Goal: Information Seeking & Learning: Learn about a topic

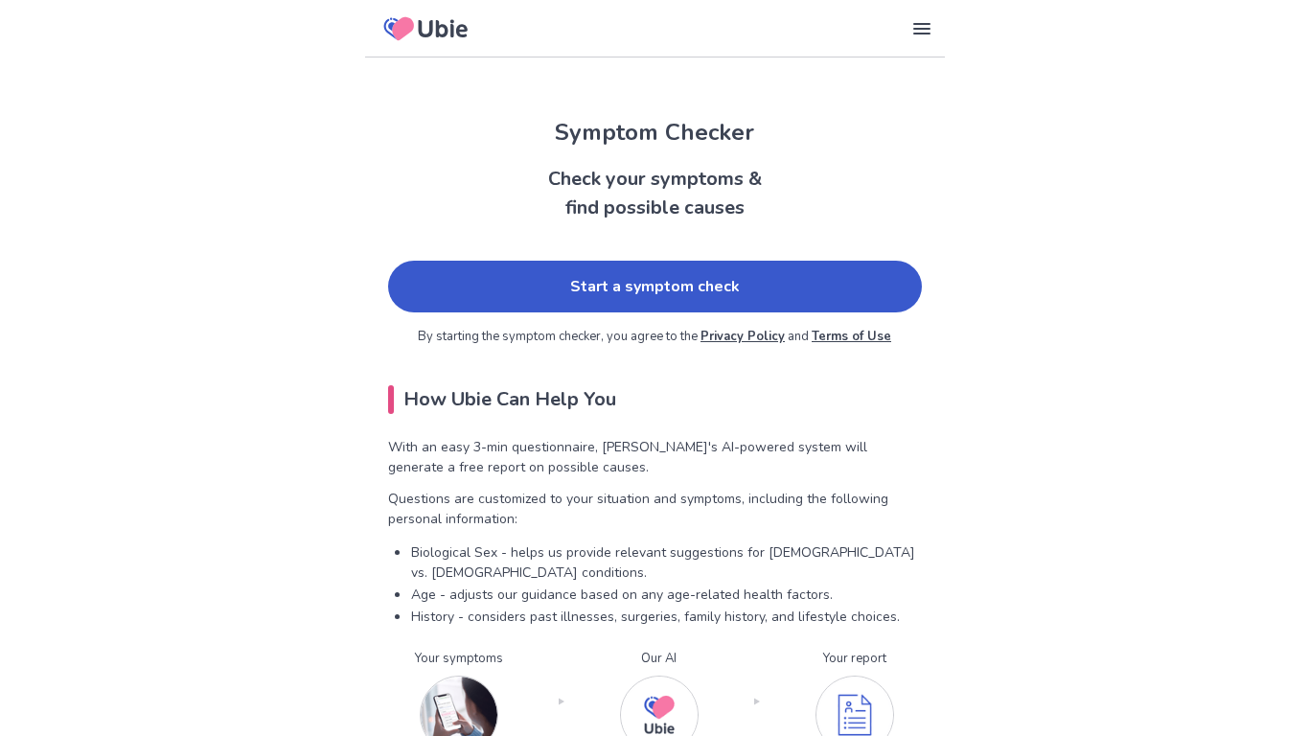
click at [511, 290] on link "Start a symptom check" at bounding box center [655, 287] width 534 height 52
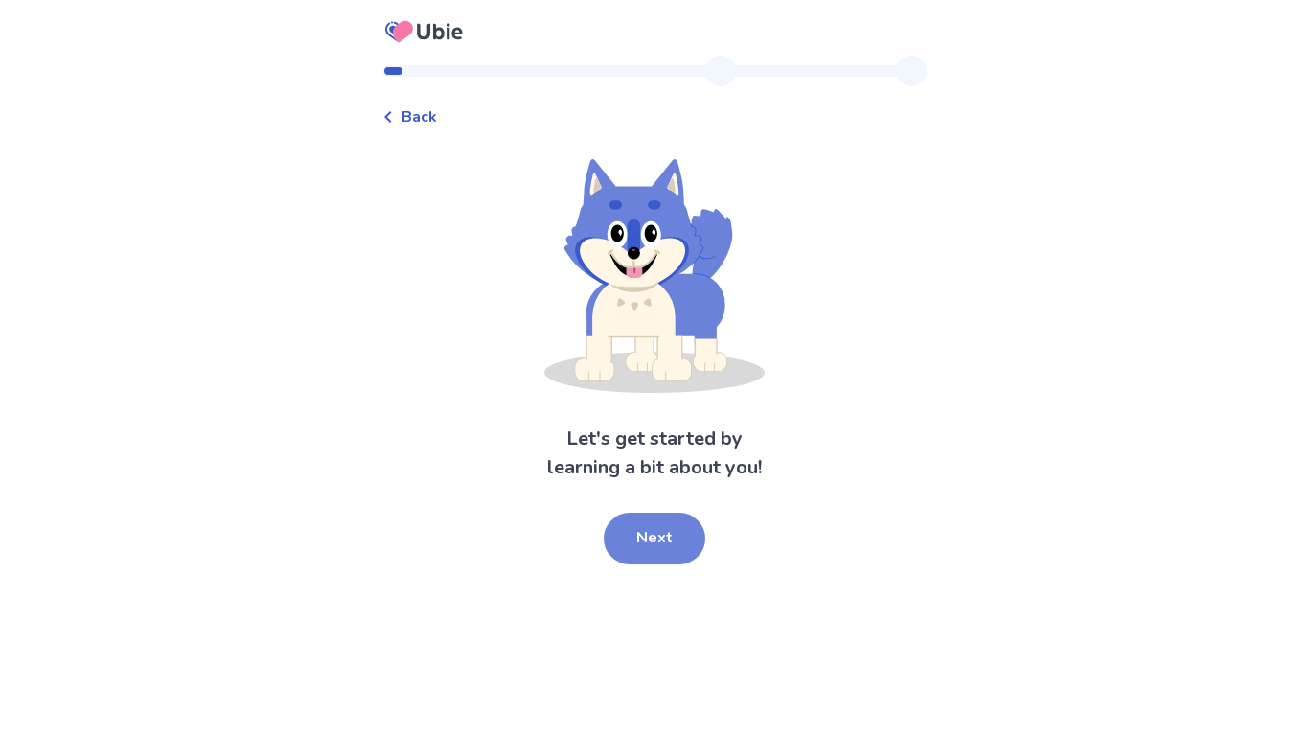
click at [627, 540] on button "Next" at bounding box center [655, 539] width 102 height 52
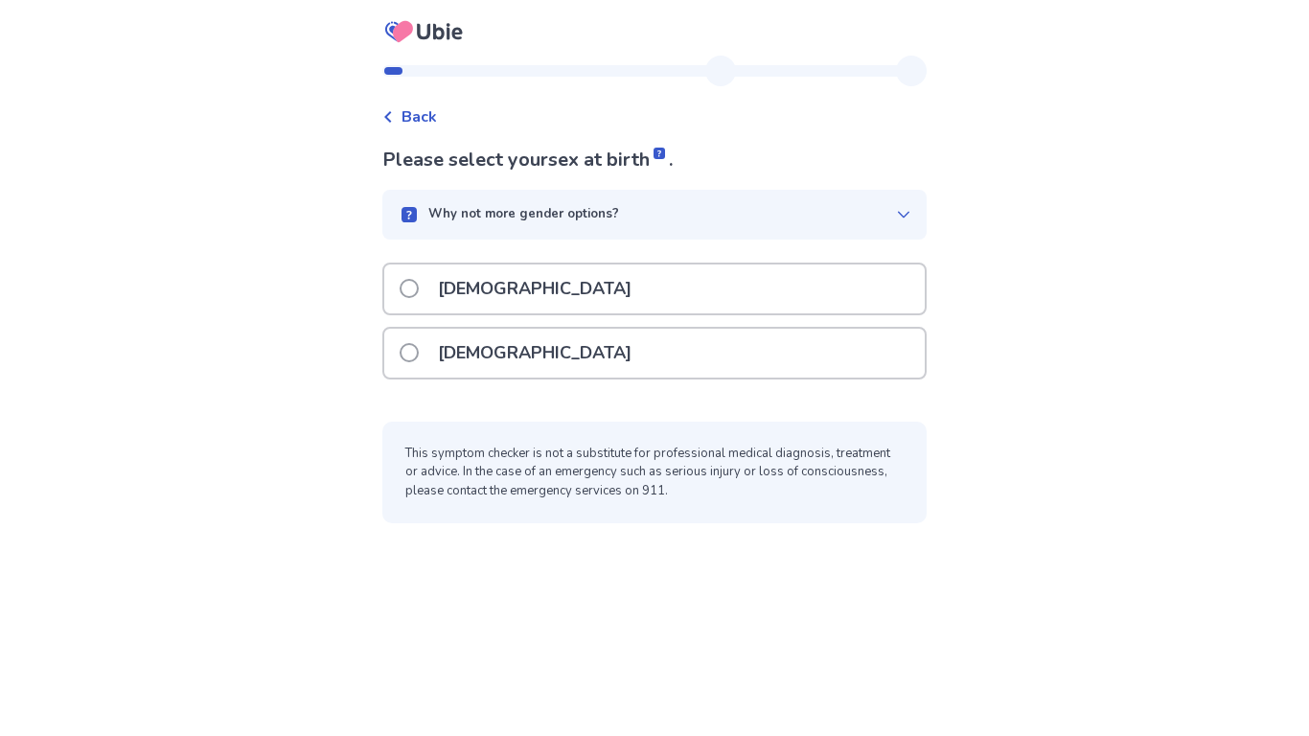
click at [587, 198] on div "Why not more gender options?" at bounding box center [654, 215] width 544 height 50
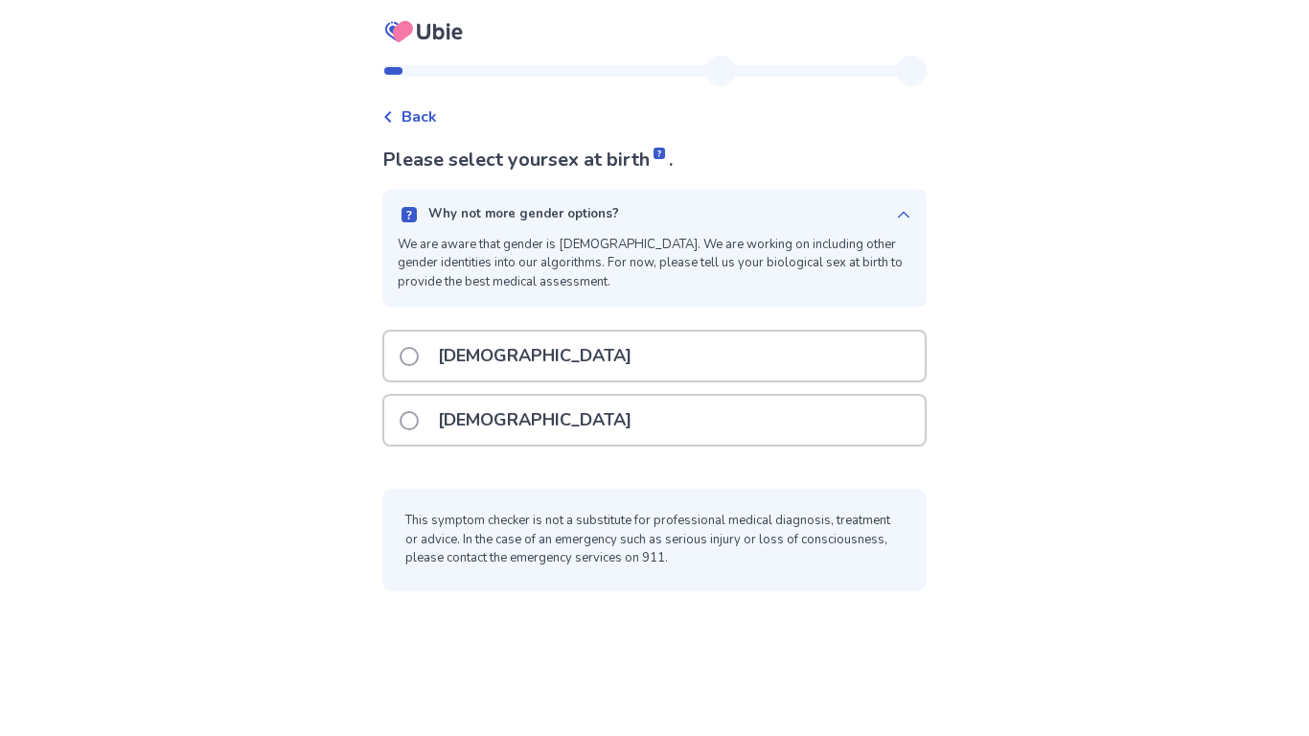
click at [646, 210] on div "Why not more gender options?" at bounding box center [647, 214] width 498 height 19
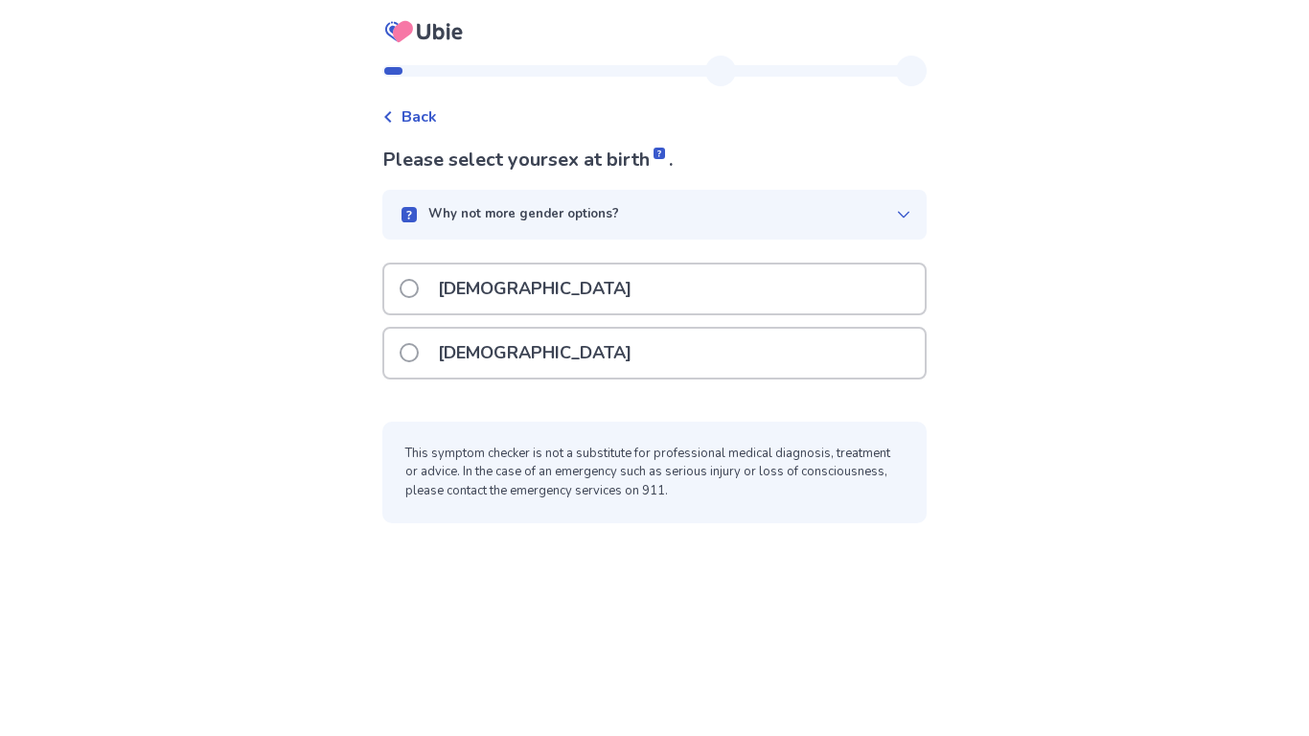
click at [582, 366] on div "[DEMOGRAPHIC_DATA]" at bounding box center [654, 353] width 540 height 49
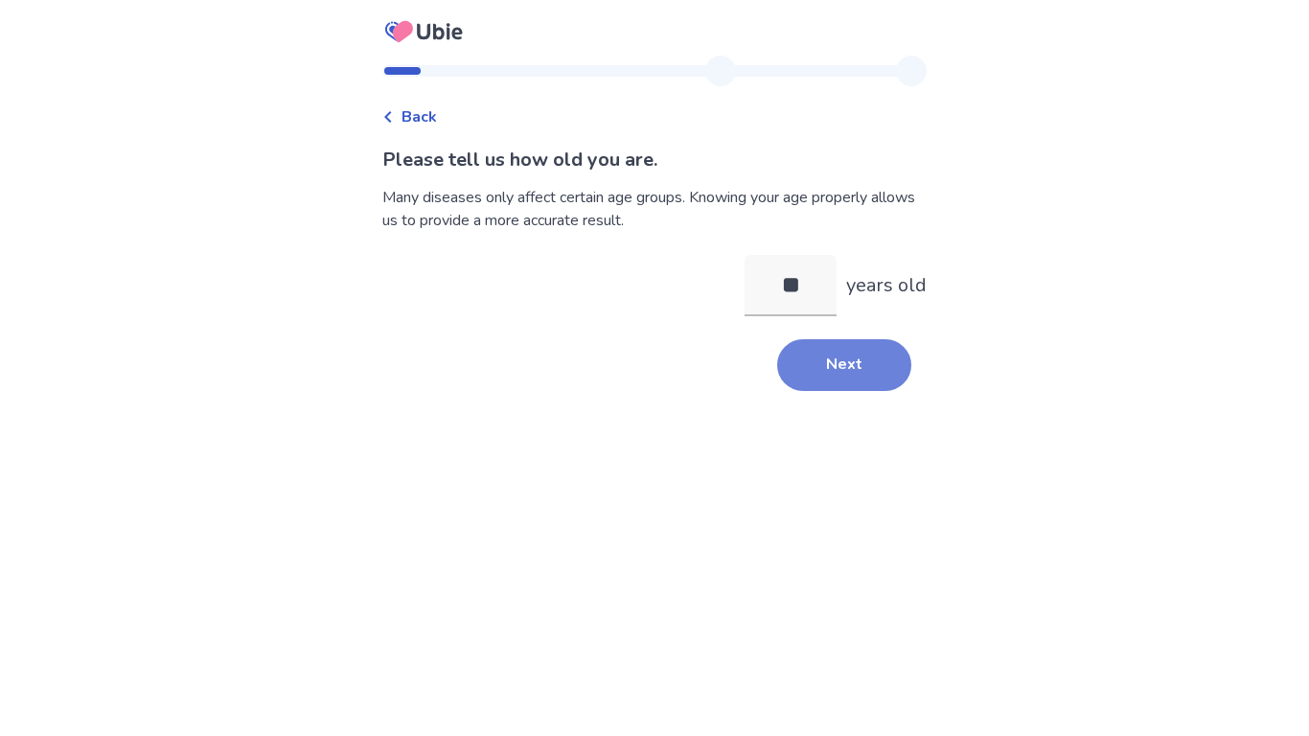
click at [828, 360] on button "Next" at bounding box center [844, 365] width 134 height 52
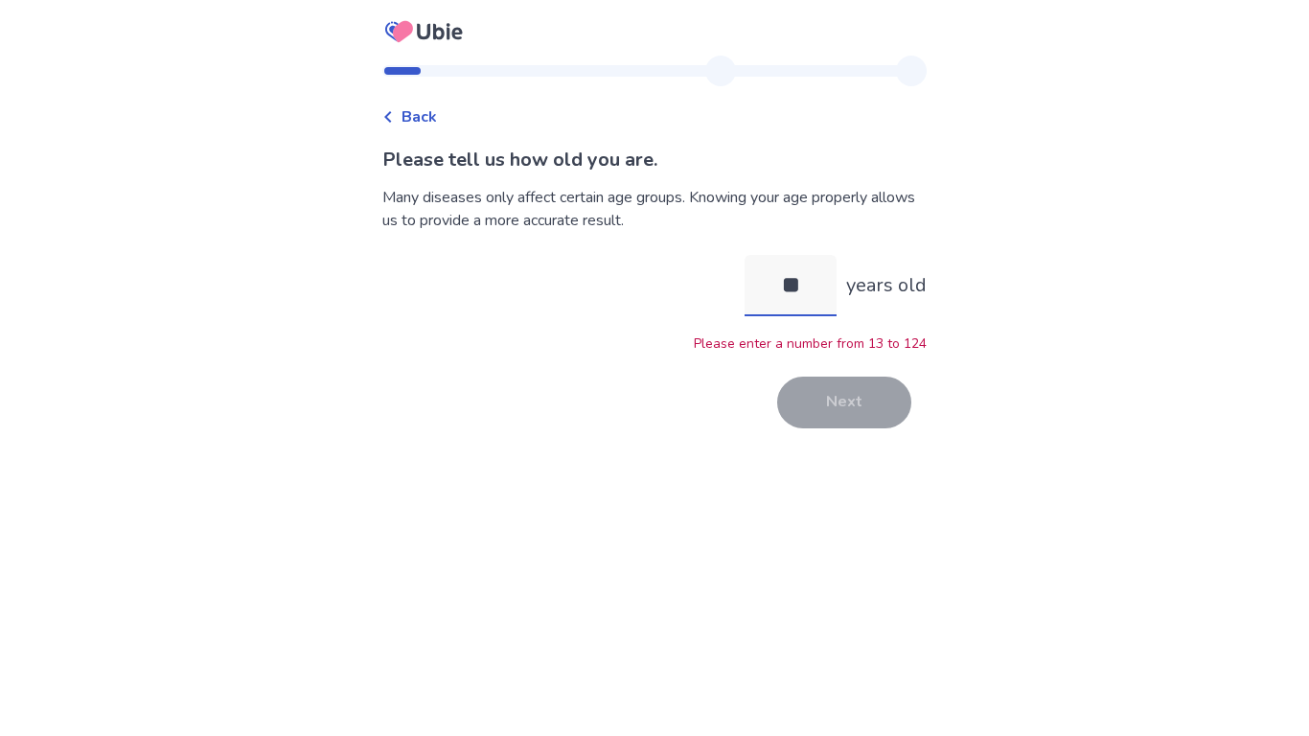
click at [807, 304] on input "**" at bounding box center [791, 285] width 92 height 61
type input "**"
click at [841, 407] on button "Next" at bounding box center [844, 403] width 134 height 52
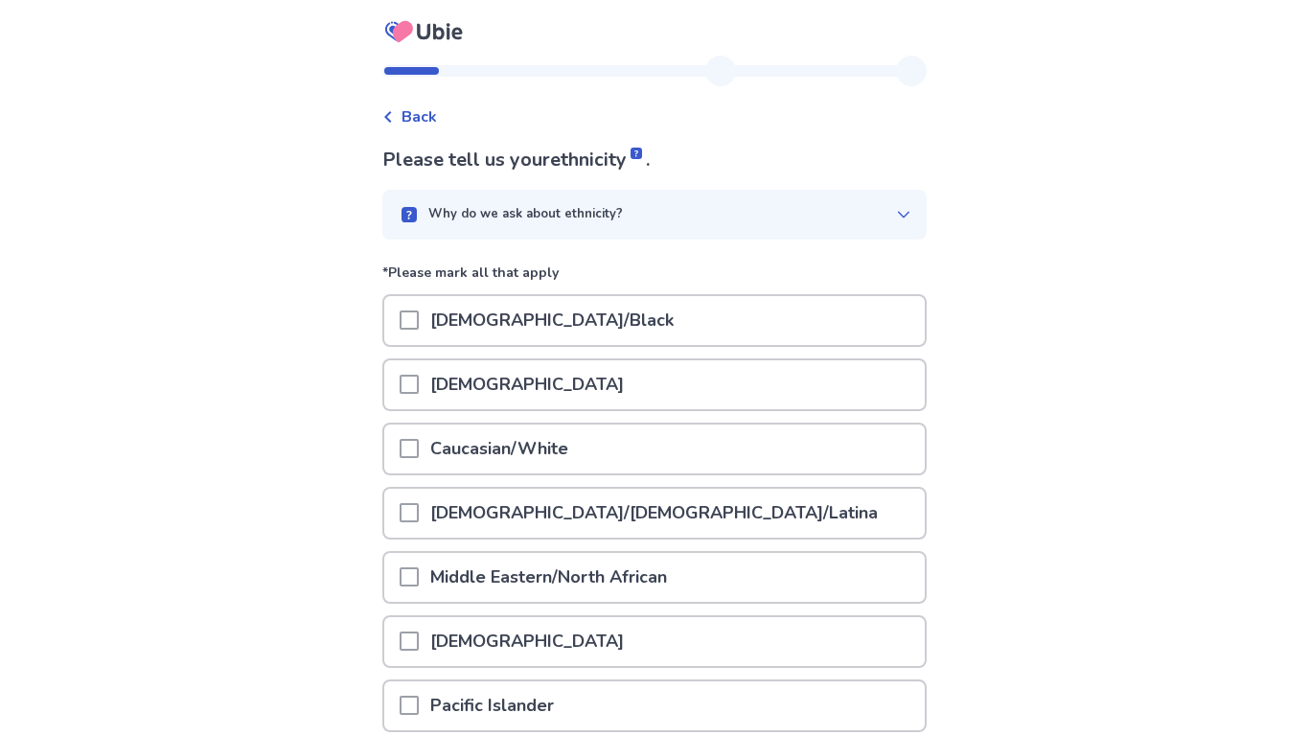
click at [713, 466] on div "Caucasian/White" at bounding box center [654, 449] width 540 height 49
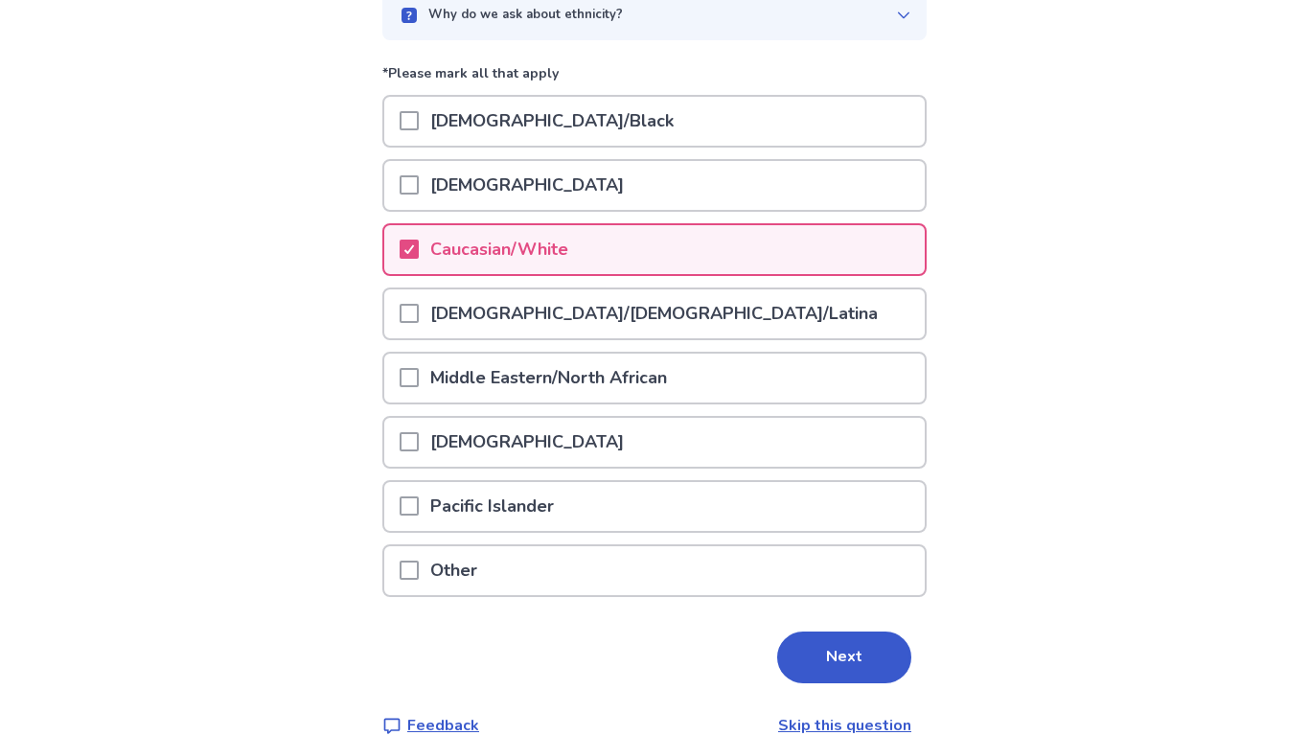
scroll to position [231, 0]
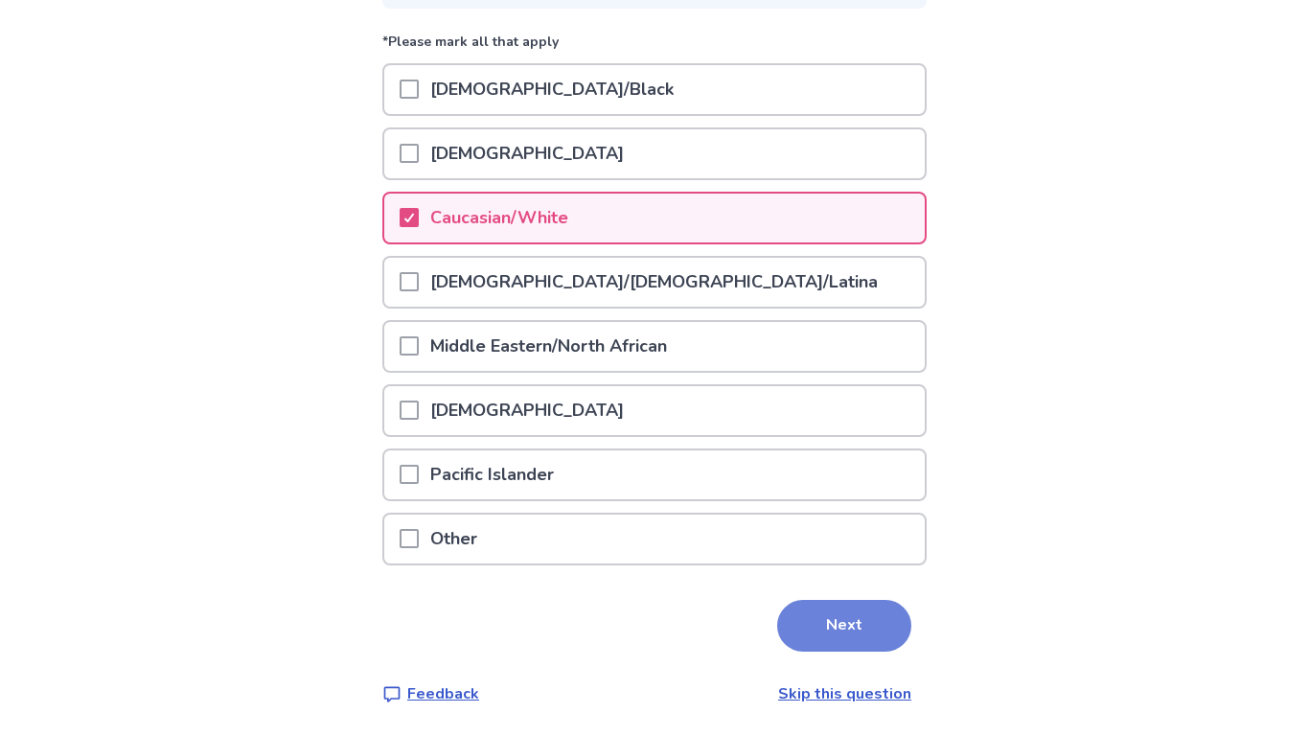
click at [845, 640] on button "Next" at bounding box center [844, 626] width 134 height 52
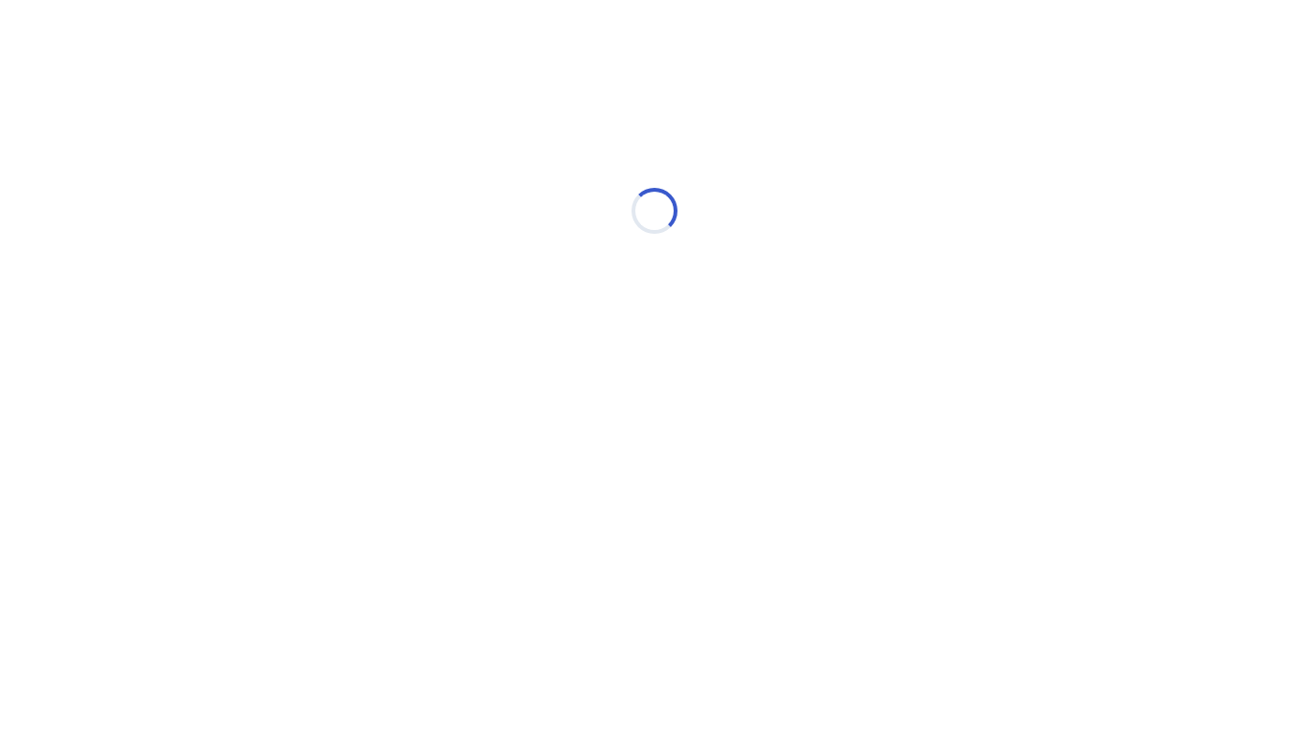
scroll to position [0, 0]
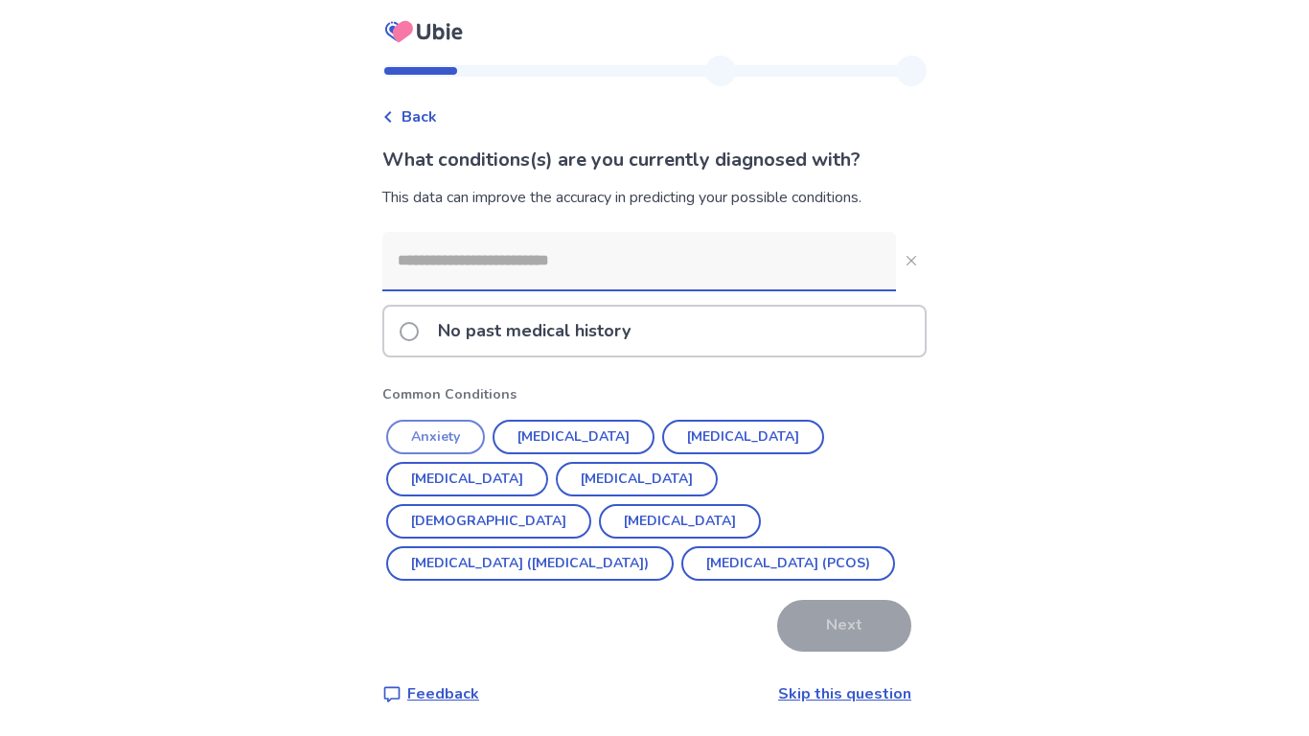
click at [468, 423] on button "Anxiety" at bounding box center [435, 437] width 99 height 34
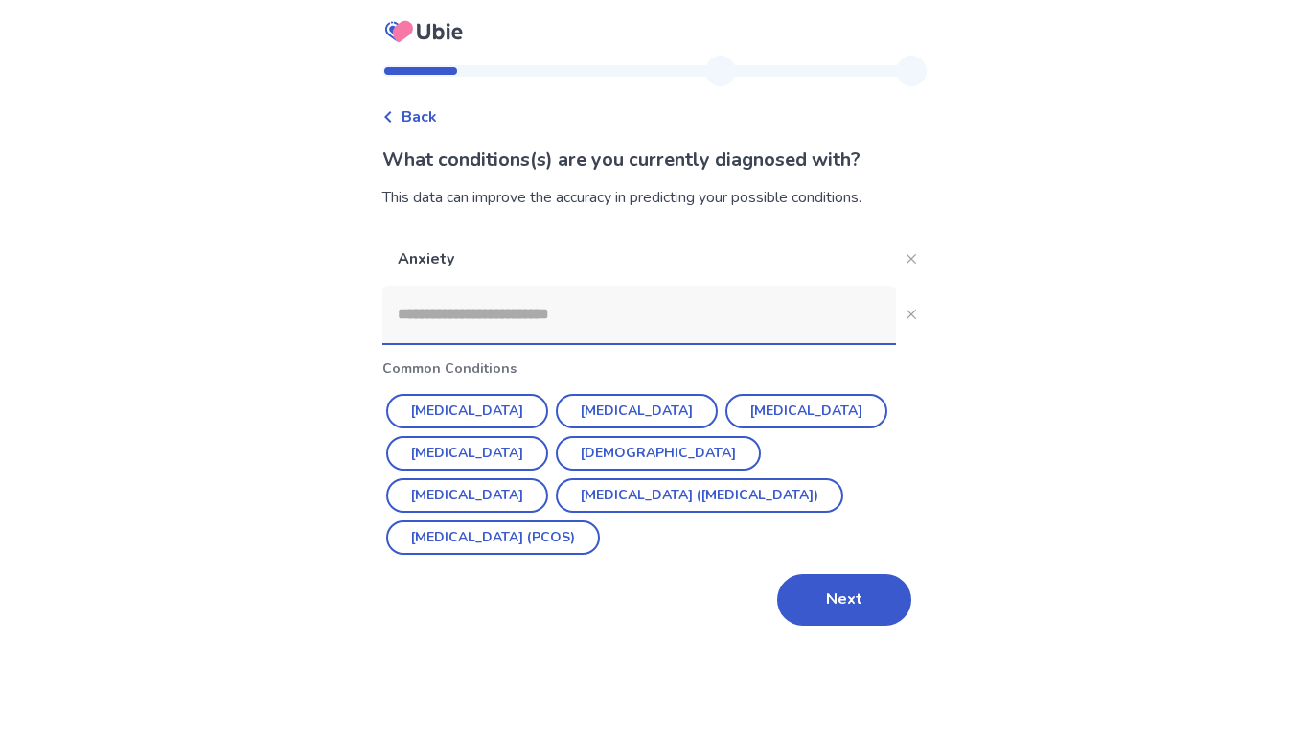
click at [616, 307] on input at bounding box center [639, 314] width 514 height 57
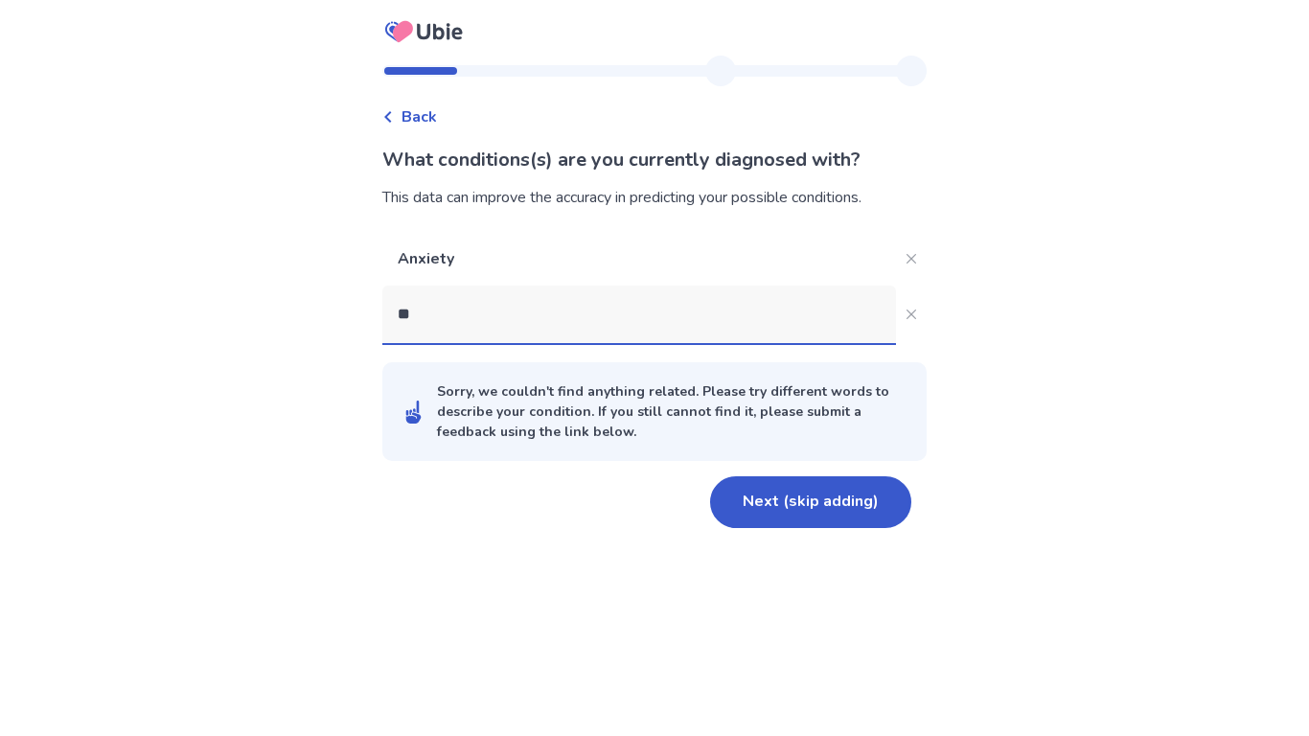
type input "*"
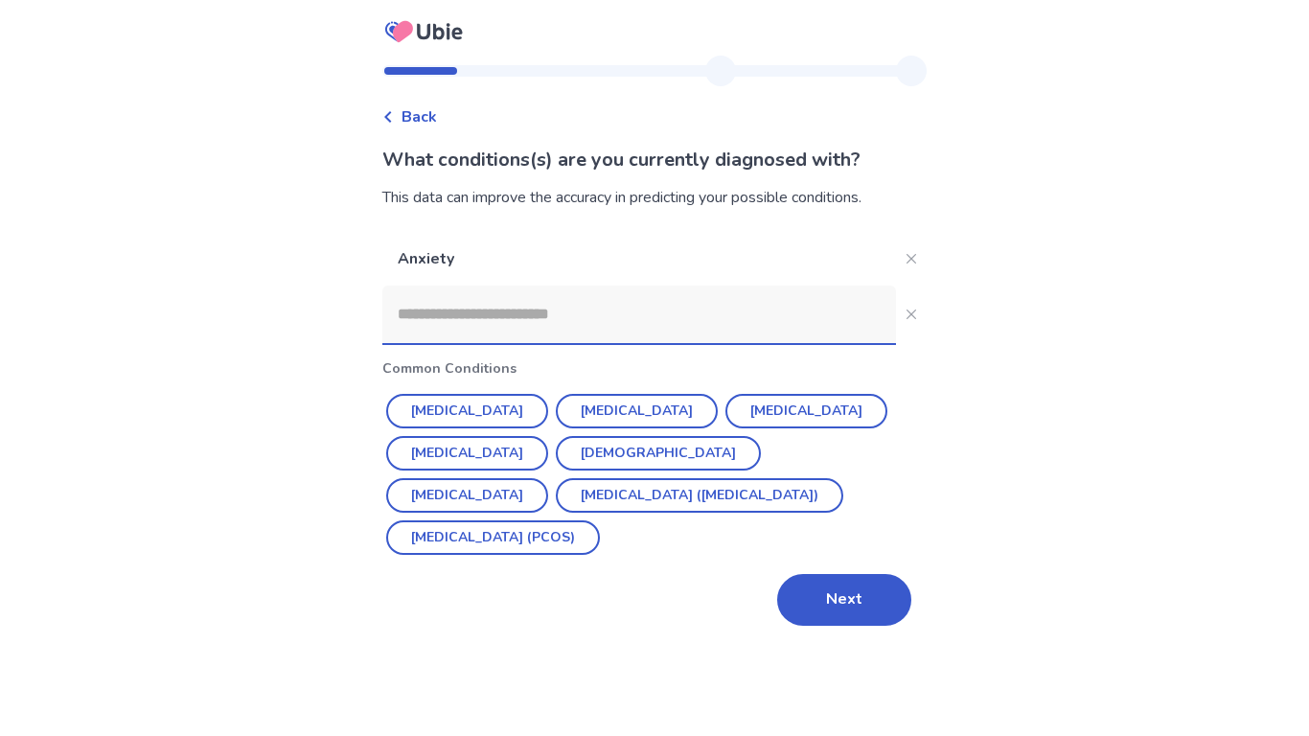
click at [847, 650] on div "Back What conditions(s) are you currently diagnosed with? This data can improve…" at bounding box center [654, 368] width 1309 height 736
click at [860, 603] on button "Next" at bounding box center [844, 600] width 134 height 52
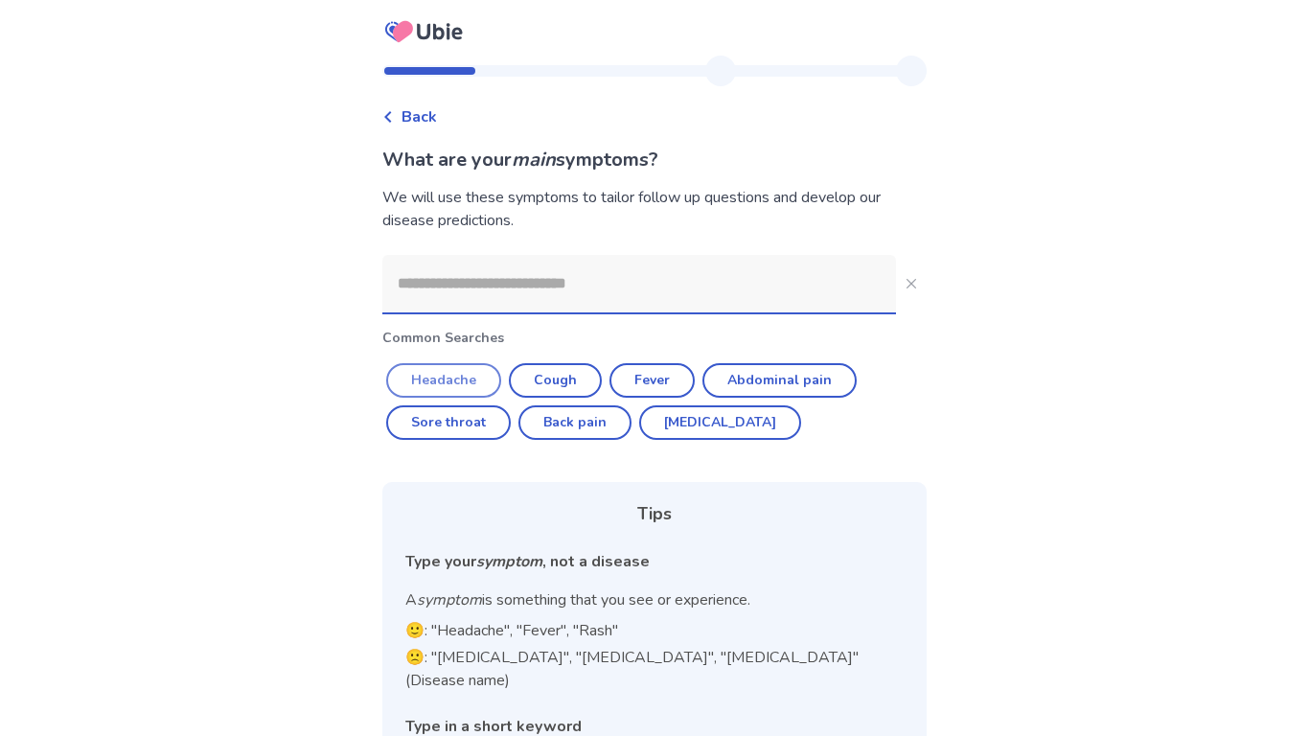
click at [465, 378] on button "Headache" at bounding box center [443, 380] width 115 height 34
type input "********"
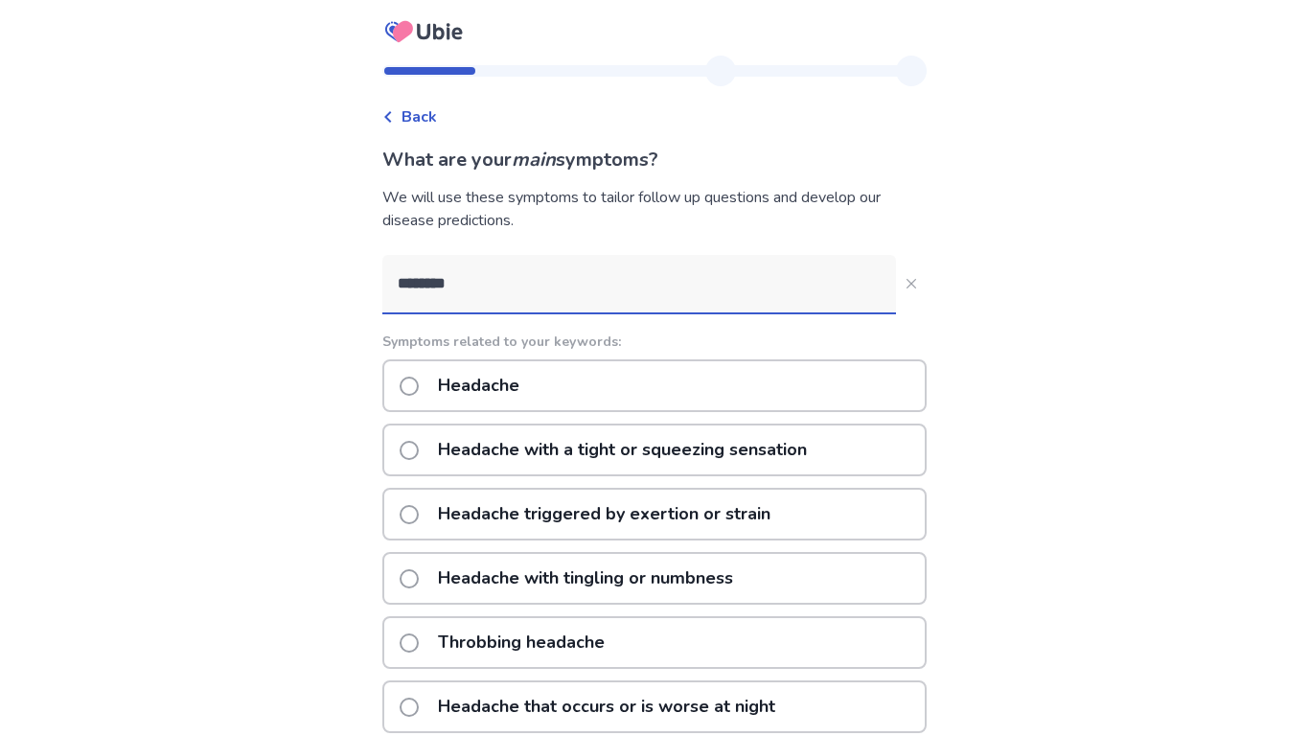
click at [620, 392] on div "Headache" at bounding box center [654, 385] width 544 height 53
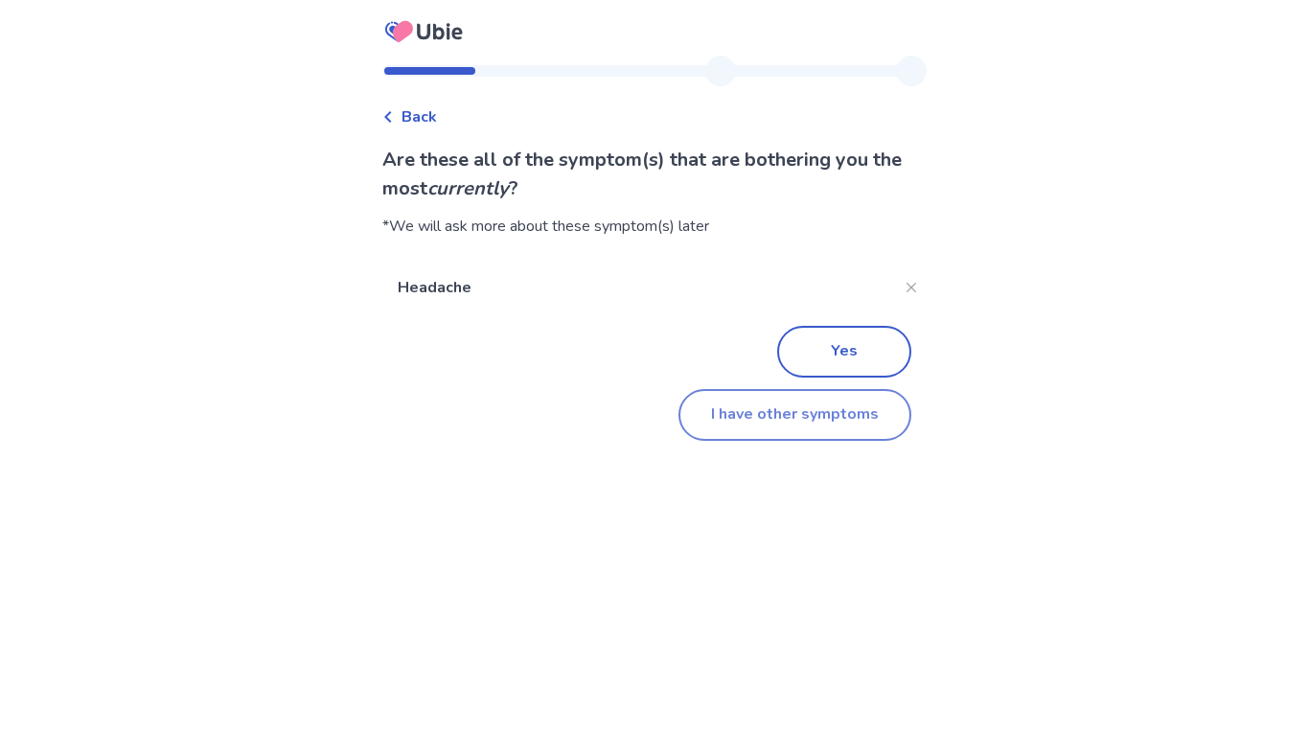
click at [772, 432] on button "I have other symptoms" at bounding box center [794, 415] width 233 height 52
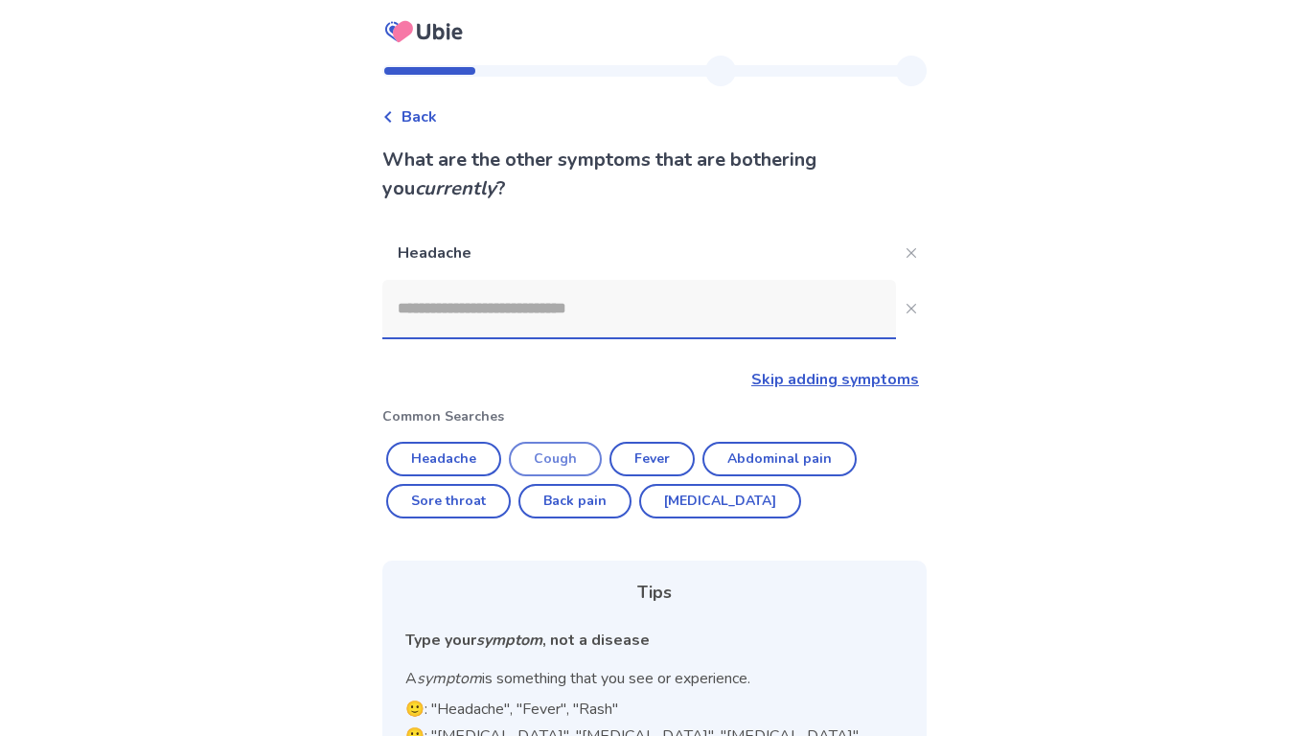
click at [564, 449] on button "Cough" at bounding box center [555, 459] width 93 height 34
type input "*****"
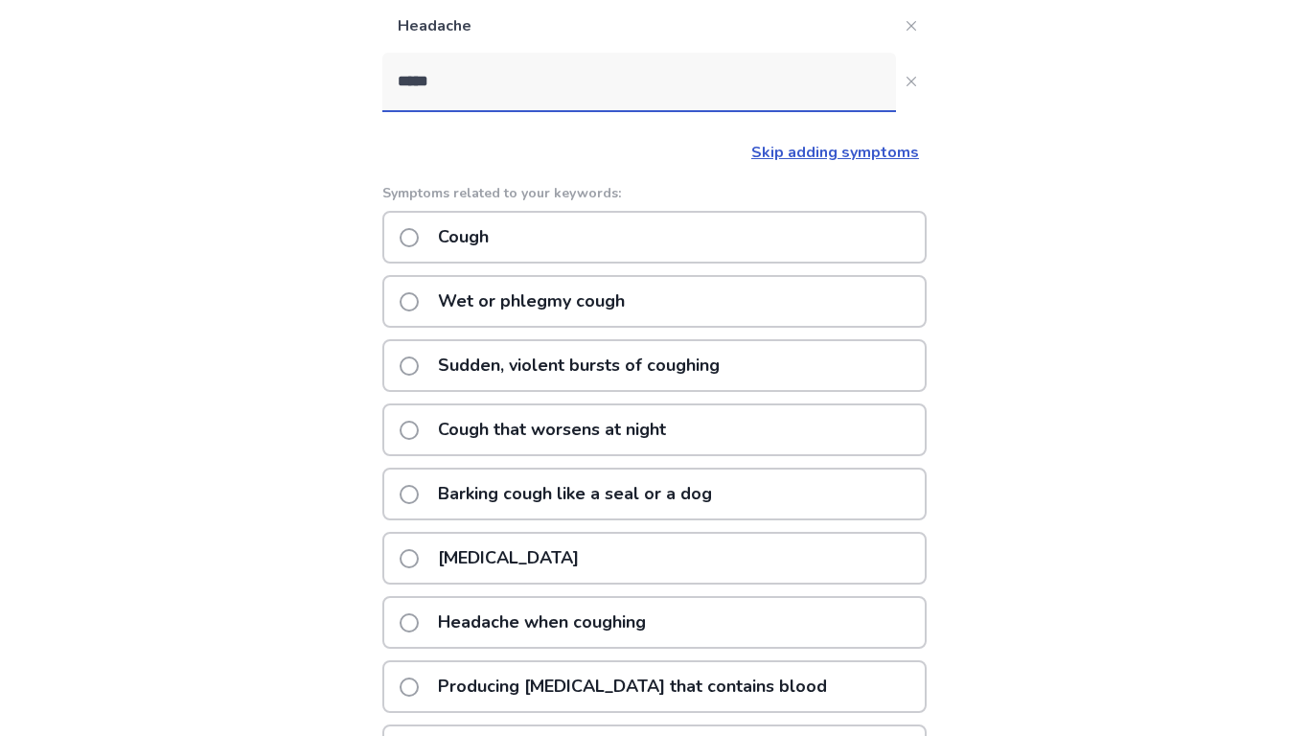
scroll to position [228, 0]
click at [617, 554] on div "[MEDICAL_DATA]" at bounding box center [654, 557] width 544 height 53
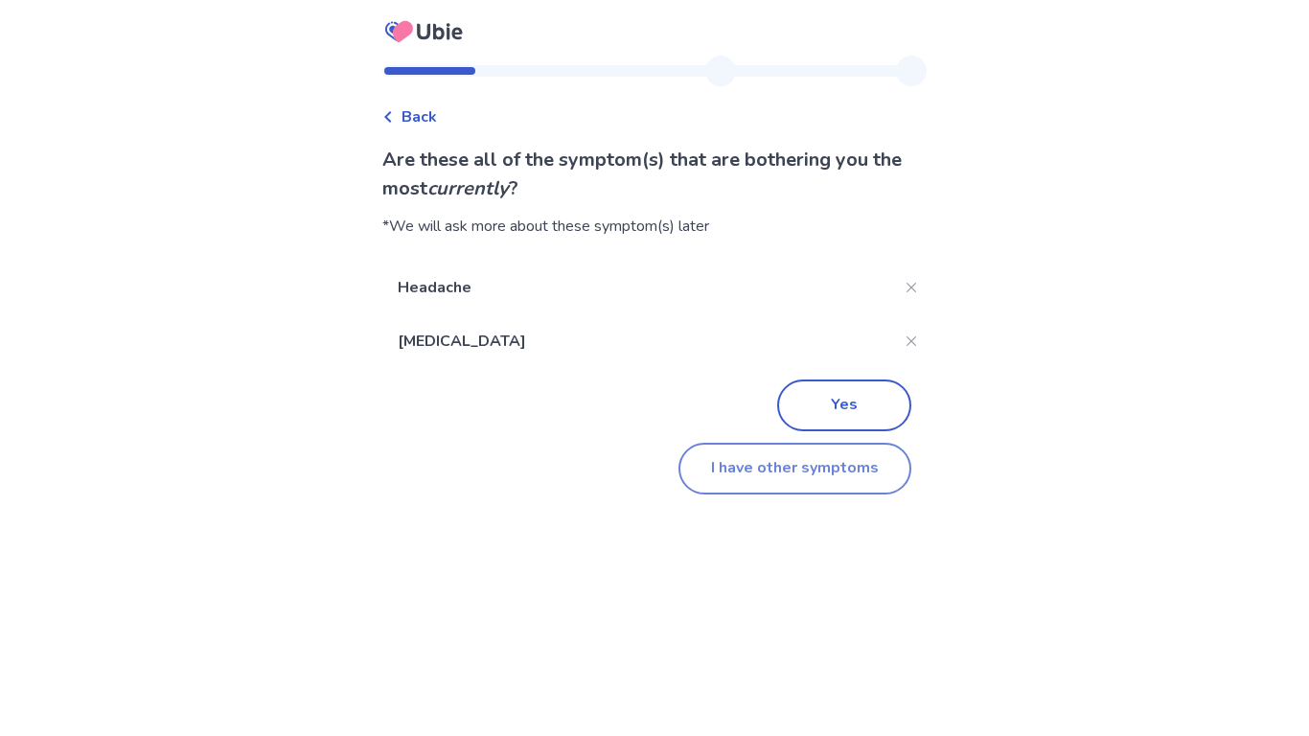
click at [765, 454] on button "I have other symptoms" at bounding box center [794, 469] width 233 height 52
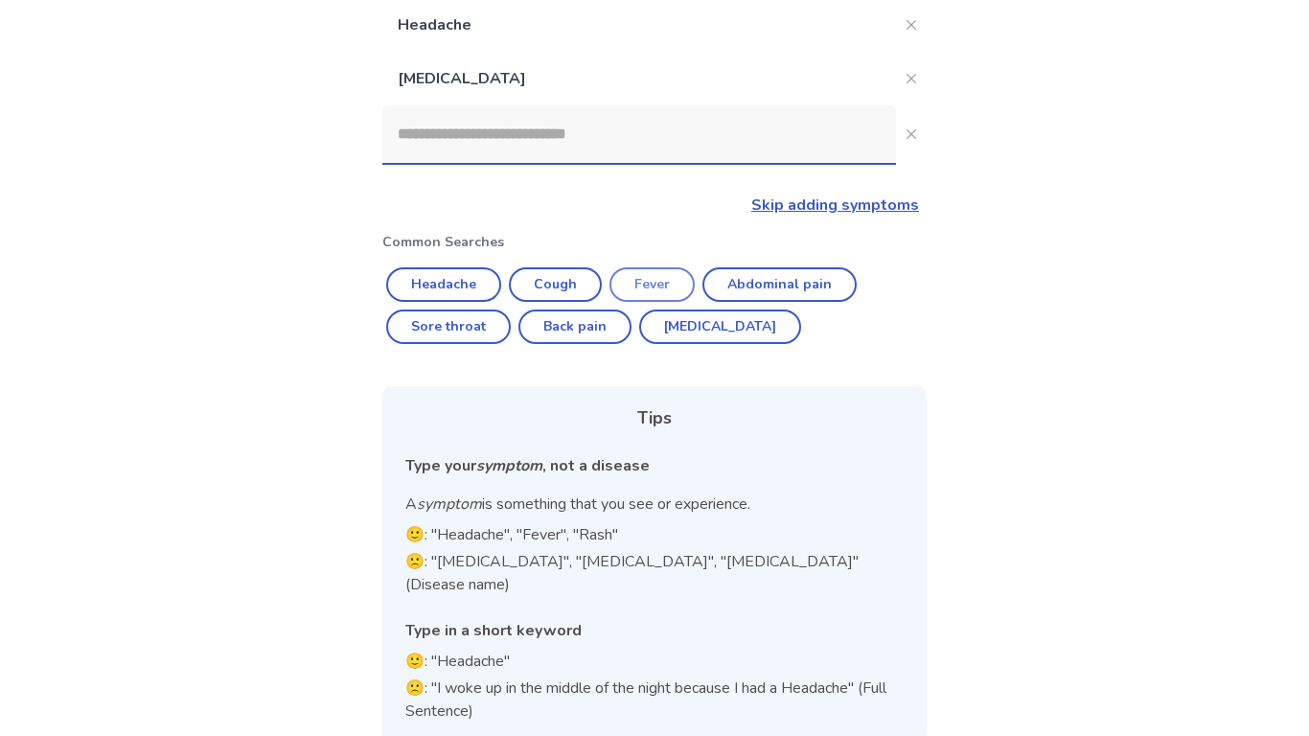
click at [642, 283] on button "Fever" at bounding box center [651, 284] width 85 height 34
type input "*****"
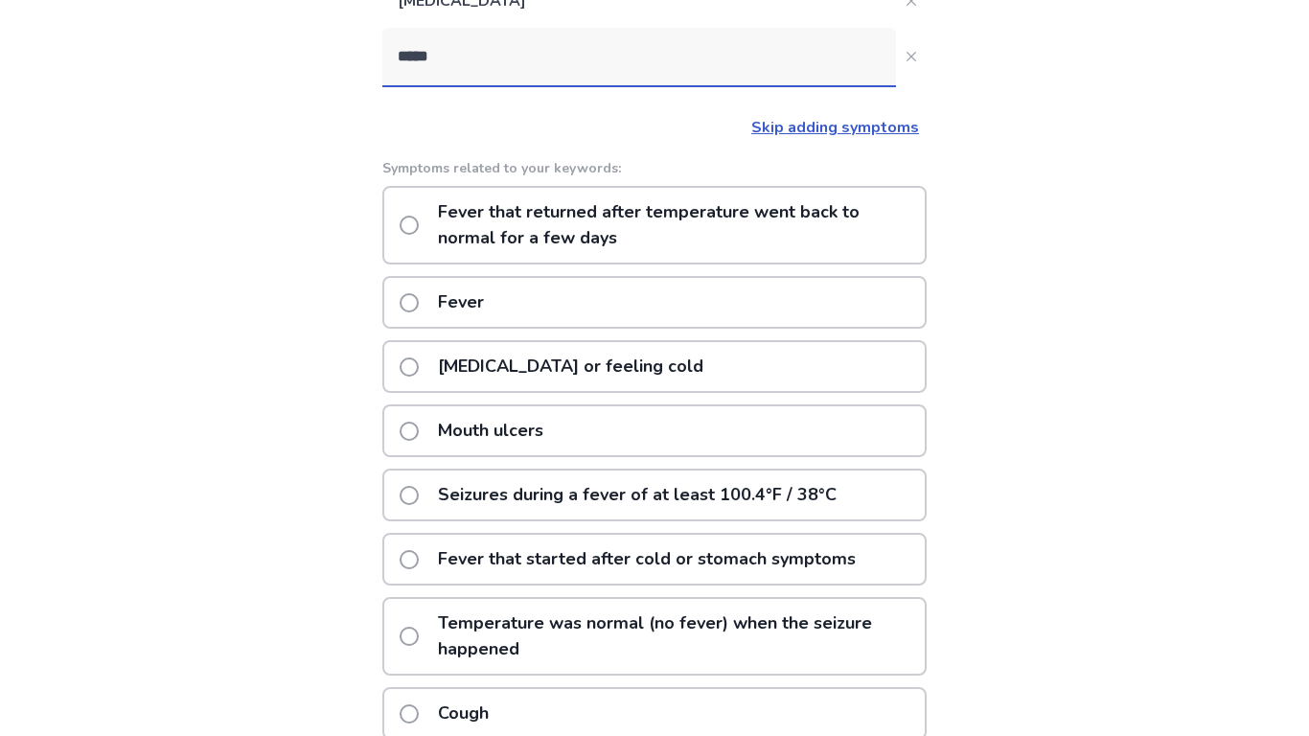
scroll to position [286, 0]
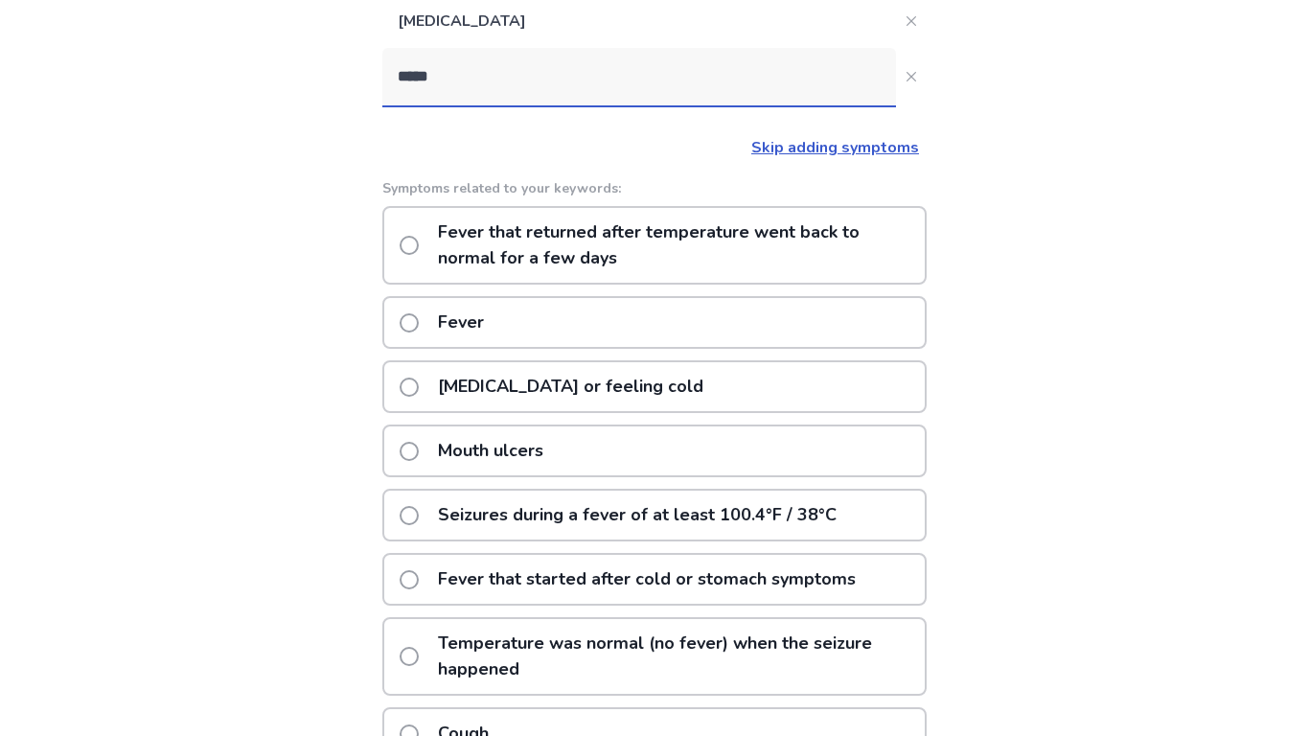
click at [649, 331] on div "Fever" at bounding box center [654, 322] width 544 height 53
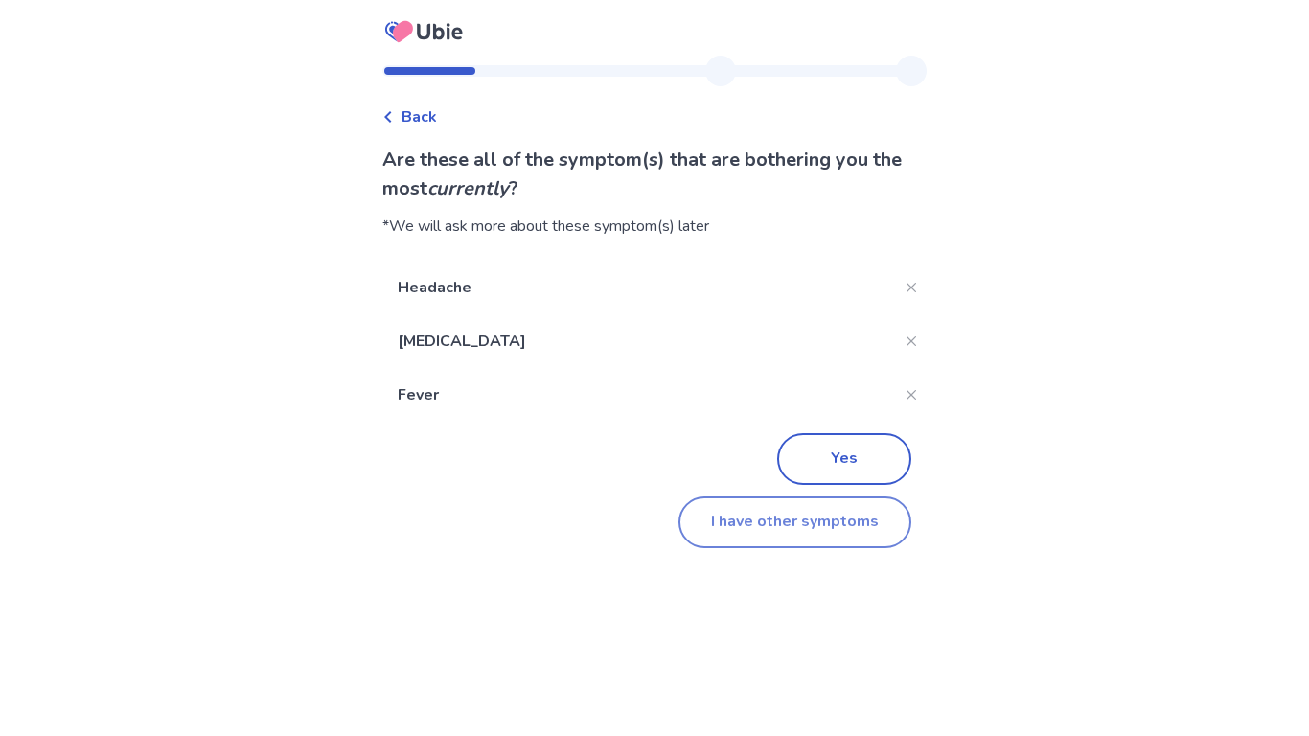
click at [762, 537] on button "I have other symptoms" at bounding box center [794, 522] width 233 height 52
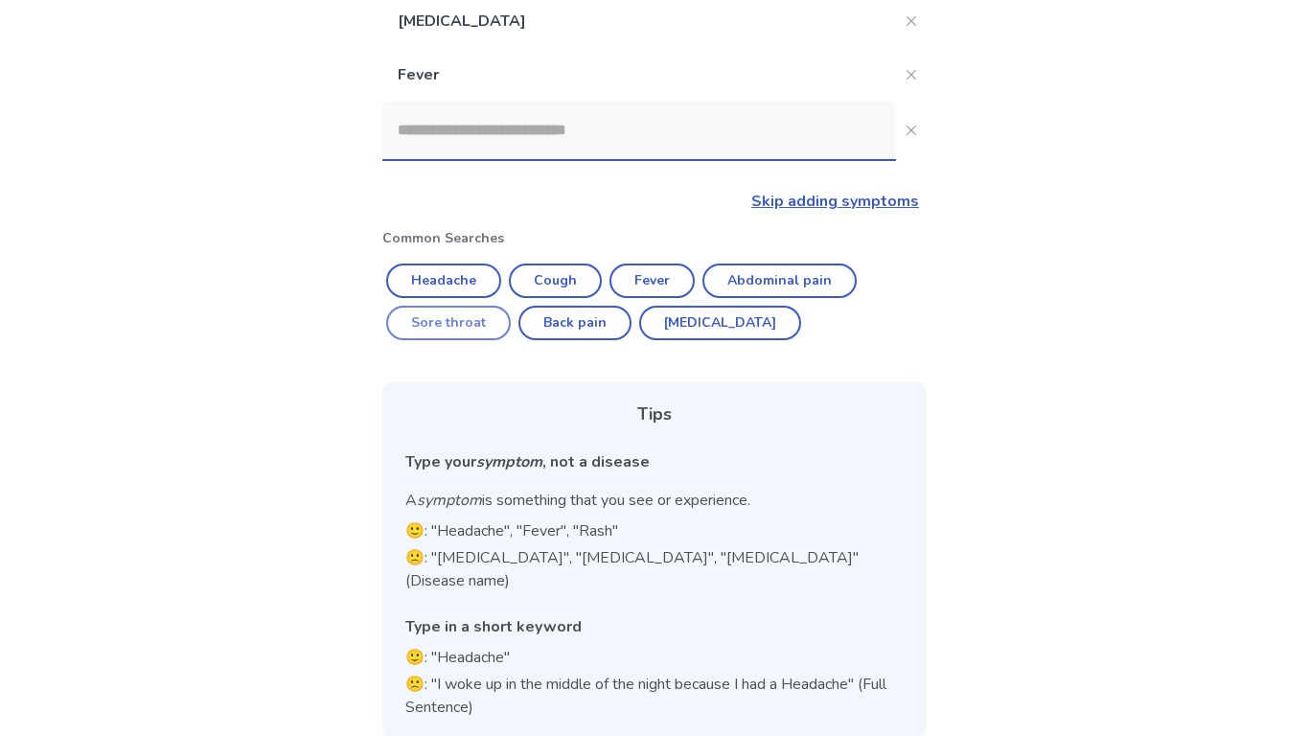
click at [484, 315] on button "Sore throat" at bounding box center [448, 323] width 125 height 34
type input "**********"
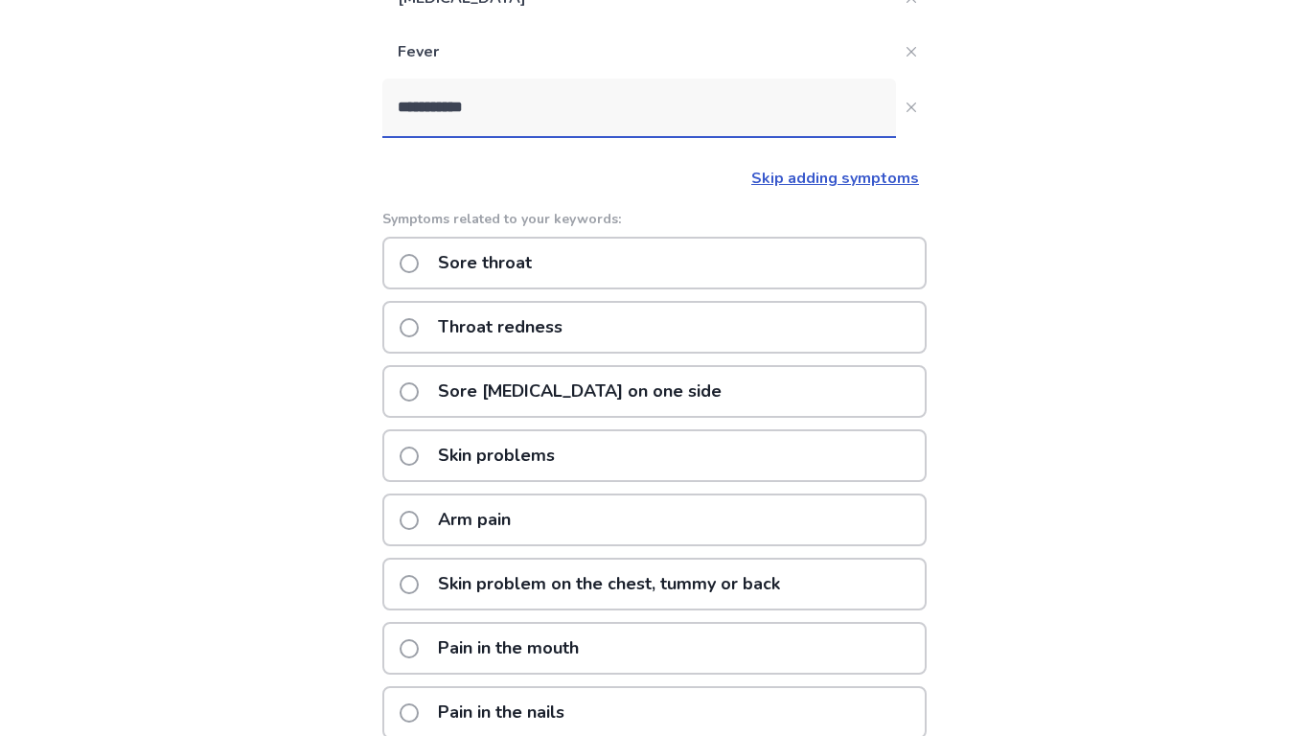
scroll to position [295, 0]
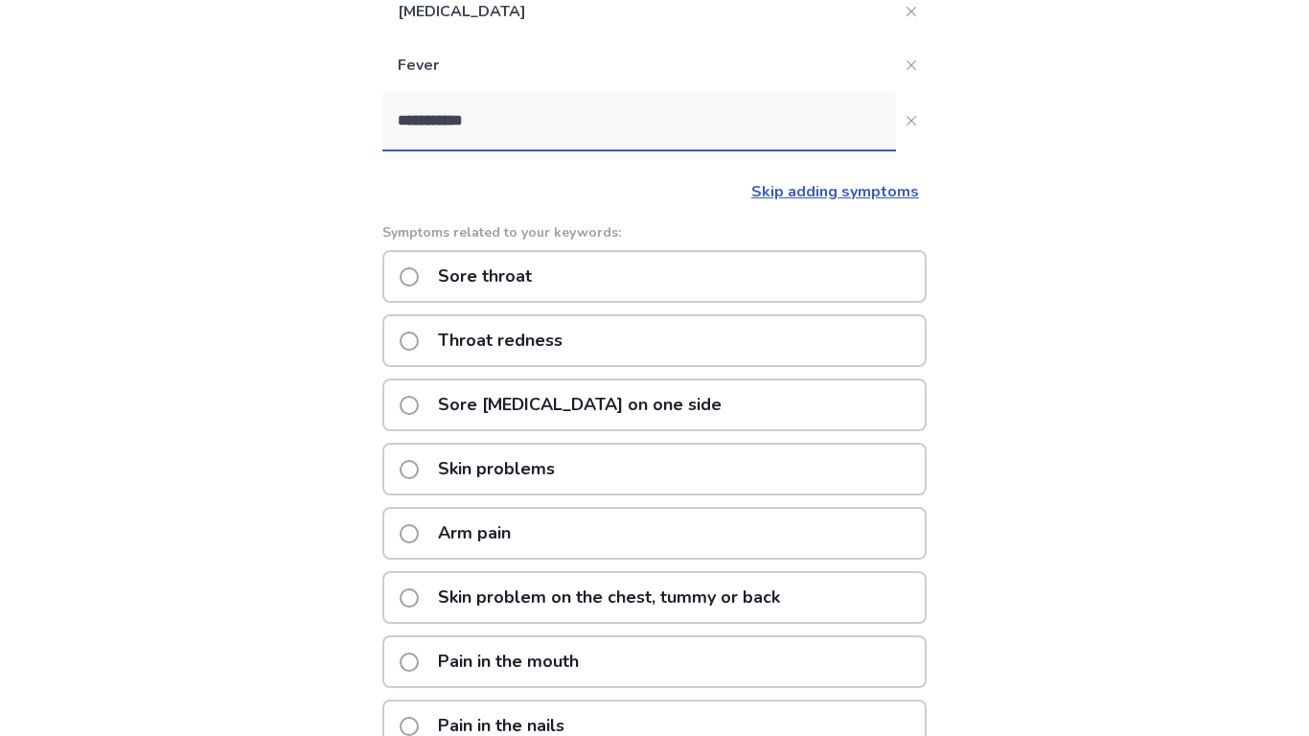
click at [693, 277] on div "Sore throat" at bounding box center [654, 276] width 544 height 53
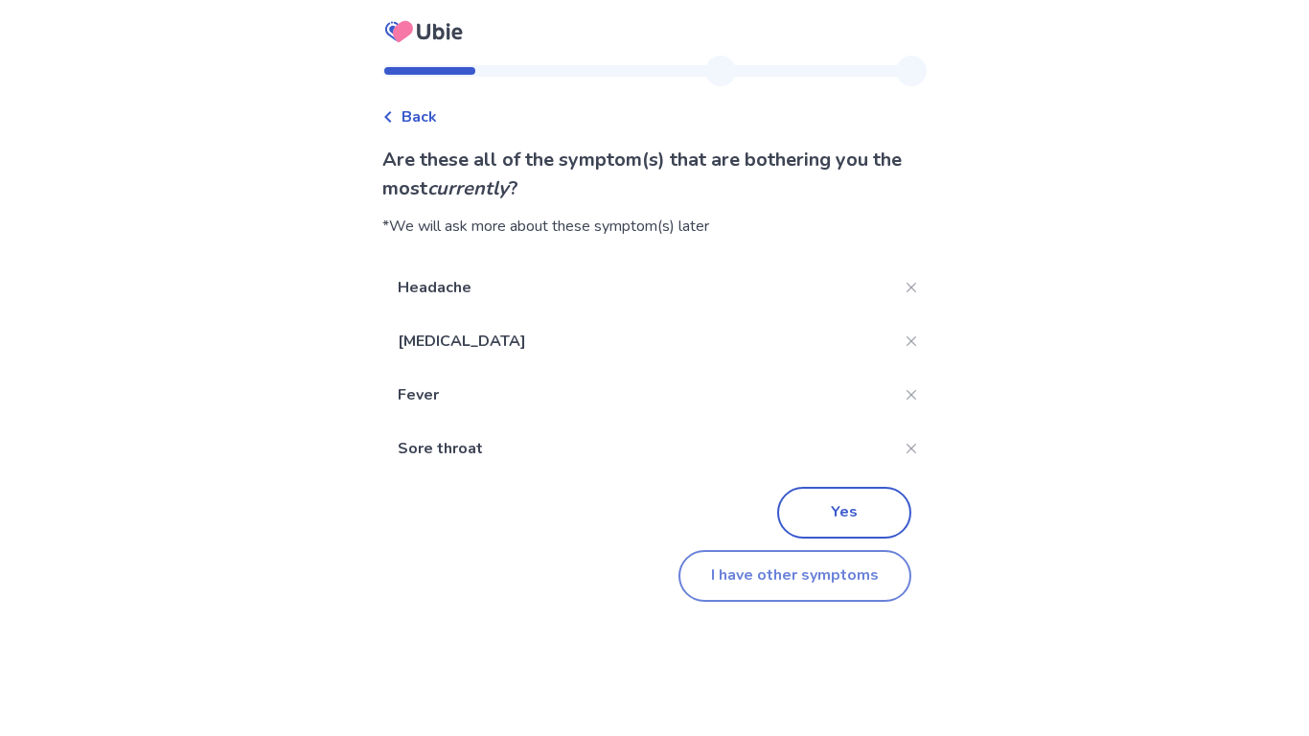
click at [723, 569] on button "I have other symptoms" at bounding box center [794, 576] width 233 height 52
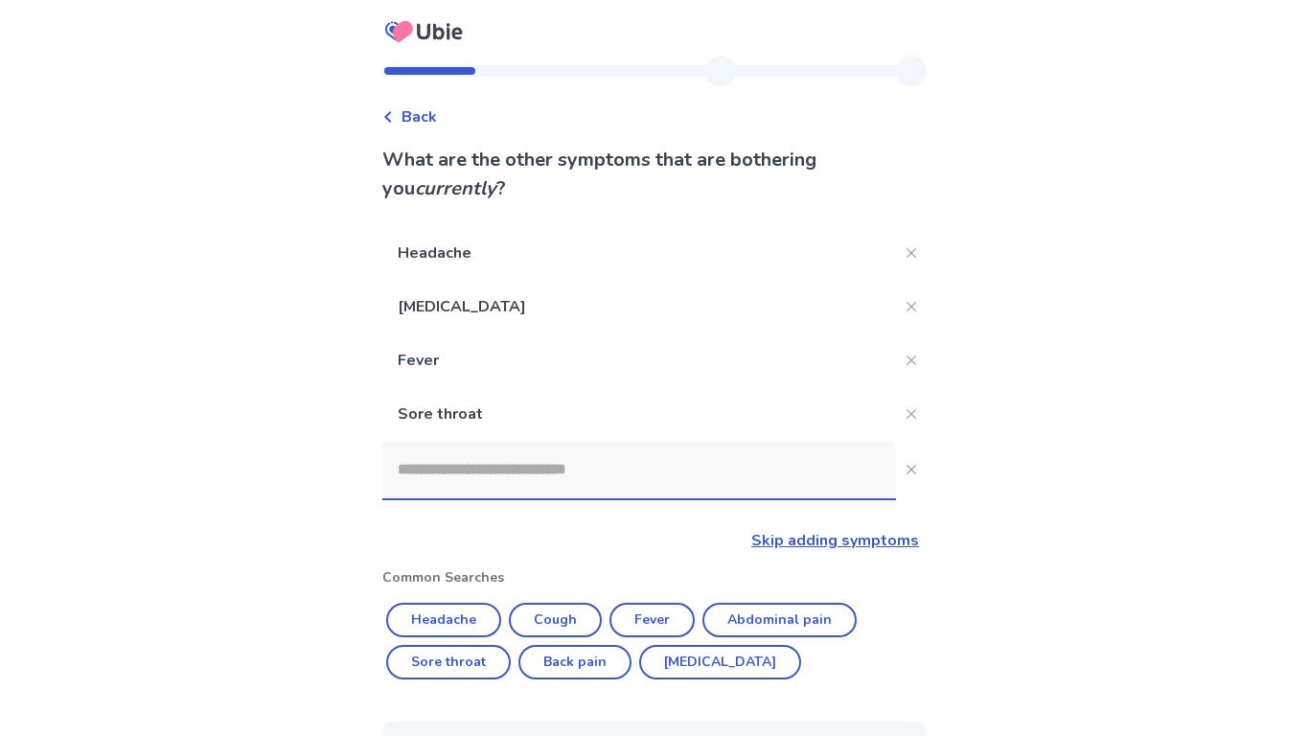
scroll to position [295, 0]
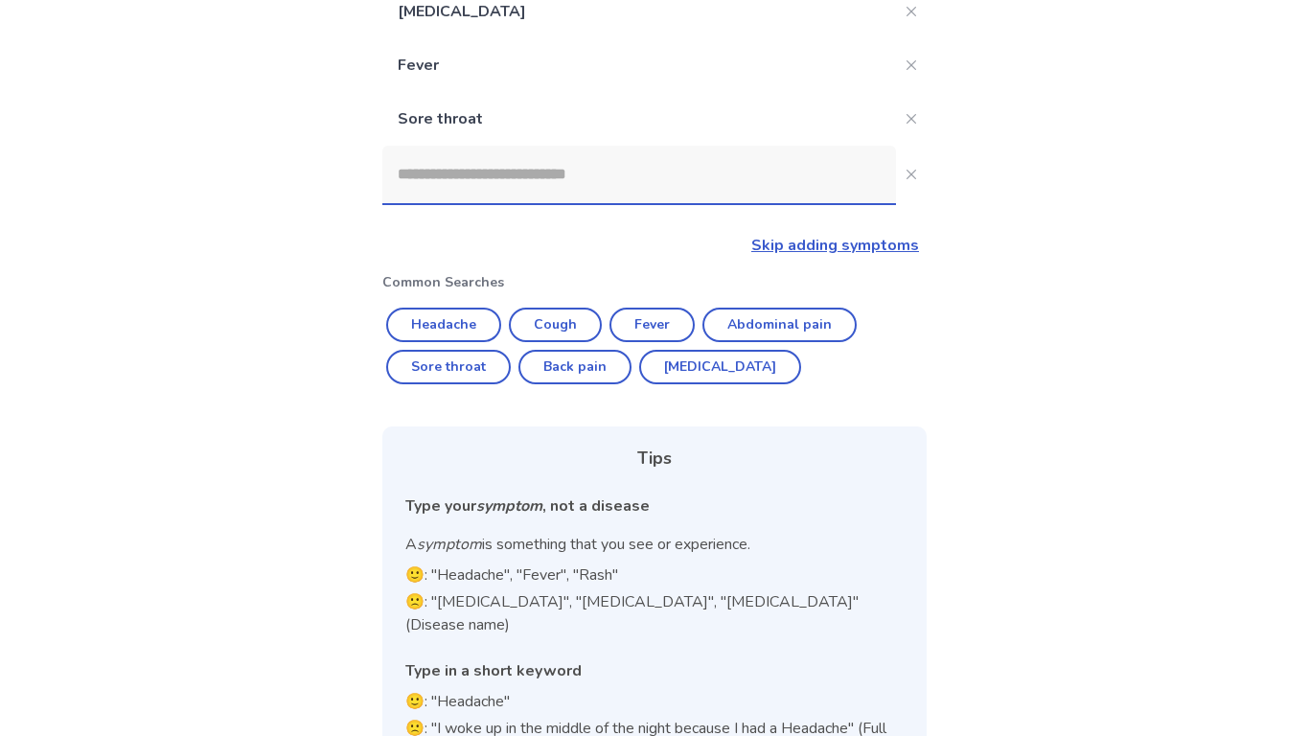
click at [696, 193] on input at bounding box center [639, 174] width 514 height 57
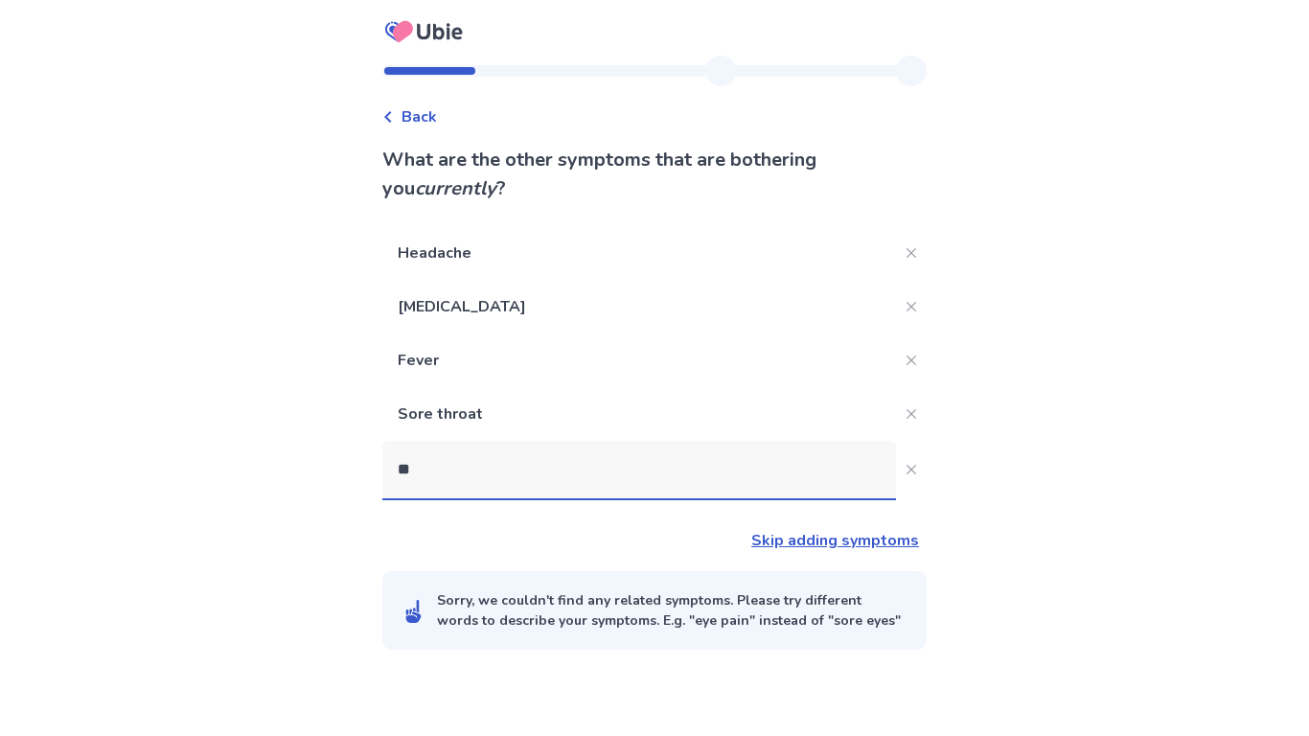
scroll to position [0, 0]
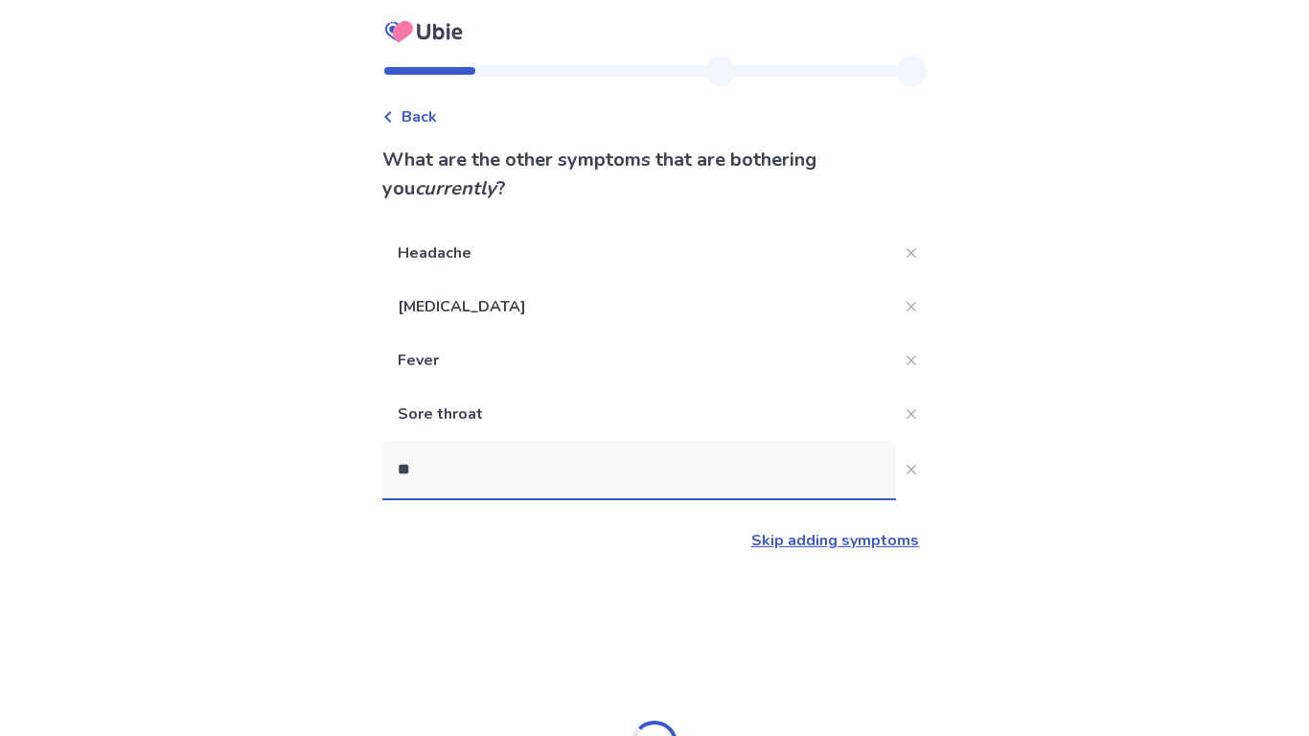
type input "*"
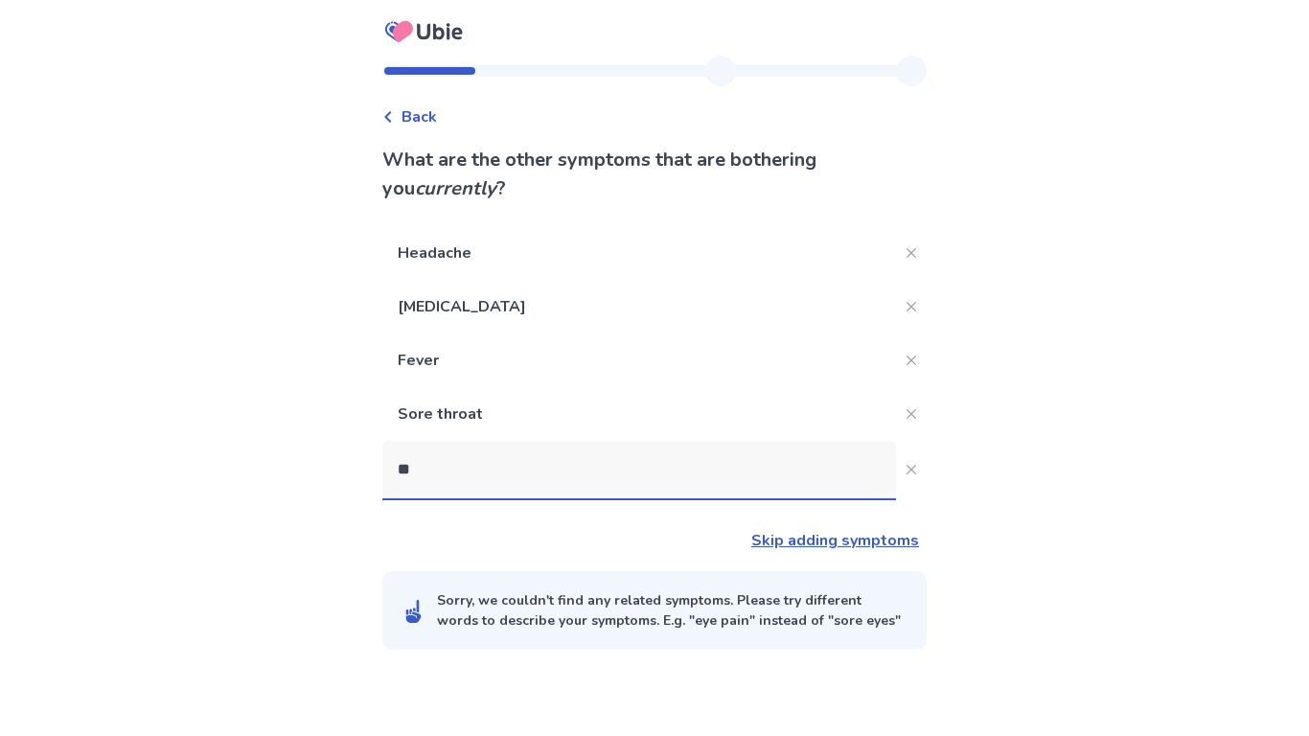
type input "*"
type input "**"
click at [907, 468] on icon "Close" at bounding box center [912, 470] width 10 height 10
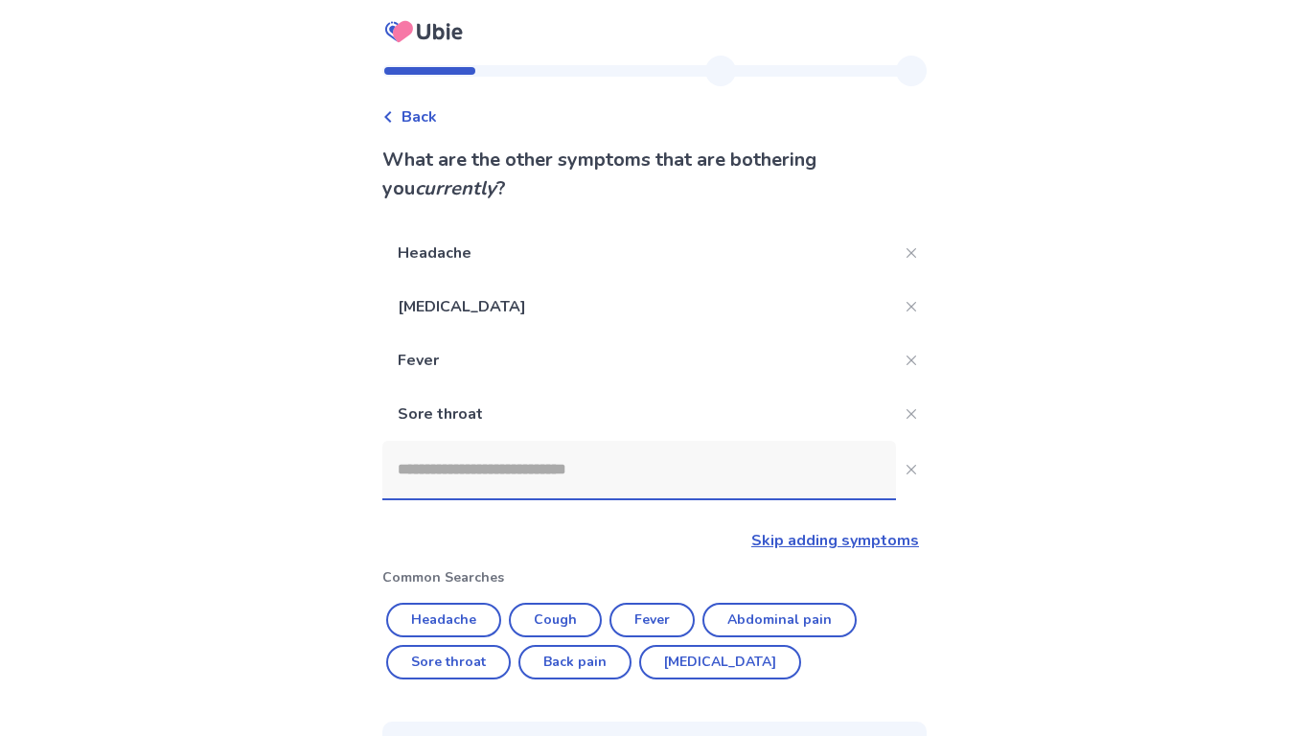
click at [839, 547] on link "Skip adding symptoms" at bounding box center [835, 540] width 168 height 21
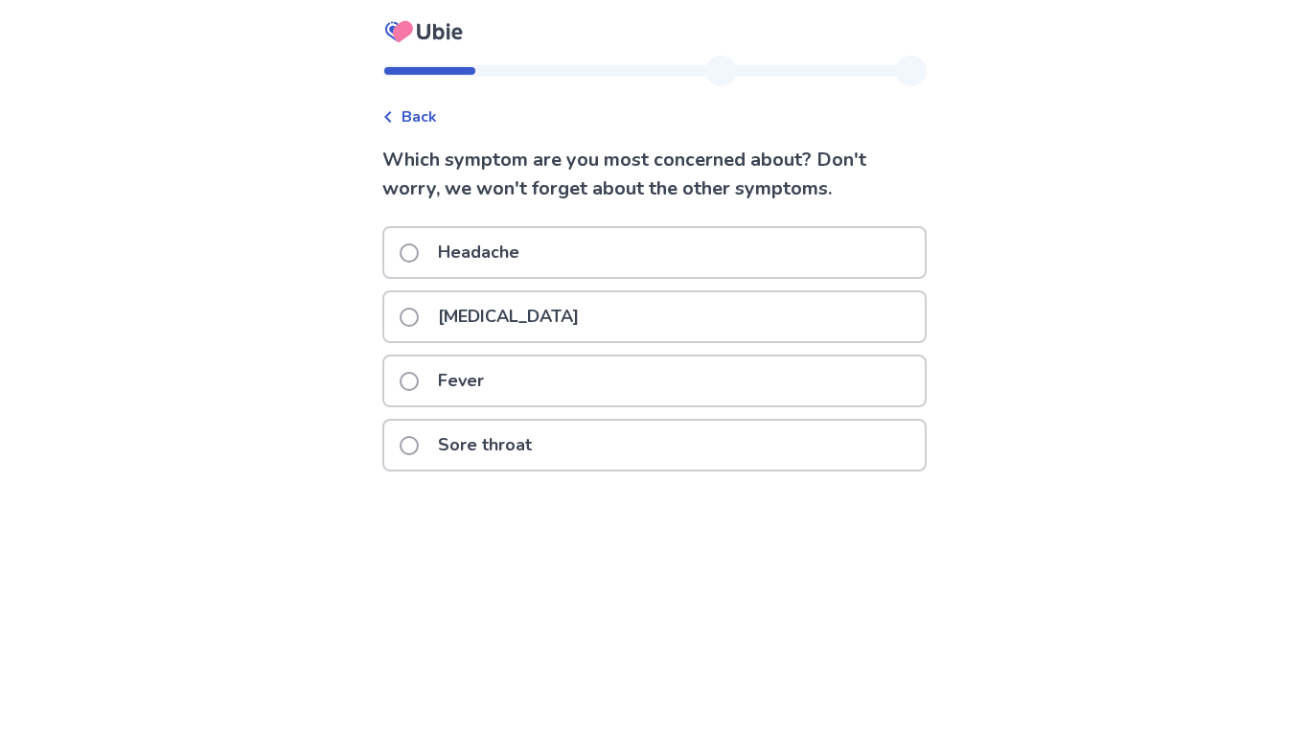
click at [688, 391] on div "Fever" at bounding box center [654, 380] width 540 height 49
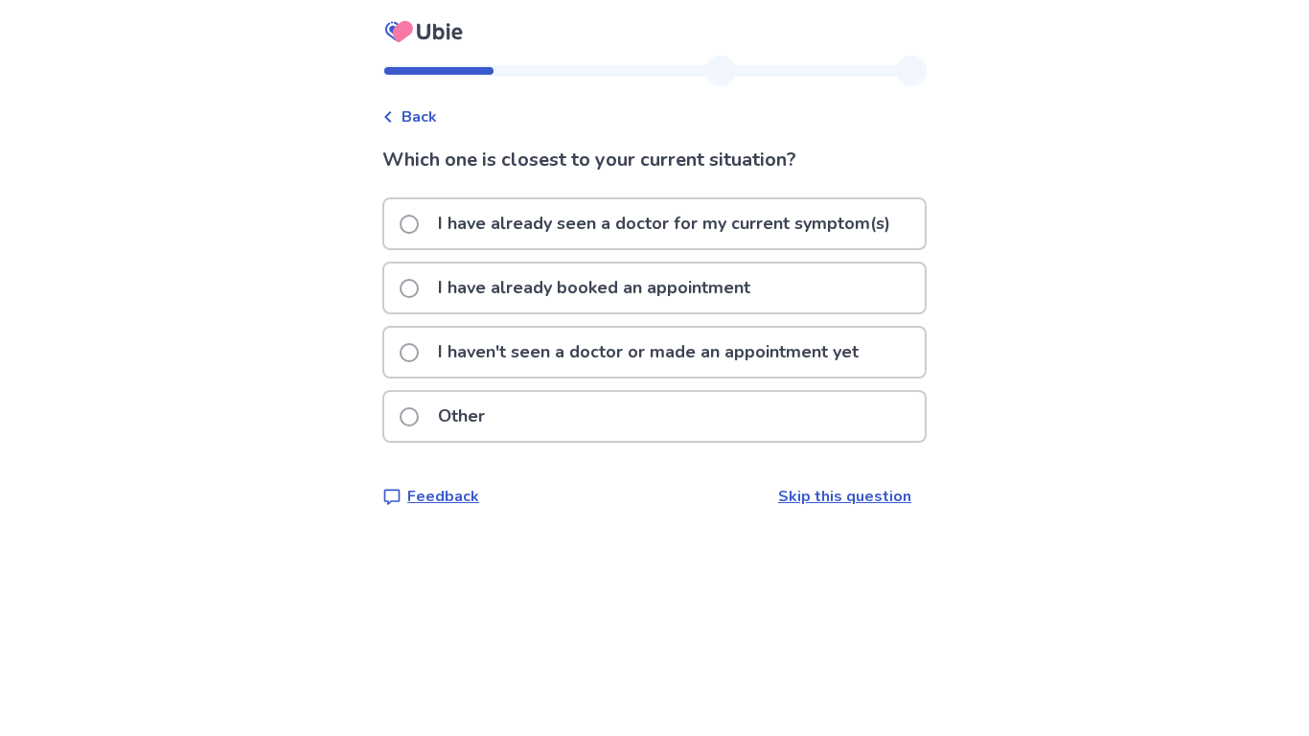
click at [682, 367] on p "I haven't seen a doctor or made an appointment yet" at bounding box center [648, 352] width 444 height 49
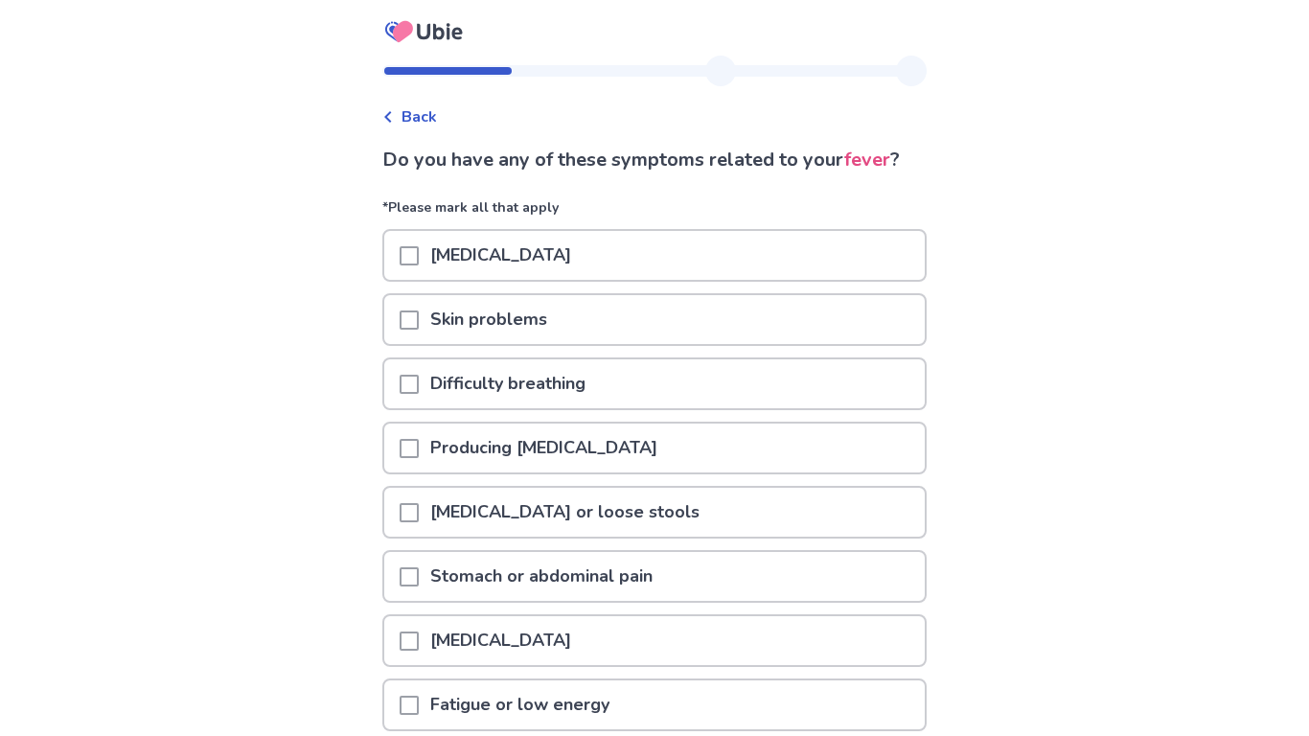
click at [652, 250] on div "[MEDICAL_DATA]" at bounding box center [654, 255] width 540 height 49
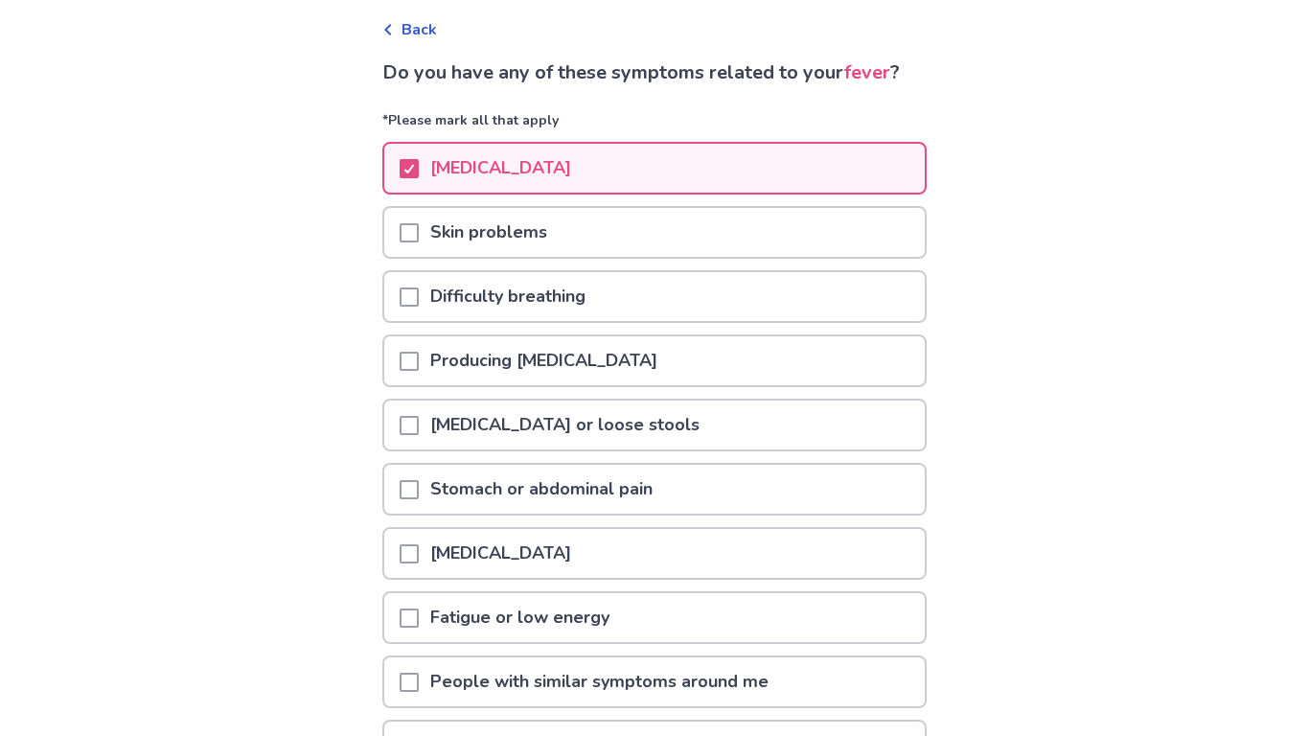
scroll to position [90, 0]
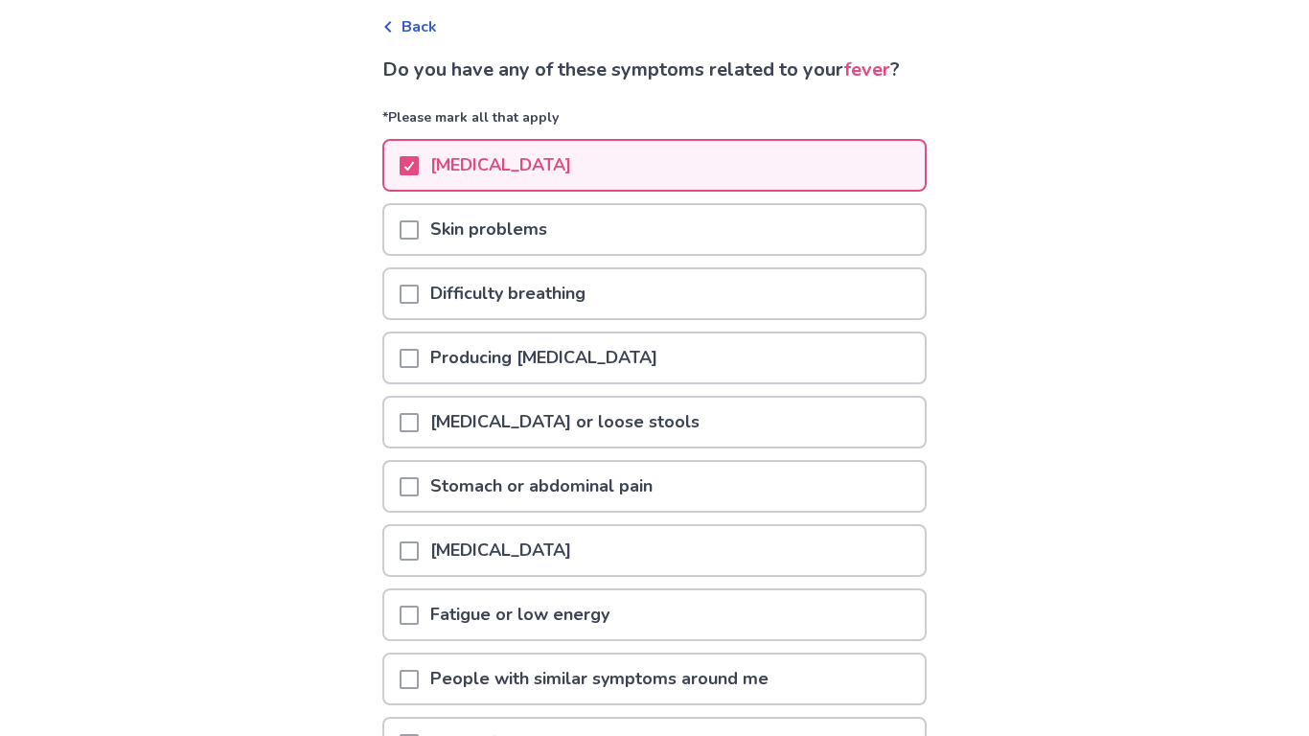
click at [634, 469] on p "Stomach or abdominal pain" at bounding box center [541, 486] width 245 height 49
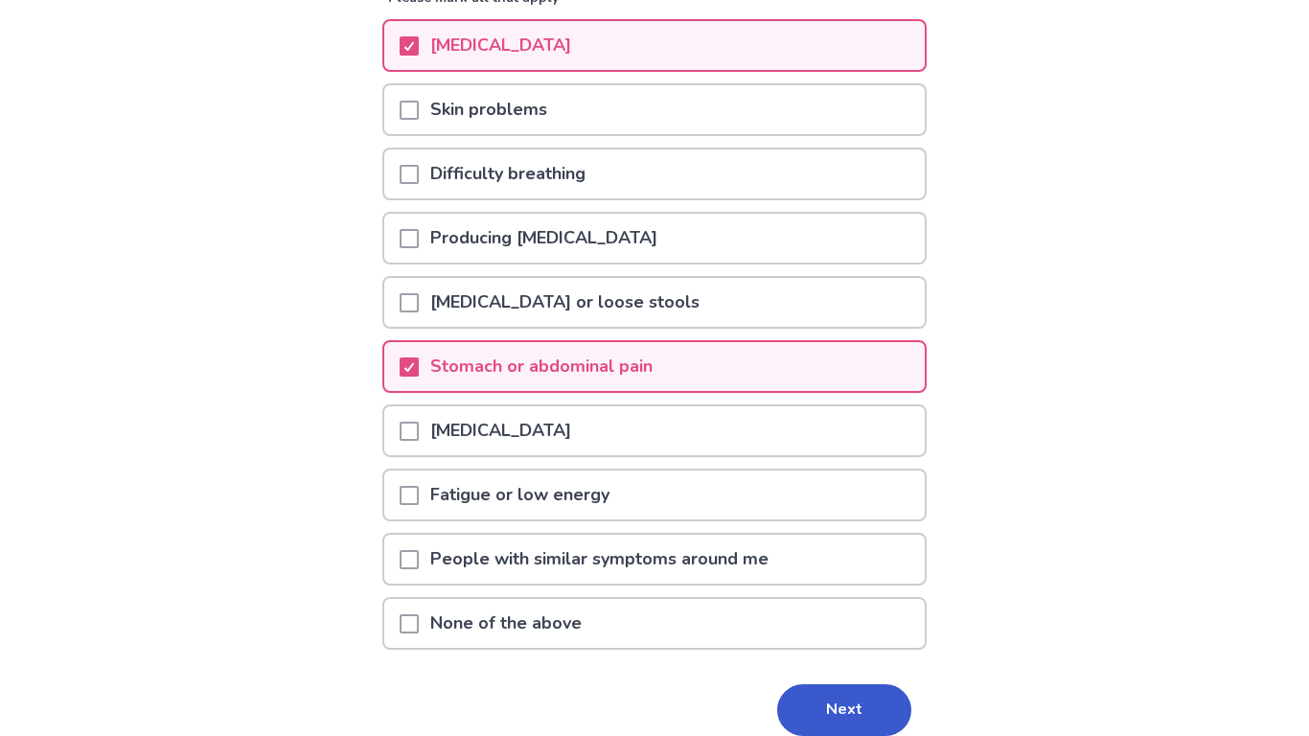
scroll to position [215, 0]
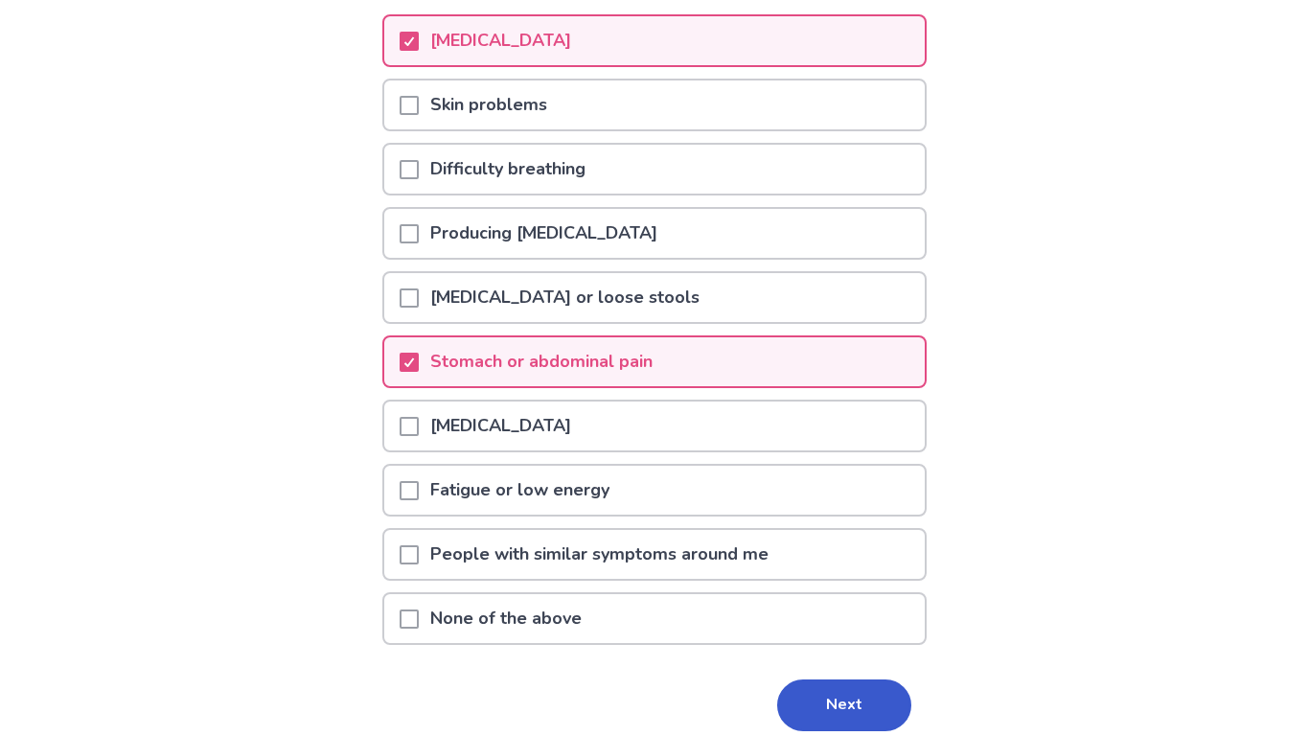
click at [644, 486] on div "Fatigue or low energy" at bounding box center [654, 490] width 540 height 49
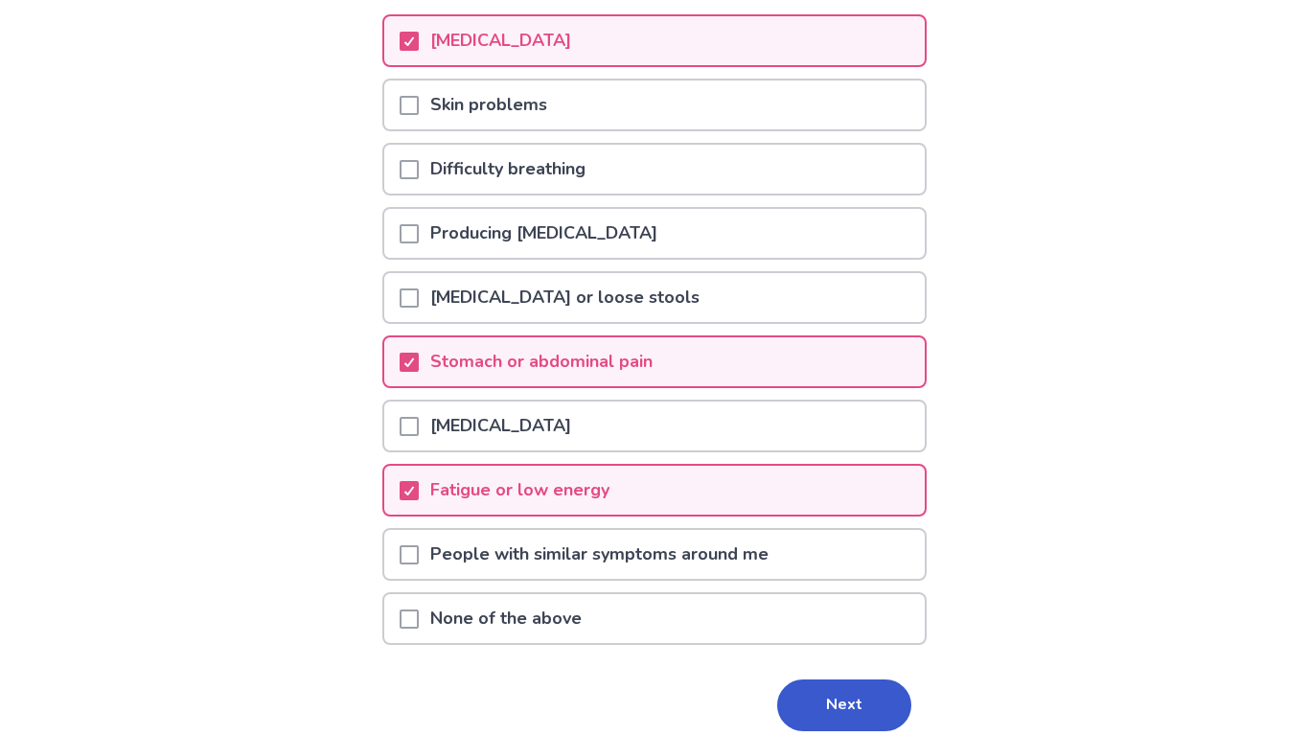
click at [669, 554] on p "People with similar symptoms around me" at bounding box center [599, 554] width 361 height 49
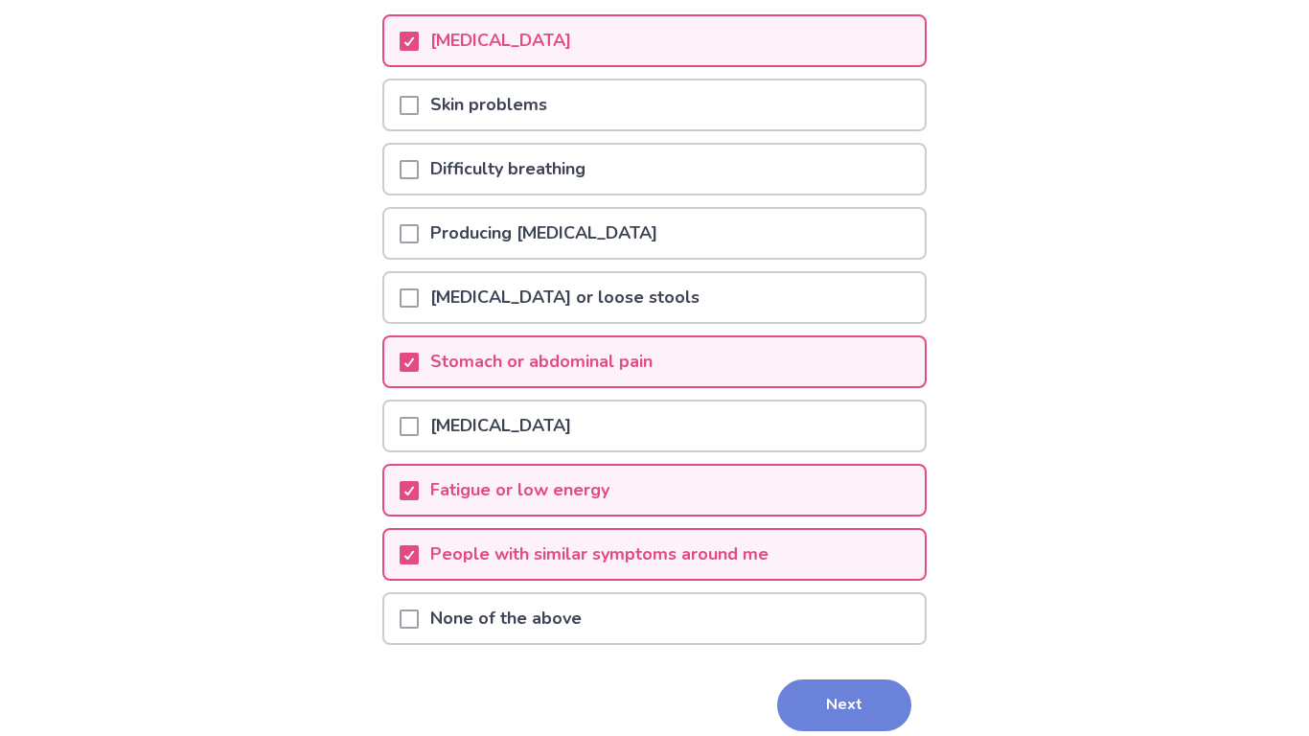
click at [794, 698] on button "Next" at bounding box center [844, 705] width 134 height 52
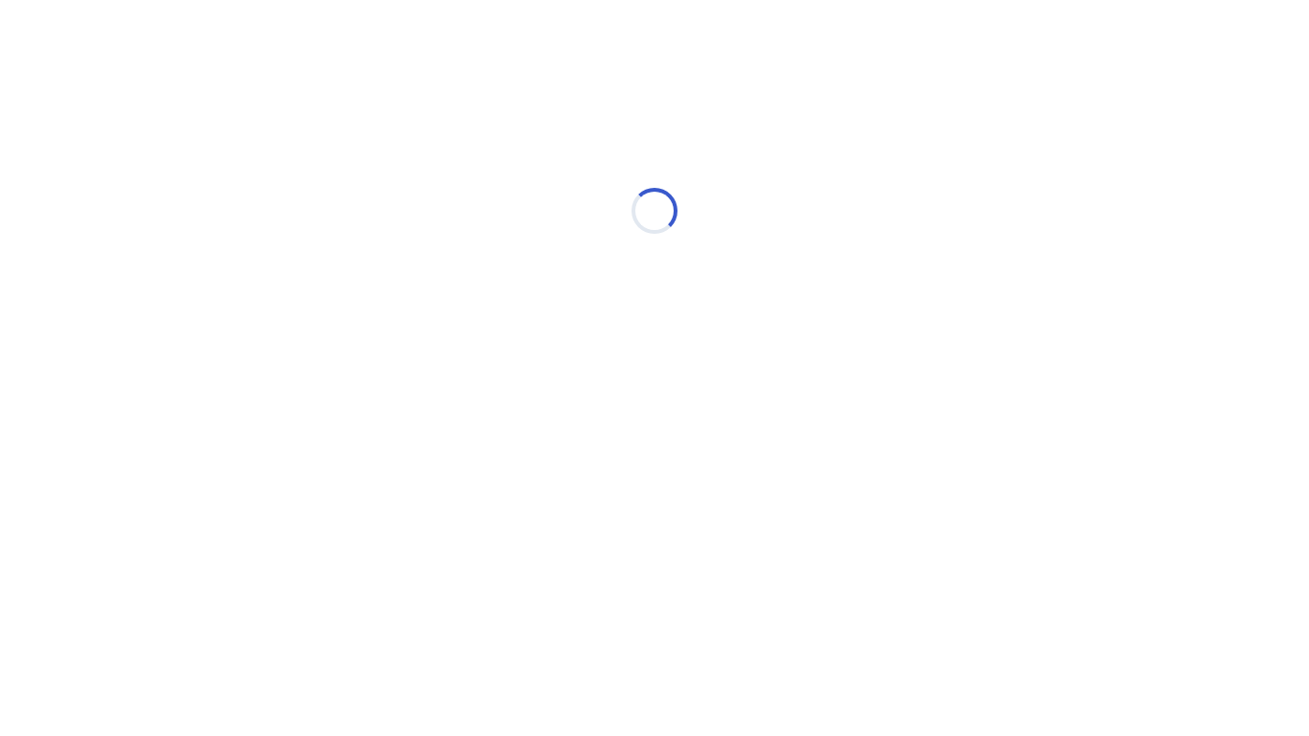
scroll to position [0, 0]
select select "*"
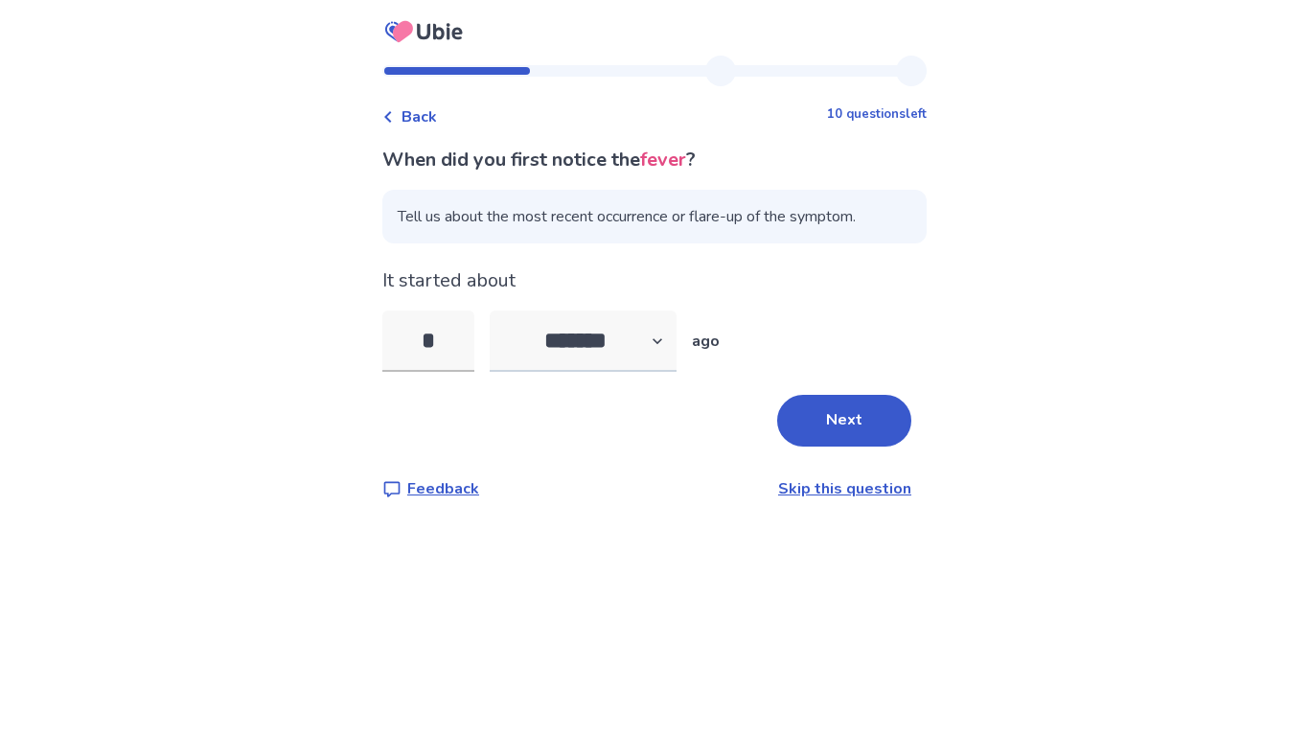
type input "*"
click at [652, 350] on select "******* ****** ******* ******** *******" at bounding box center [583, 340] width 187 height 61
click at [792, 407] on button "Next" at bounding box center [844, 421] width 134 height 52
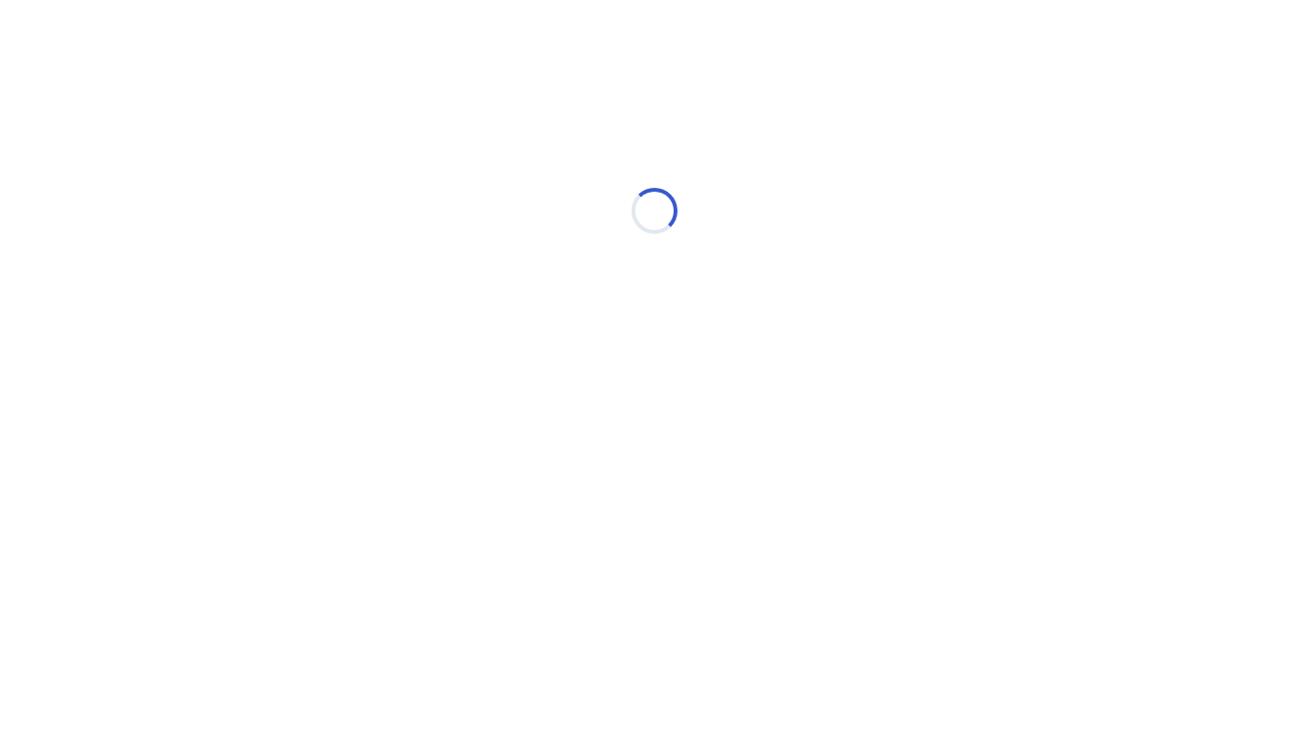
select select "*"
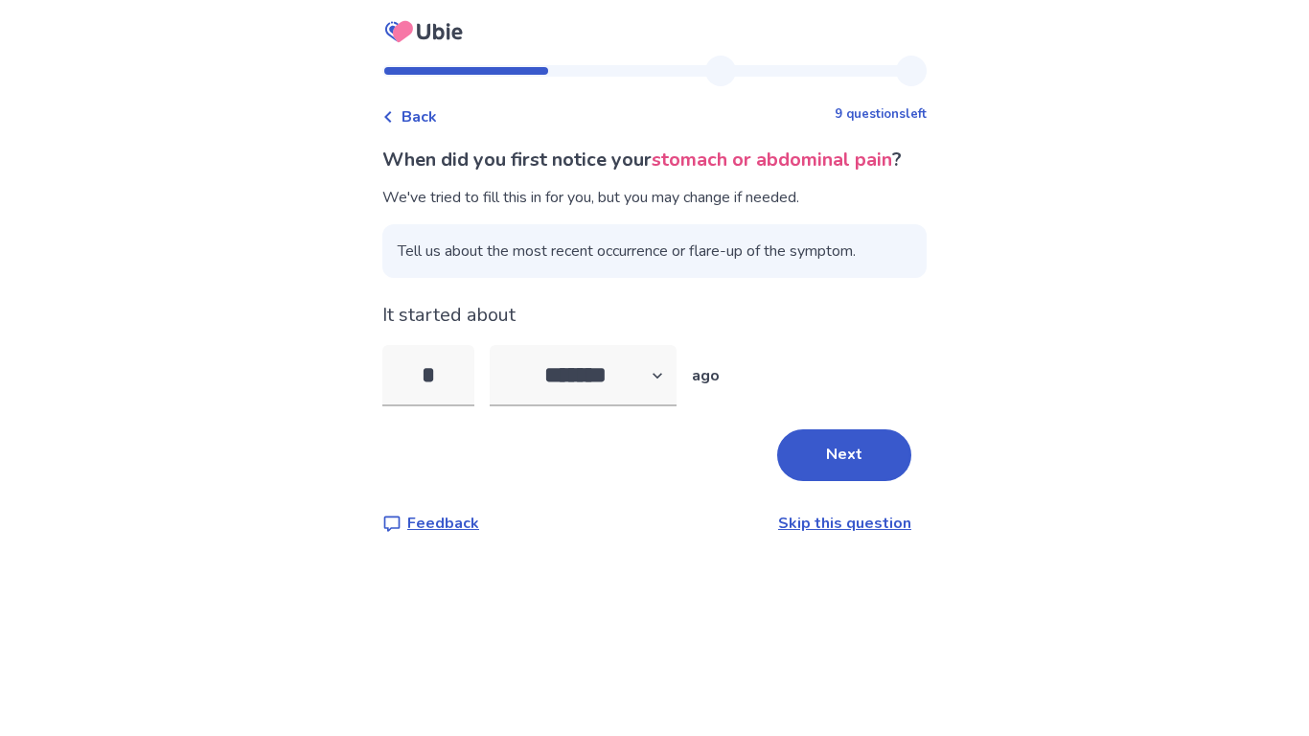
click at [403, 109] on div "Back" at bounding box center [409, 116] width 55 height 23
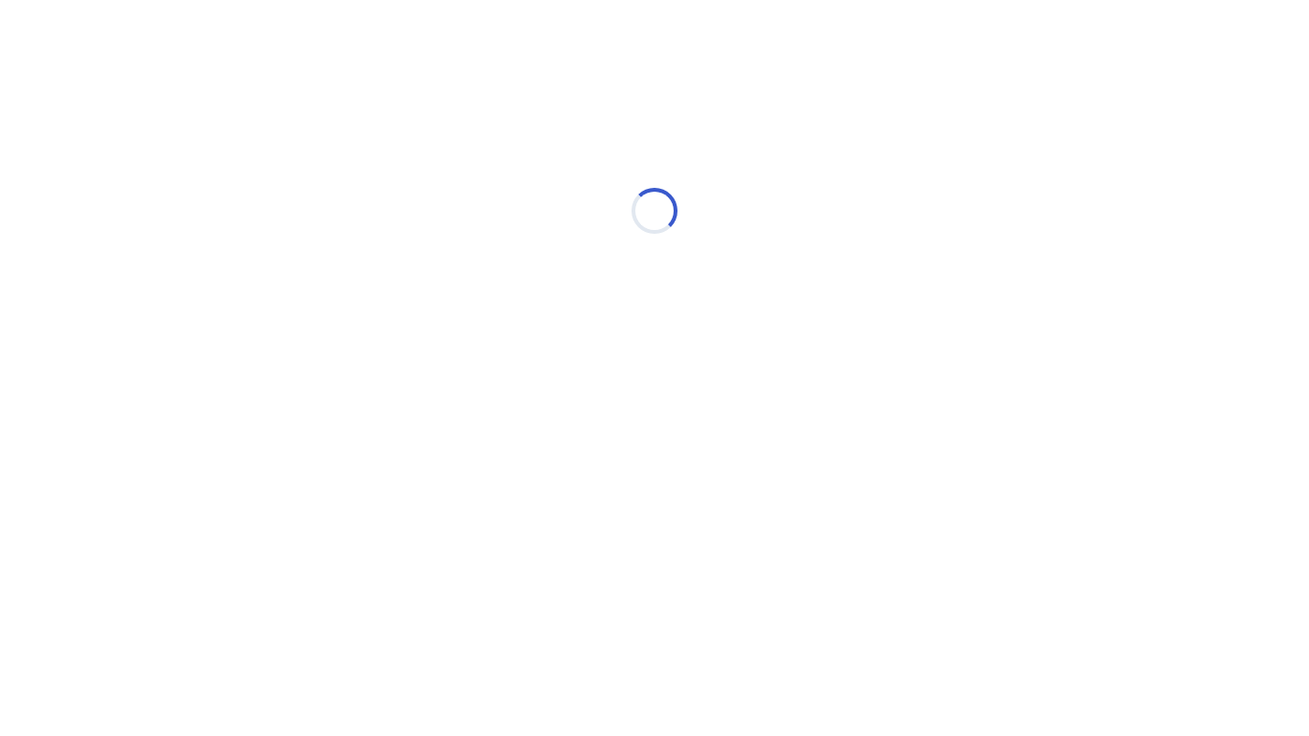
select select "*"
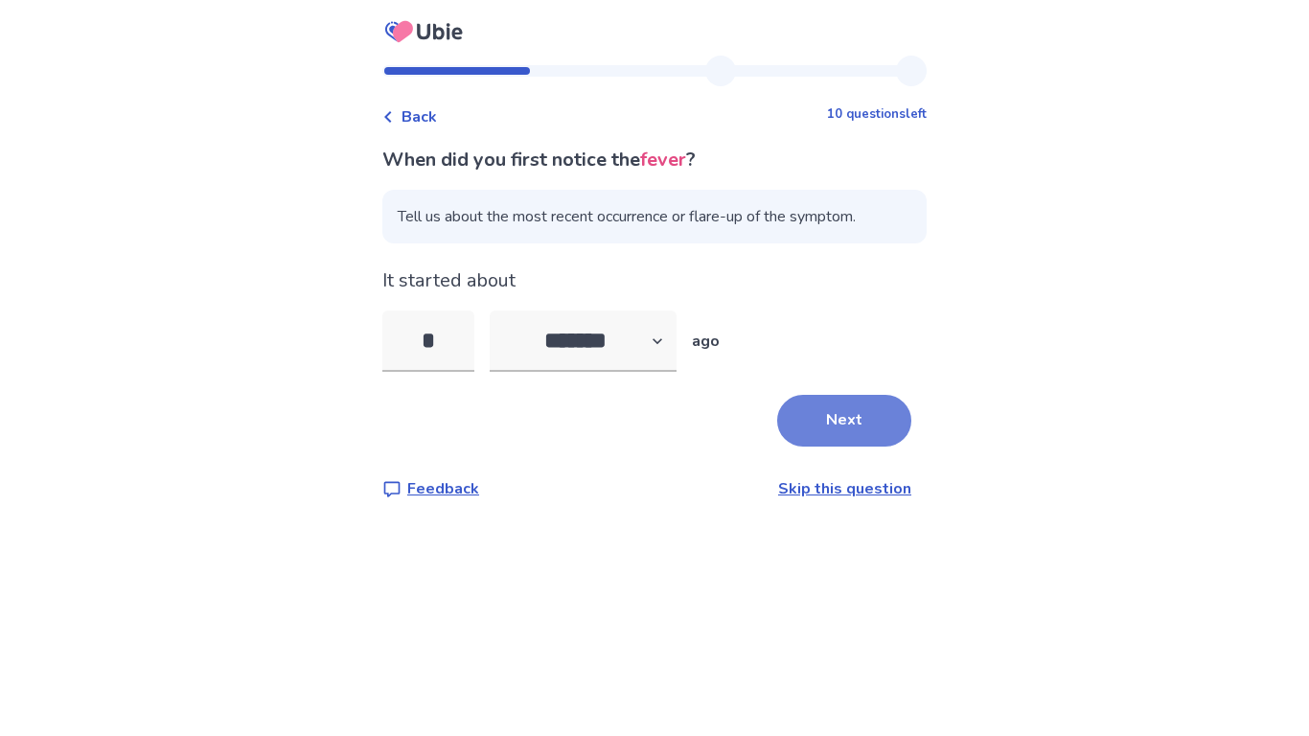
click at [833, 429] on button "Next" at bounding box center [844, 421] width 134 height 52
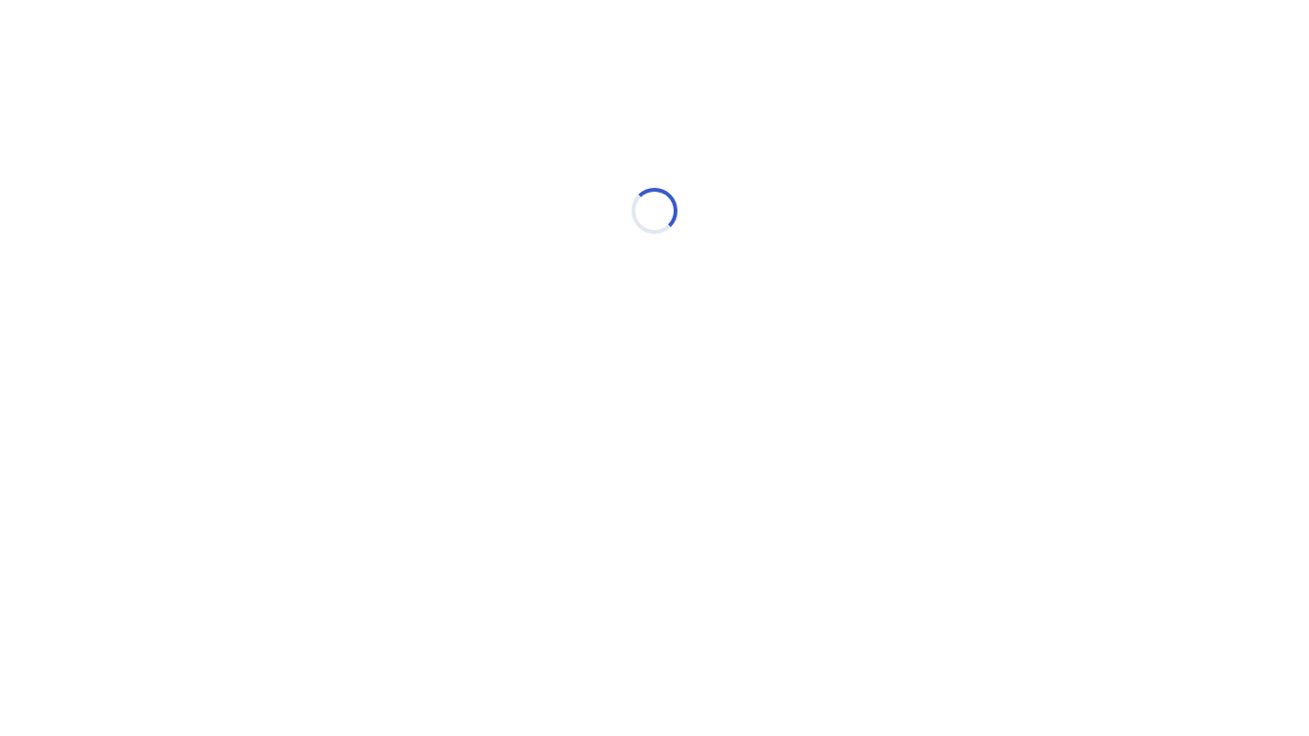
select select "*"
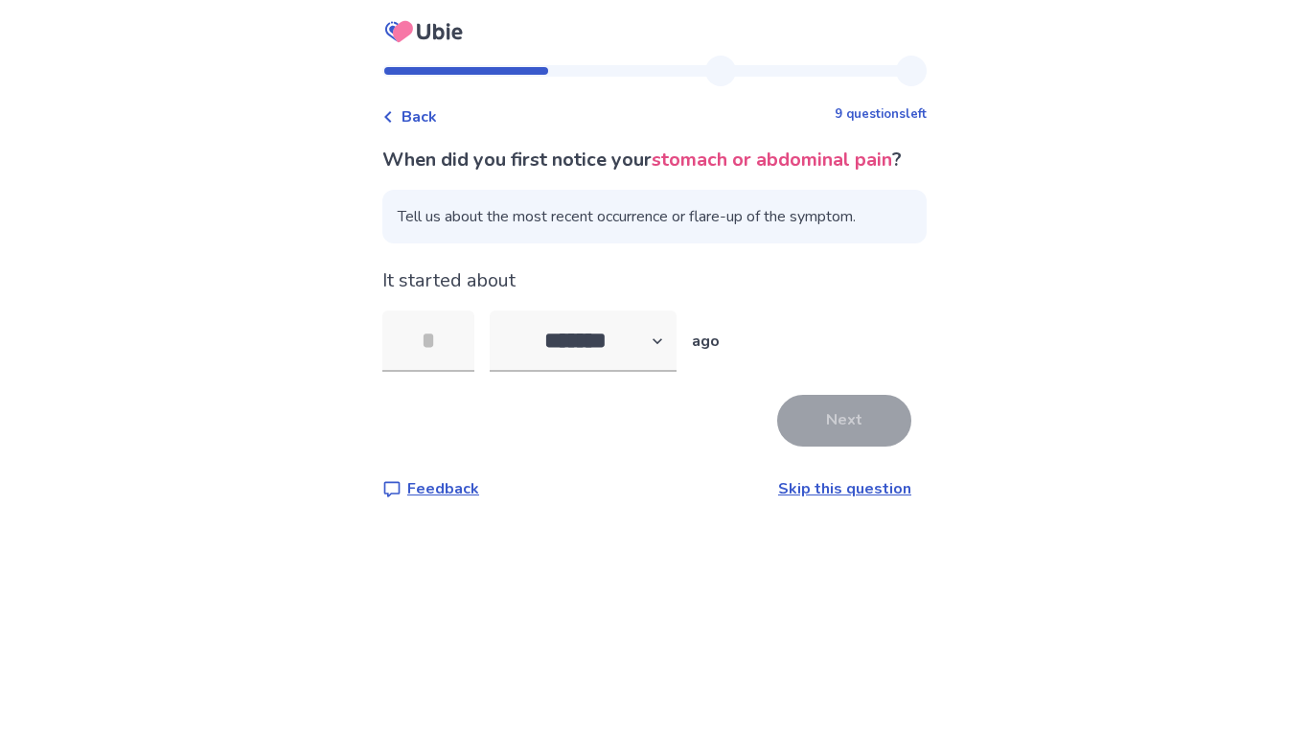
click at [793, 499] on link "Skip this question" at bounding box center [844, 488] width 133 height 21
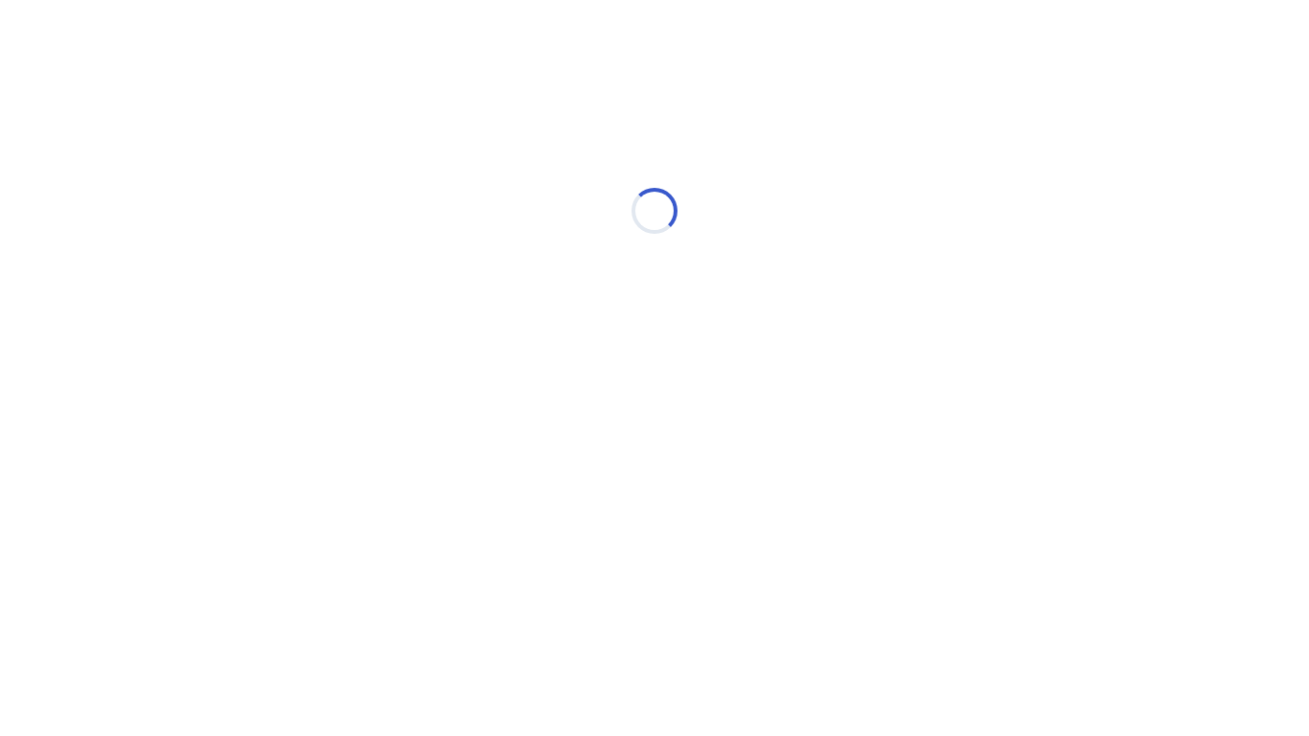
select select "*"
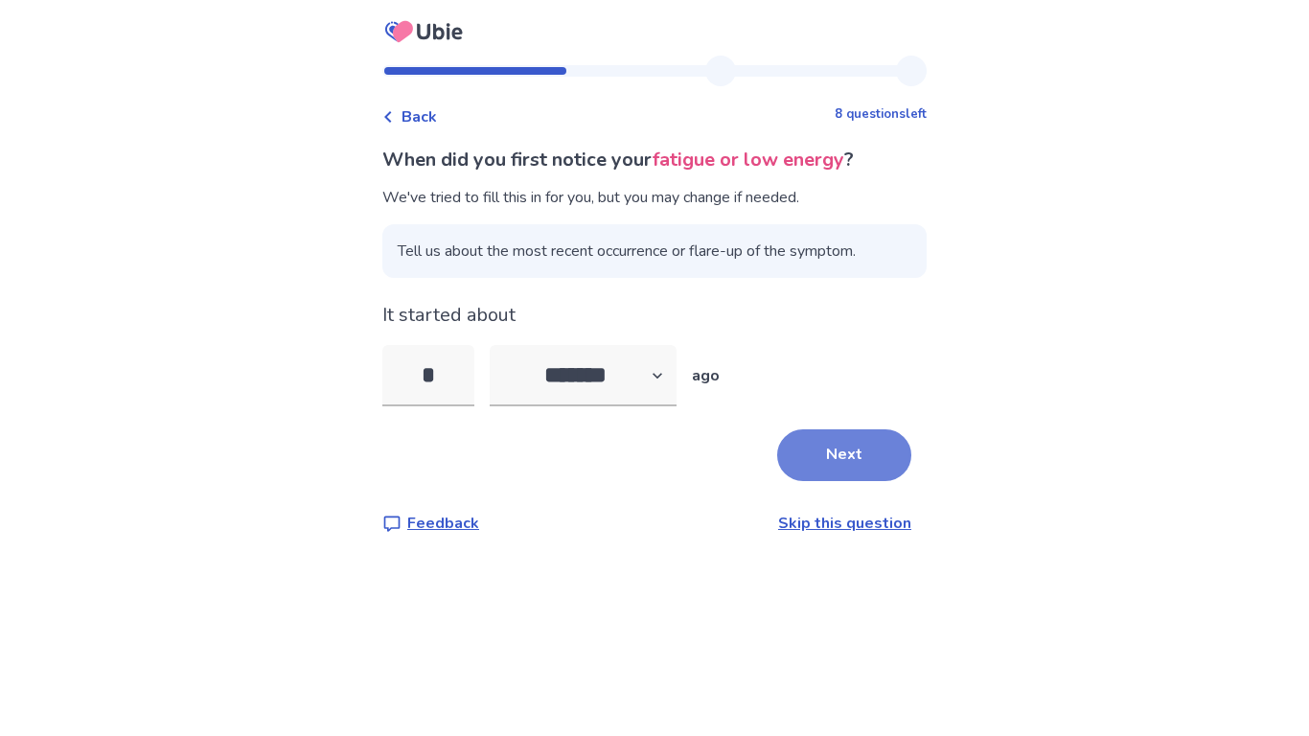
click at [792, 450] on button "Next" at bounding box center [844, 455] width 134 height 52
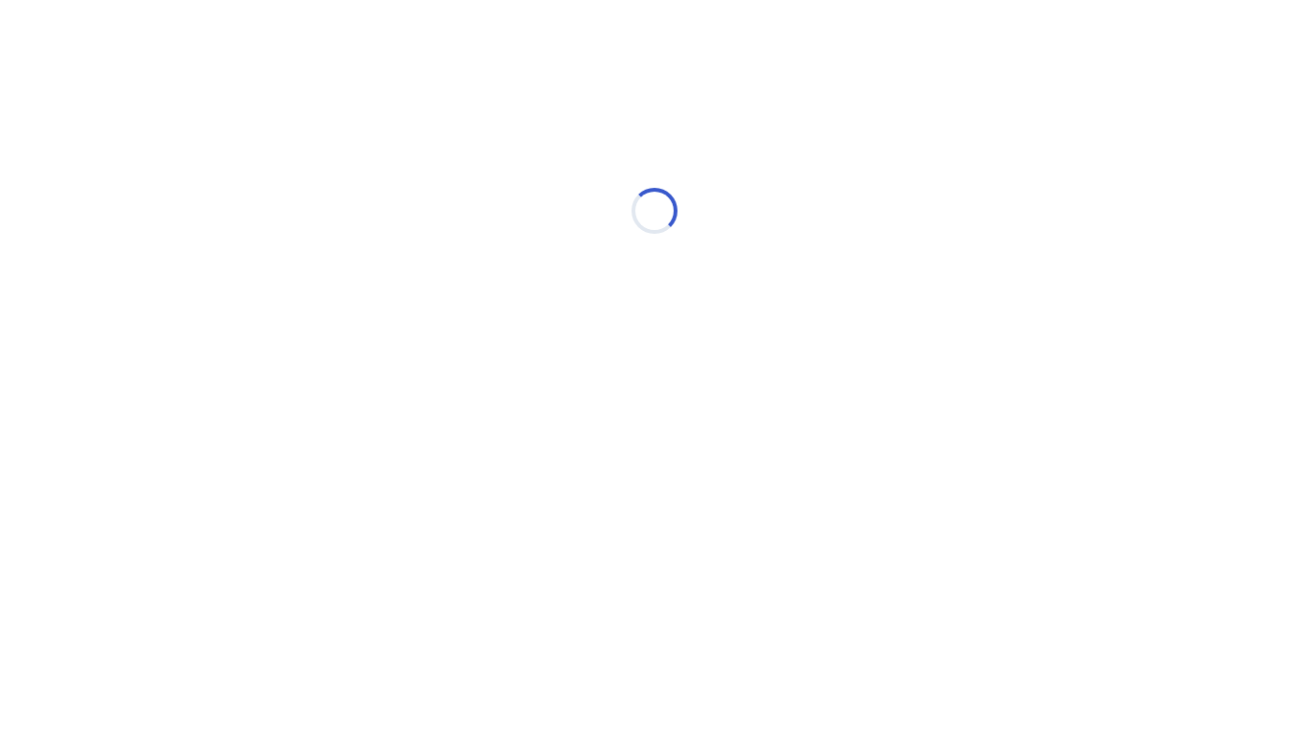
select select "*"
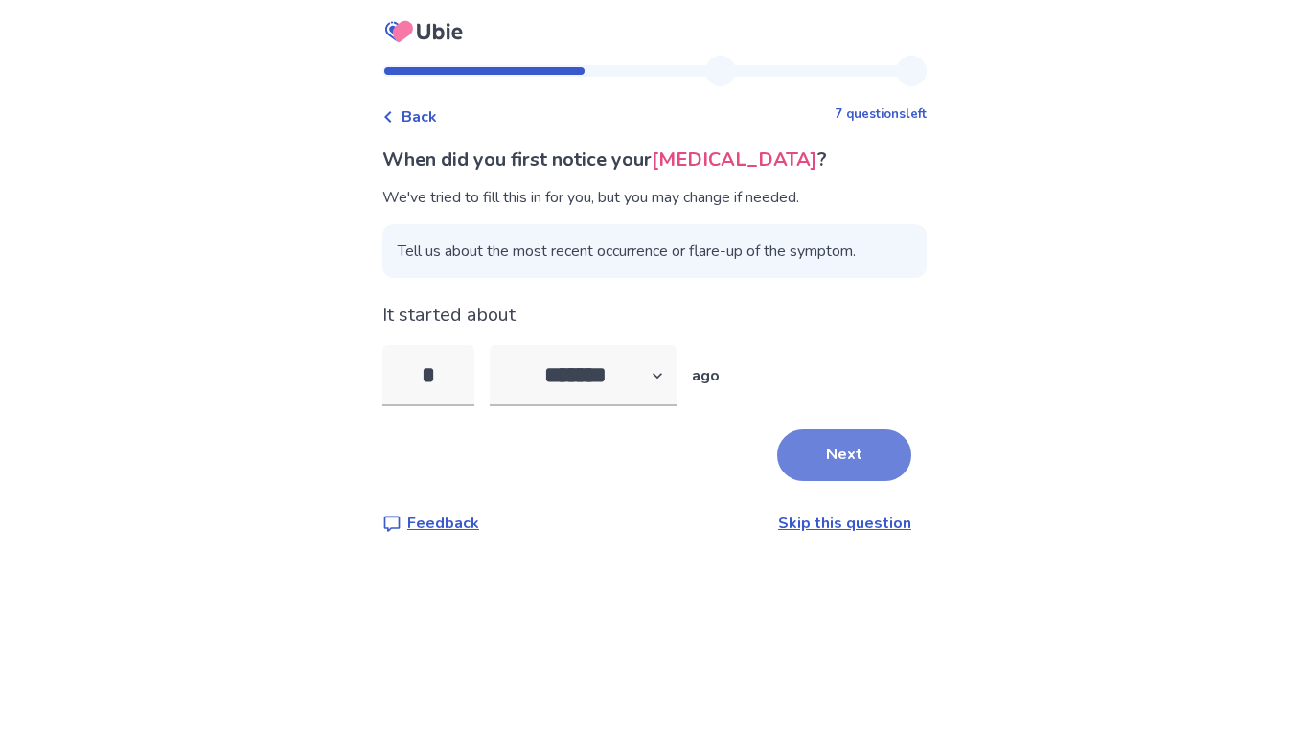
click at [806, 456] on button "Next" at bounding box center [844, 455] width 134 height 52
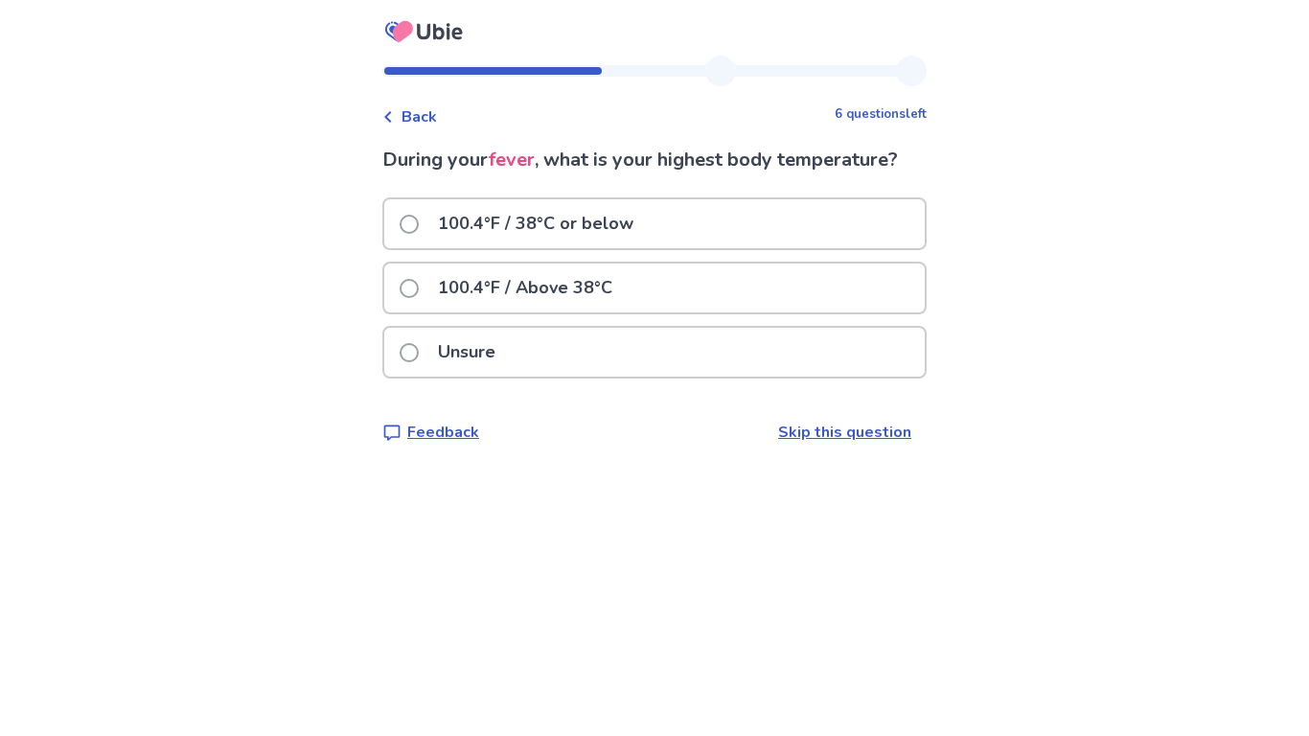
click at [779, 298] on div "100.4°F / Above 38°C" at bounding box center [654, 288] width 540 height 49
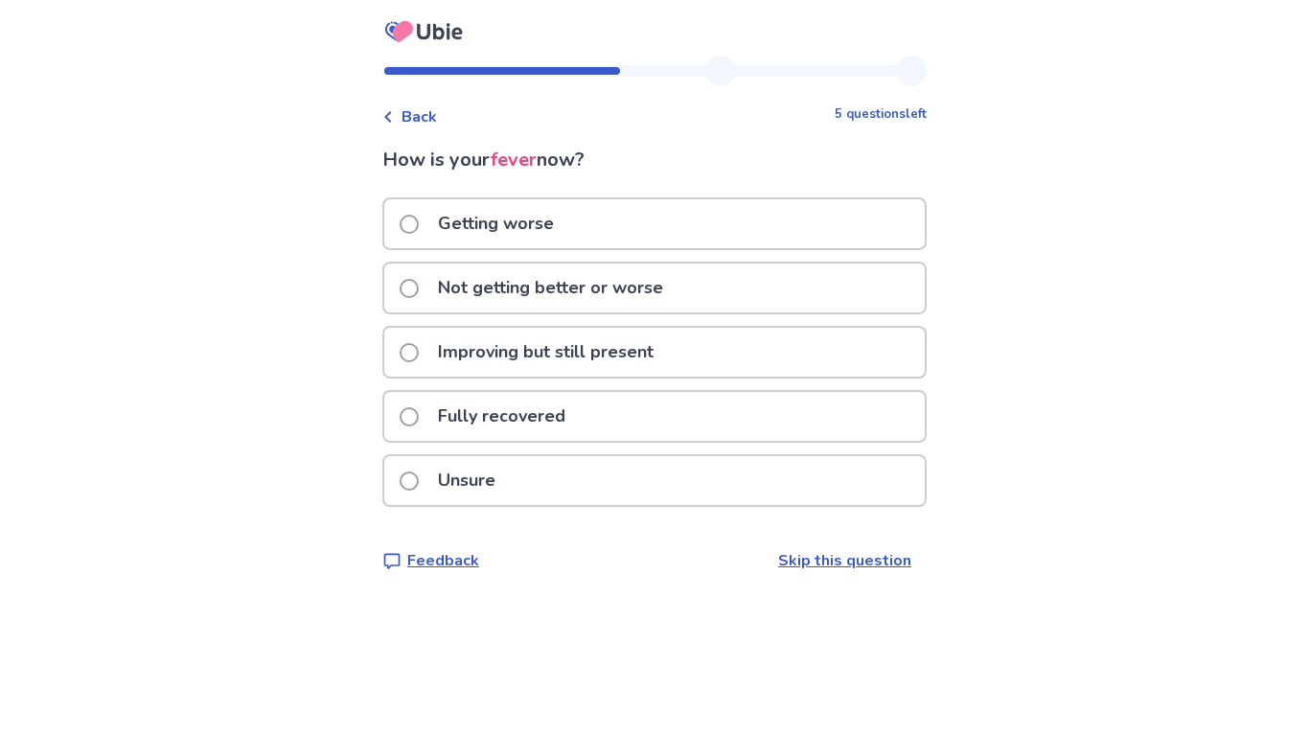
click at [704, 223] on div "Getting worse" at bounding box center [654, 223] width 540 height 49
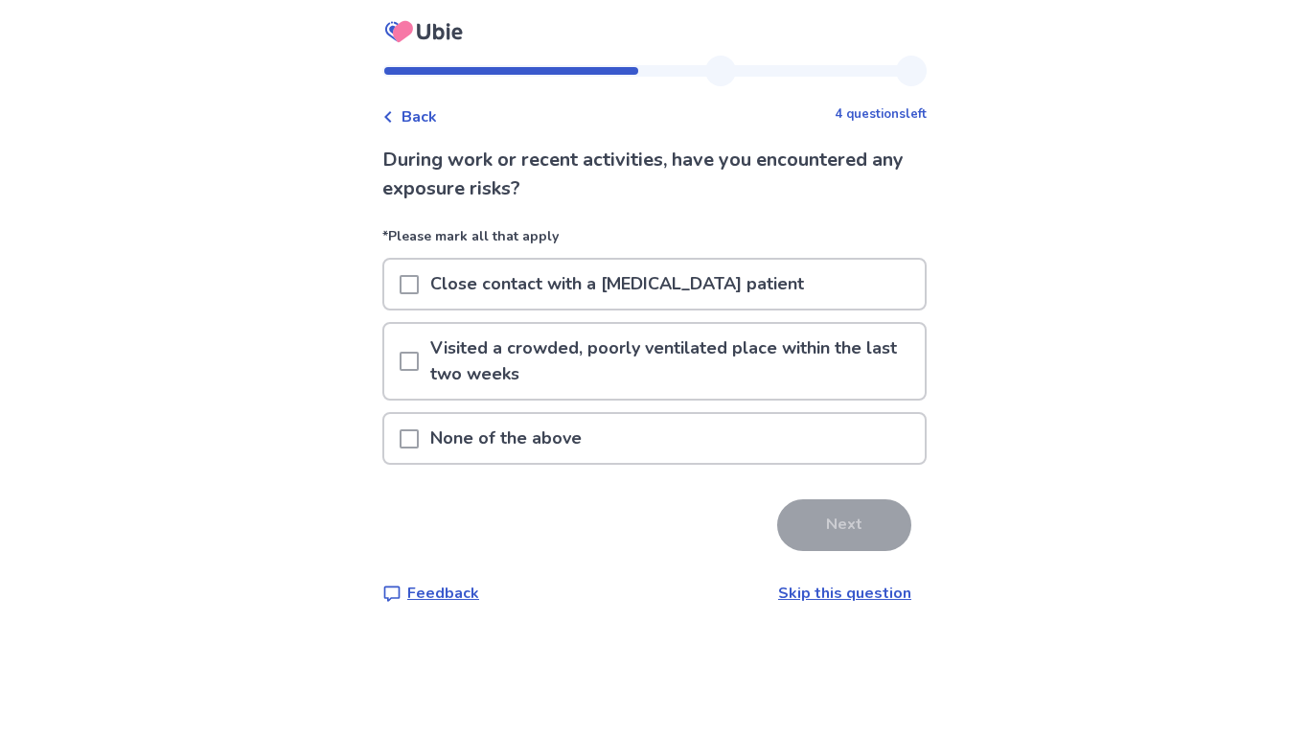
click at [681, 434] on div "None of the above" at bounding box center [654, 438] width 540 height 49
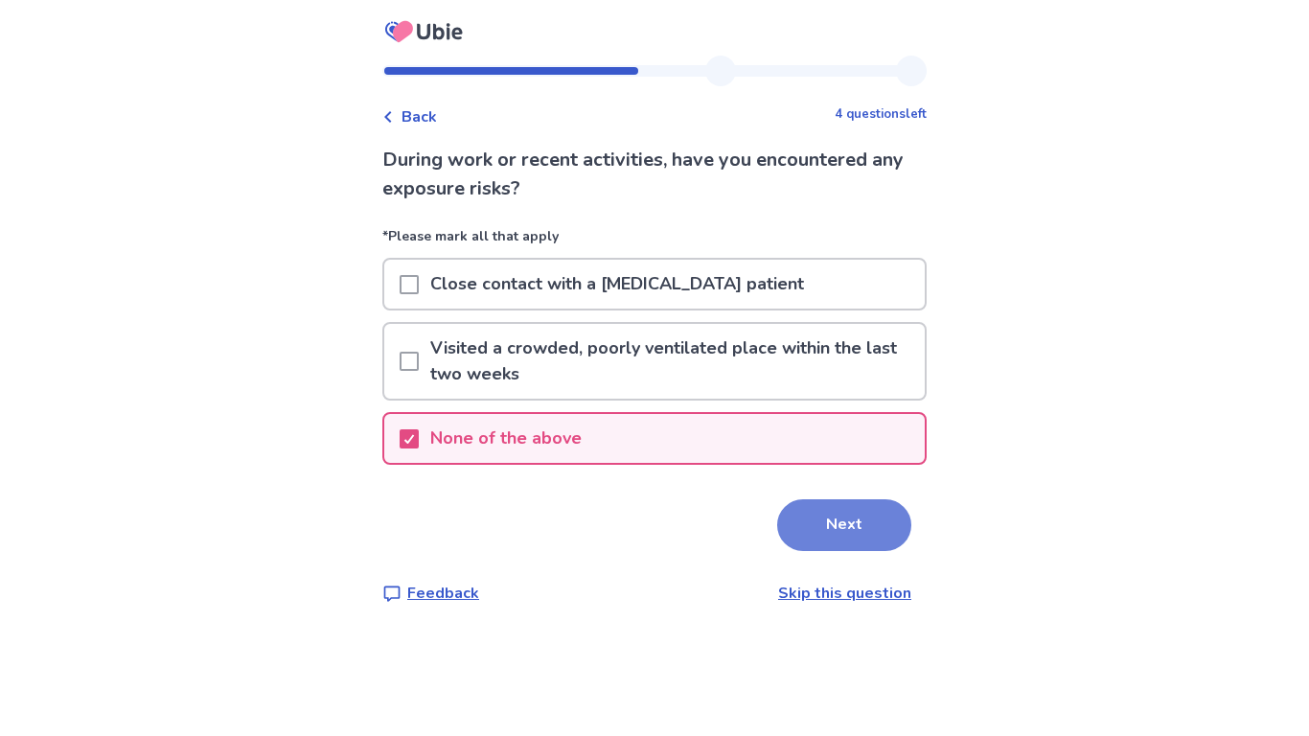
click at [823, 528] on button "Next" at bounding box center [844, 525] width 134 height 52
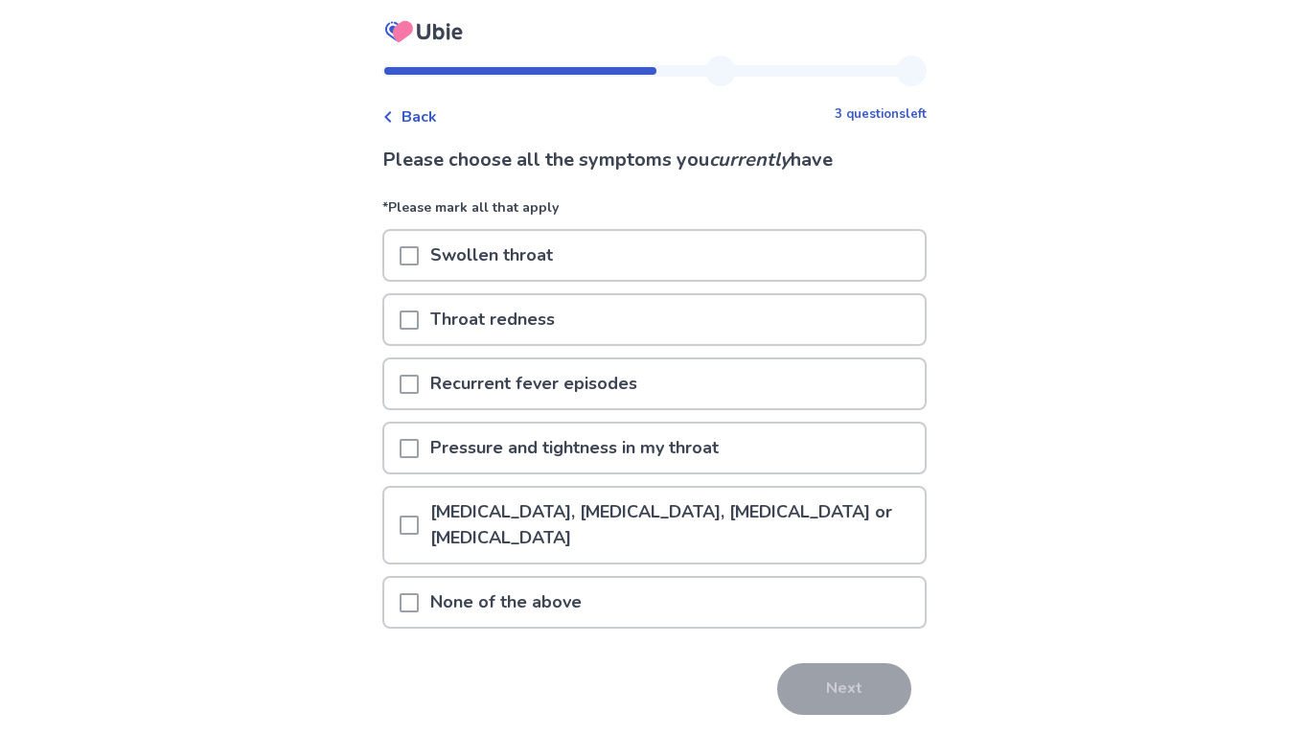
click at [624, 601] on div "None of the above" at bounding box center [654, 602] width 540 height 49
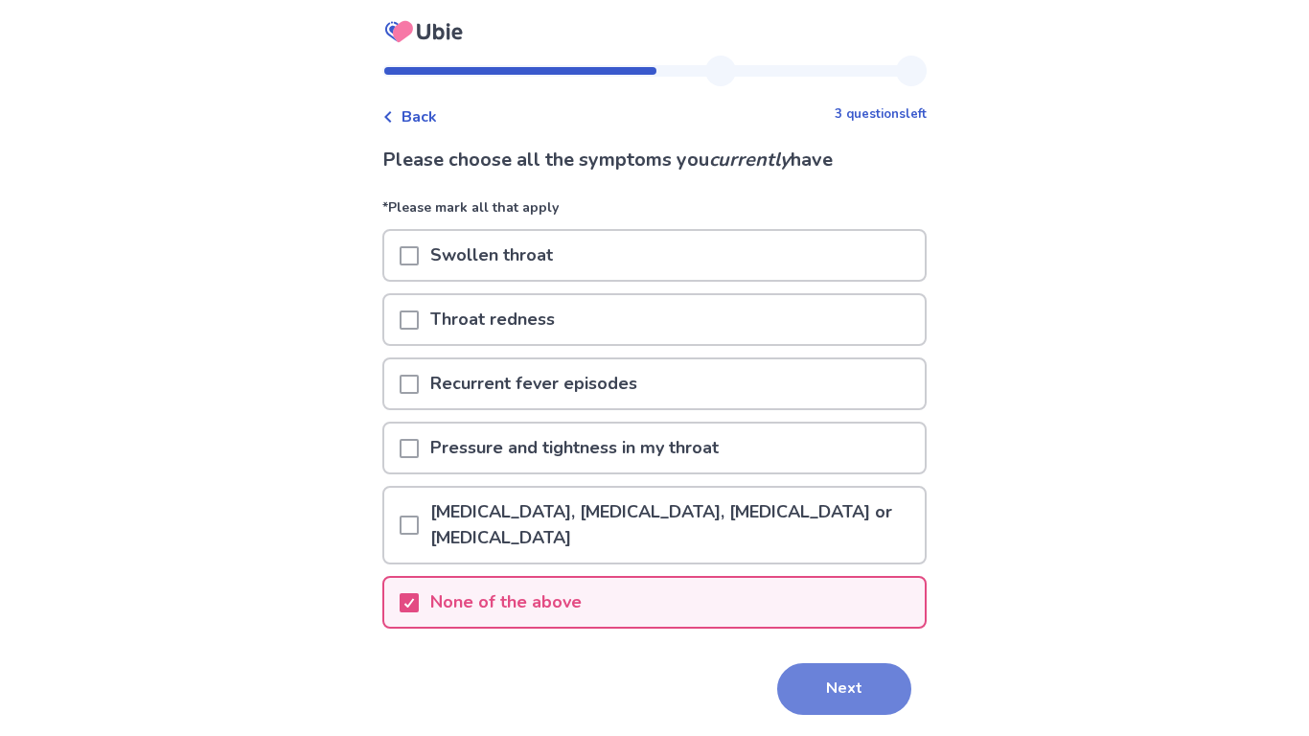
click at [831, 689] on button "Next" at bounding box center [844, 689] width 134 height 52
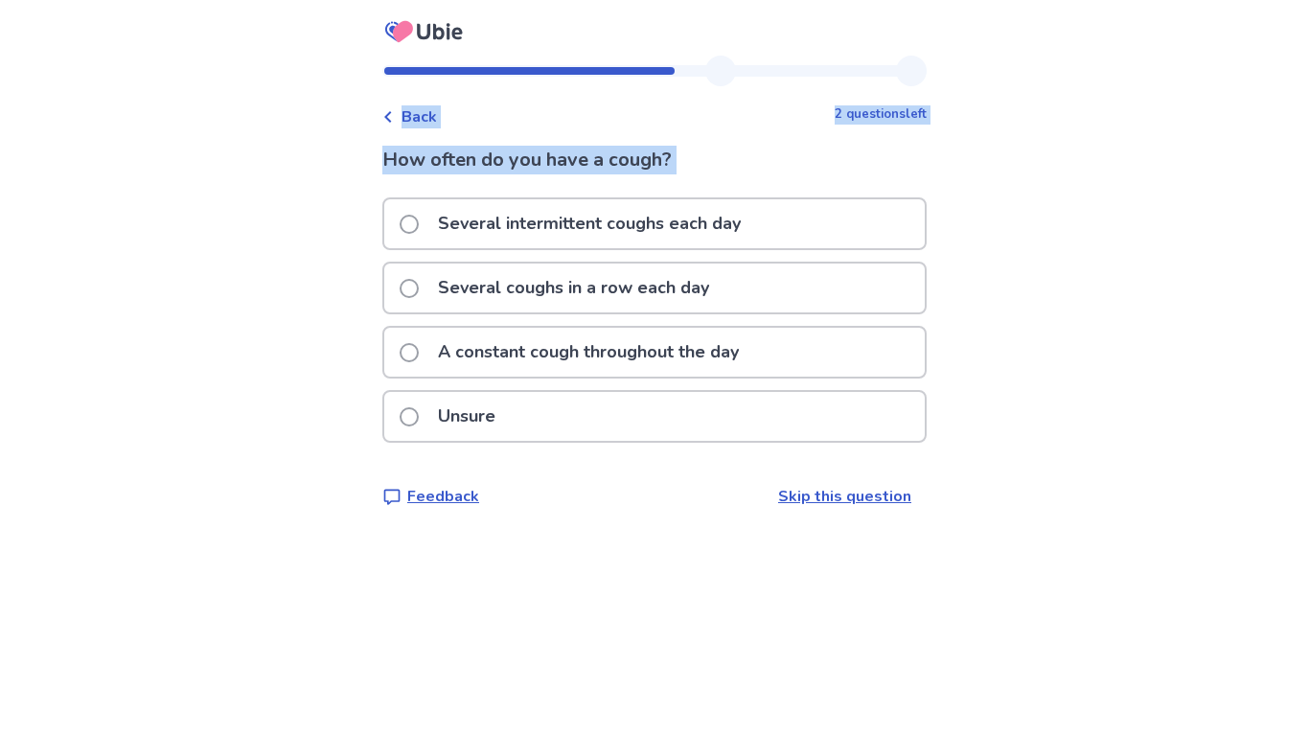
drag, startPoint x: 831, startPoint y: 689, endPoint x: 756, endPoint y: 185, distance: 509.6
click at [756, 185] on html "Back 2 questions left How often do you have a cough? Several intermittent cough…" at bounding box center [654, 368] width 1309 height 736
click at [743, 343] on p "A constant cough throughout the day" at bounding box center [588, 352] width 324 height 49
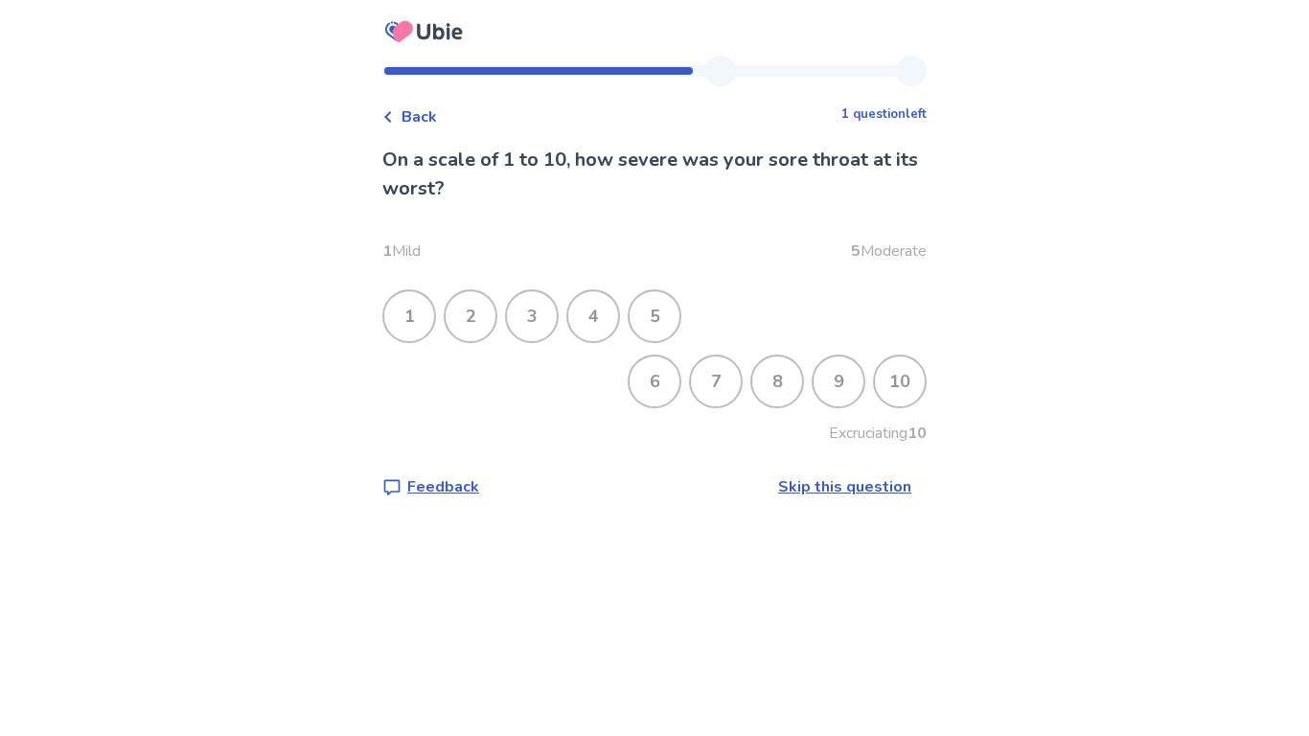
click at [716, 361] on div "7" at bounding box center [716, 381] width 50 height 50
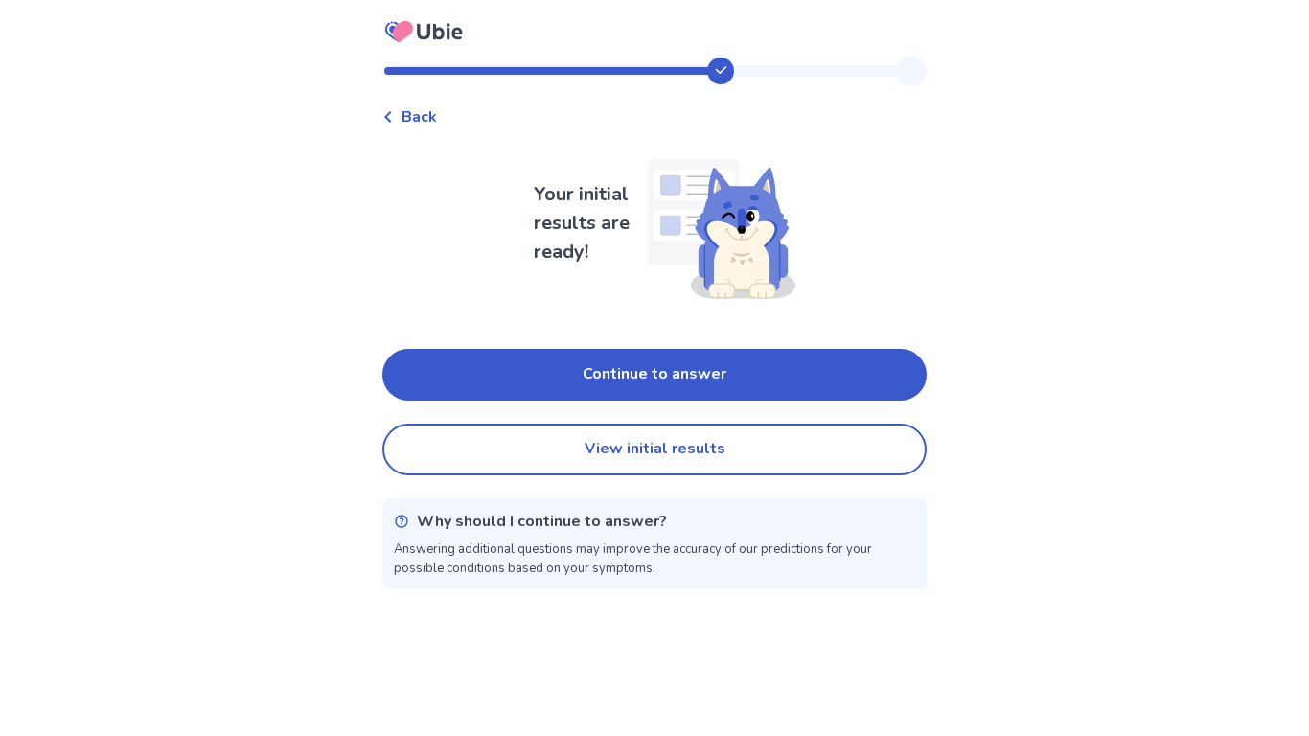
click at [716, 361] on button "Continue to answer" at bounding box center [654, 375] width 544 height 52
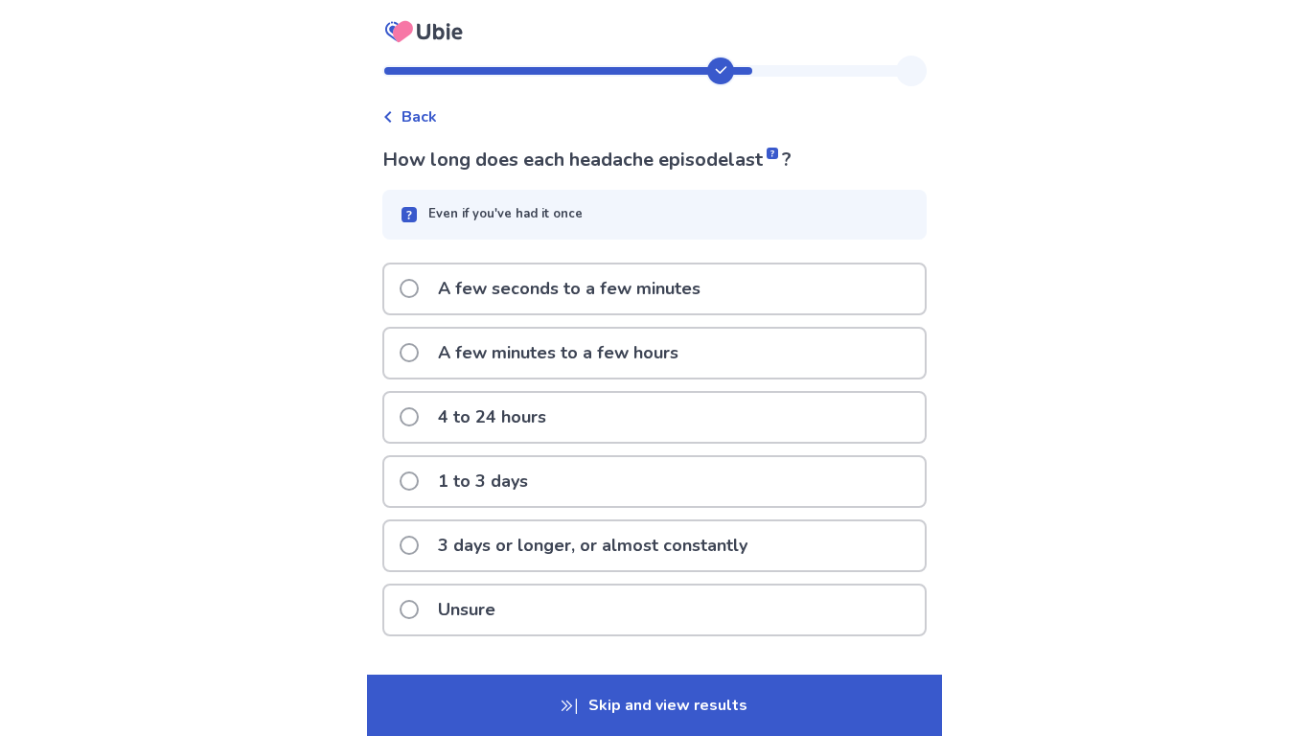
click at [714, 588] on div "Unsure" at bounding box center [654, 610] width 540 height 49
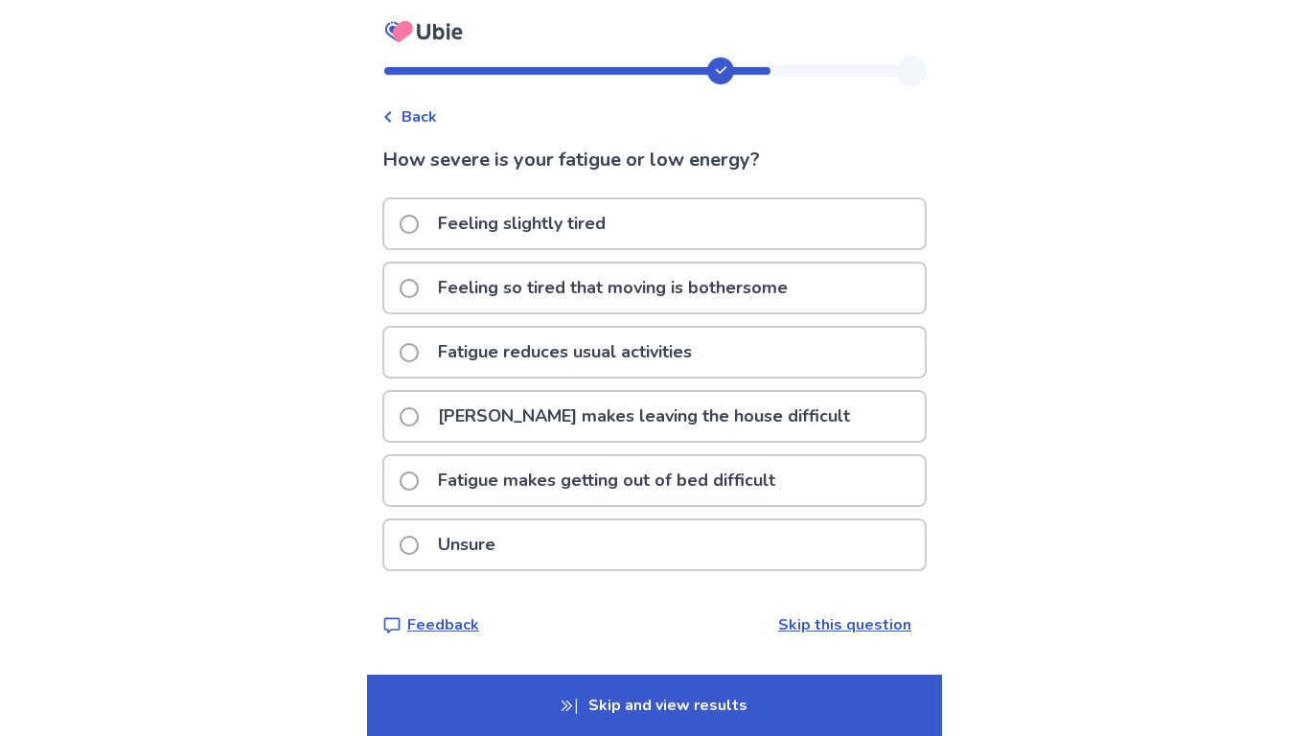
click at [734, 475] on p "Fatigue makes getting out of bed difficult" at bounding box center [606, 480] width 360 height 49
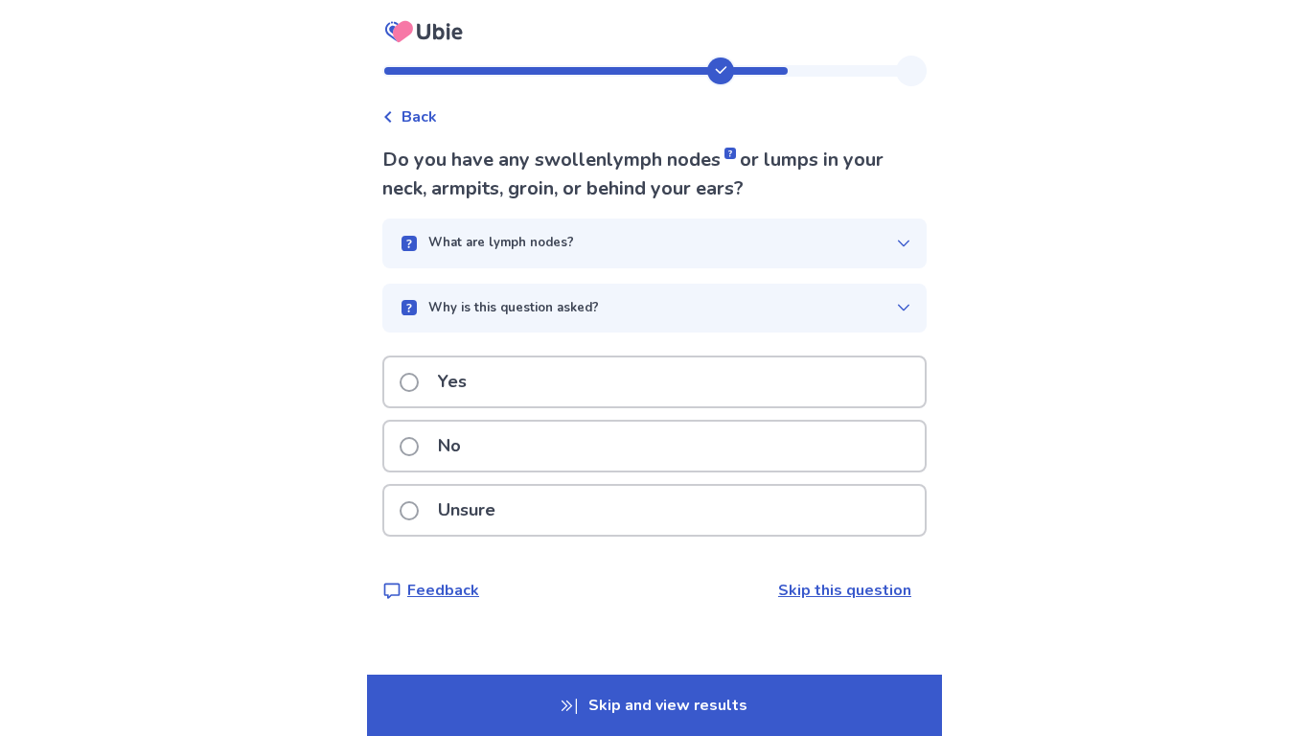
click at [733, 517] on div "Unsure" at bounding box center [654, 510] width 540 height 49
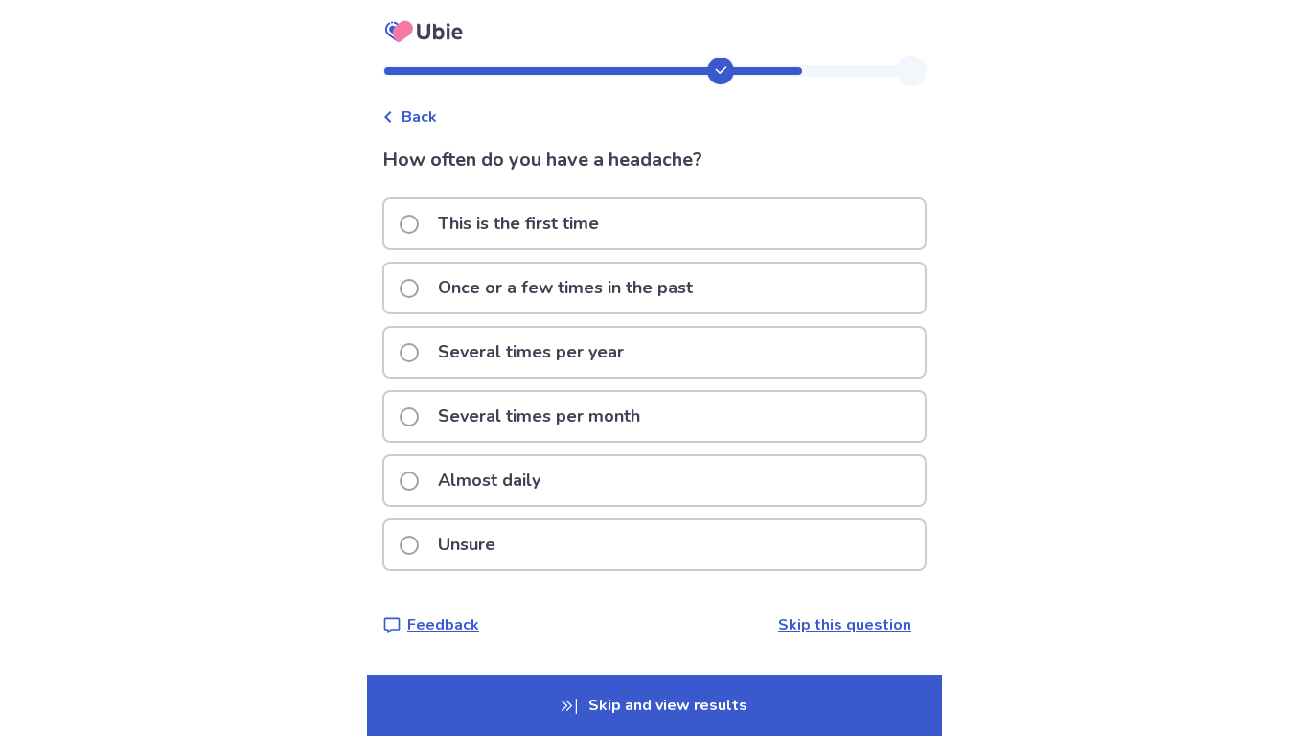
click at [668, 520] on div "Unsure" at bounding box center [654, 544] width 540 height 49
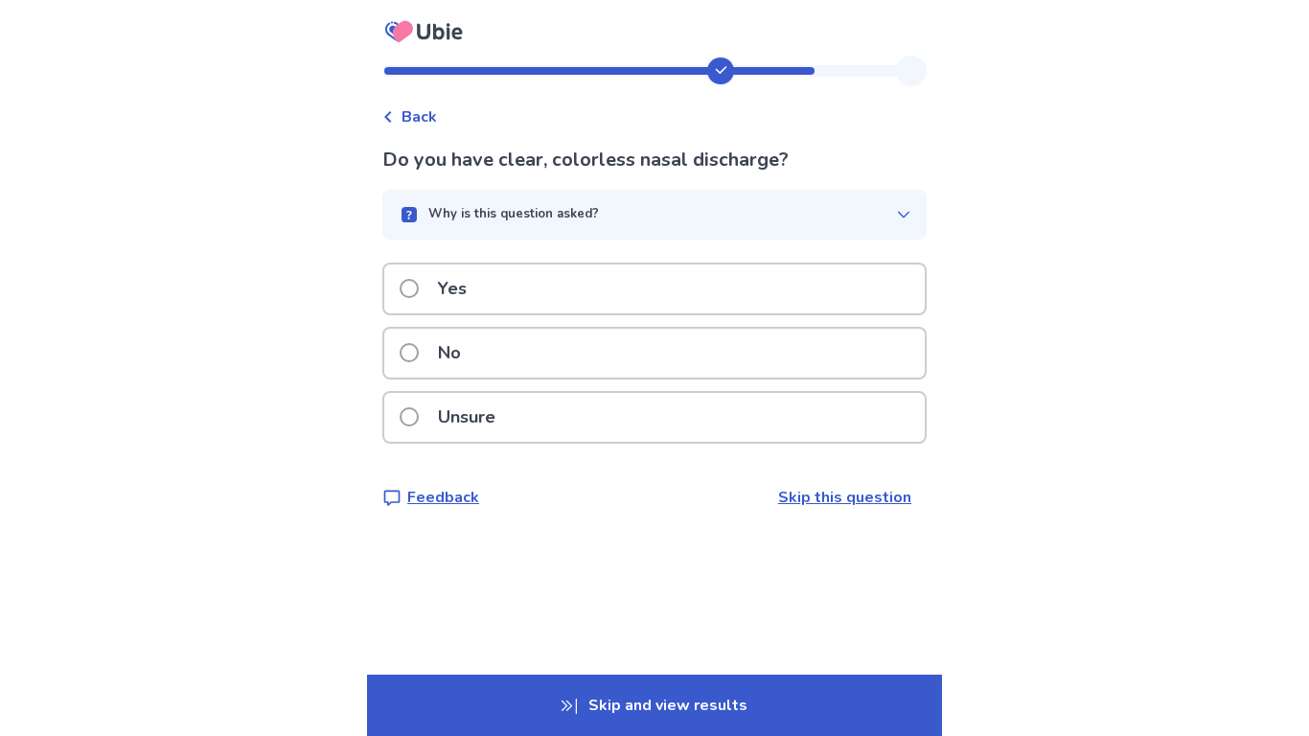
click at [619, 347] on div "No" at bounding box center [654, 353] width 540 height 49
click at [586, 417] on div "Unsure" at bounding box center [654, 417] width 540 height 49
click at [620, 402] on div "Unsure" at bounding box center [654, 417] width 540 height 49
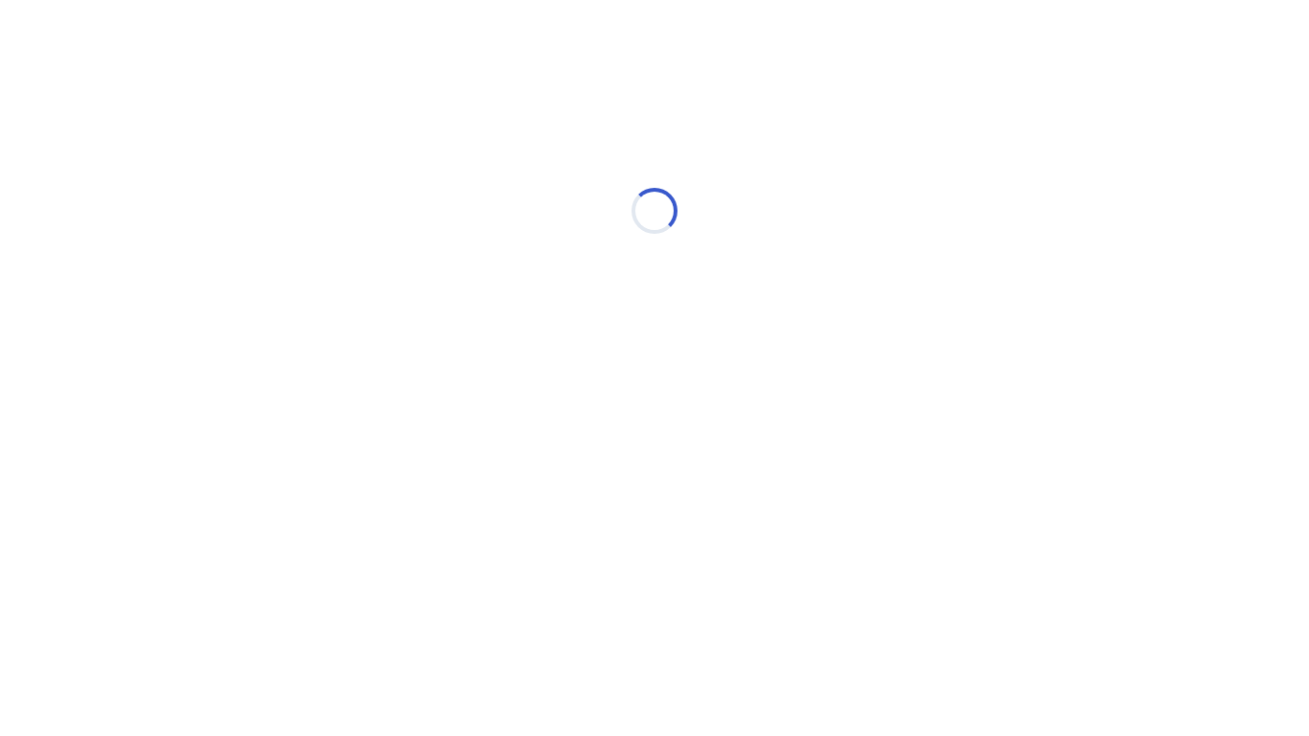
select select "*"
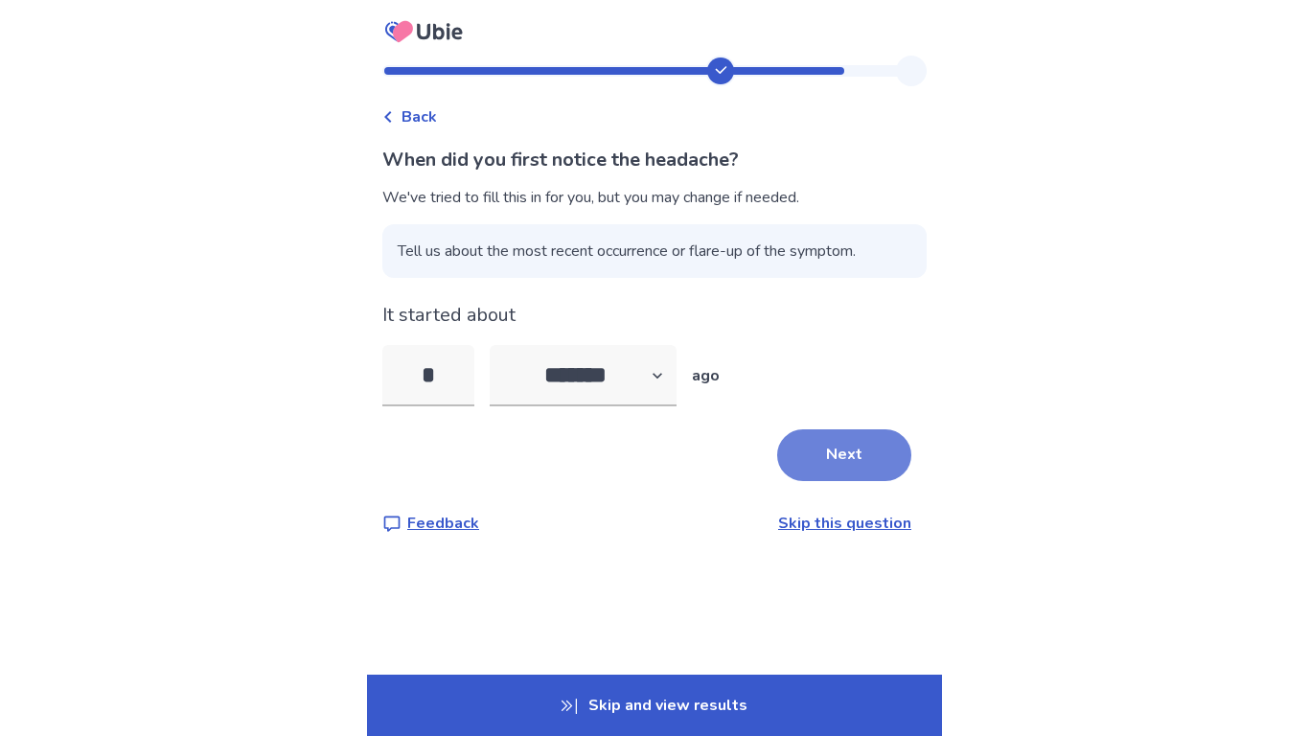
click at [835, 445] on button "Next" at bounding box center [844, 455] width 134 height 52
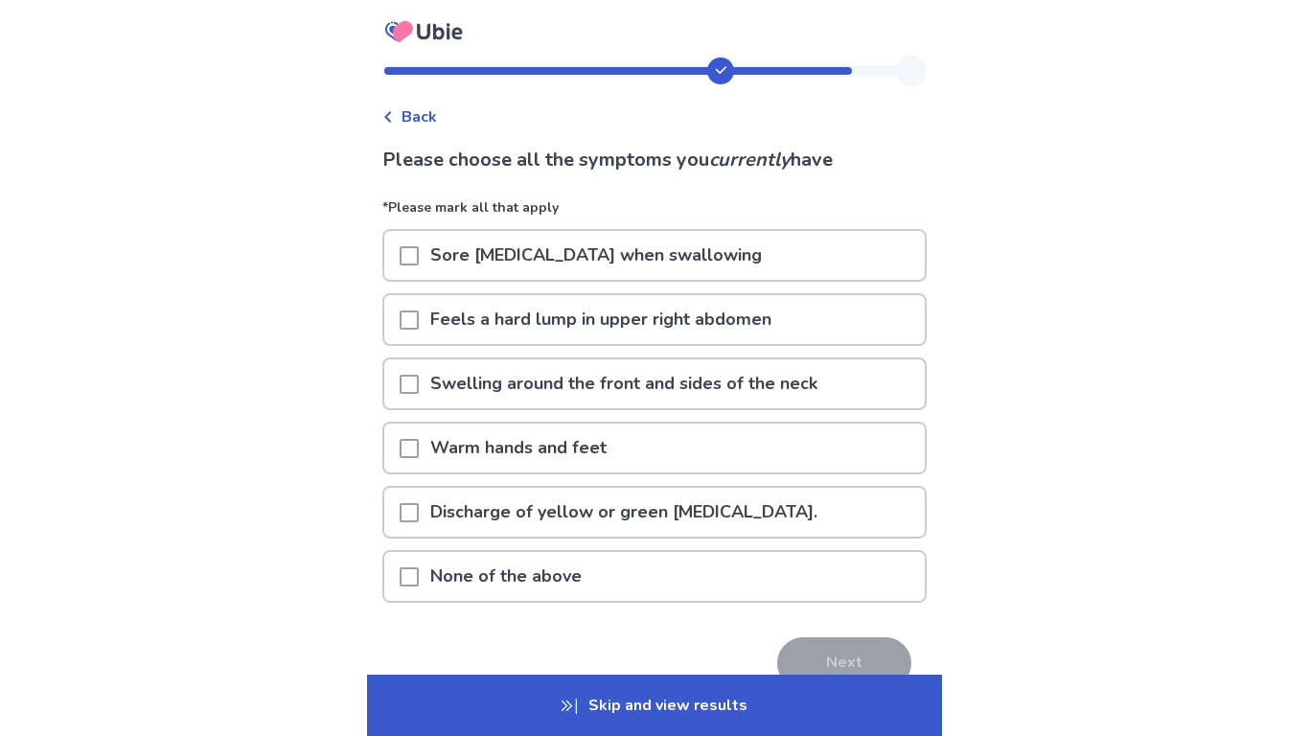
click at [857, 261] on div "Sore [MEDICAL_DATA] when swallowing" at bounding box center [654, 255] width 540 height 49
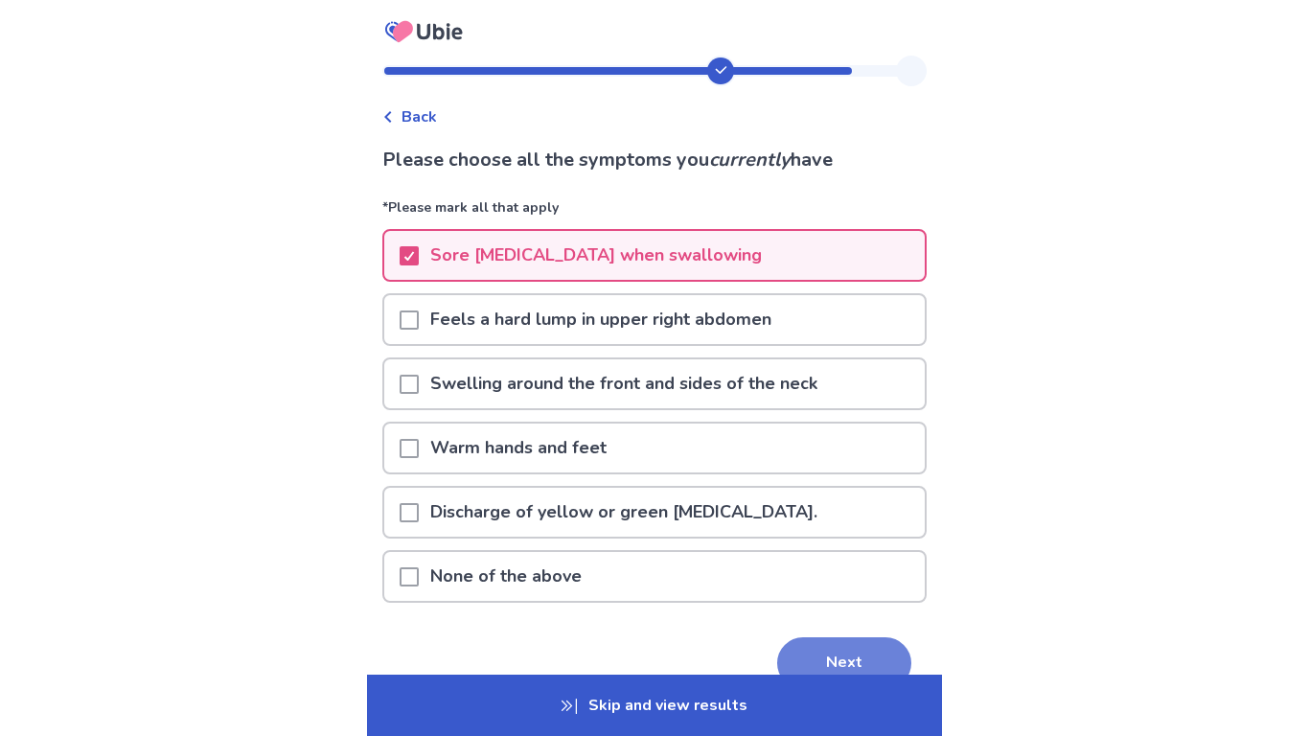
click at [794, 655] on button "Next" at bounding box center [844, 663] width 134 height 52
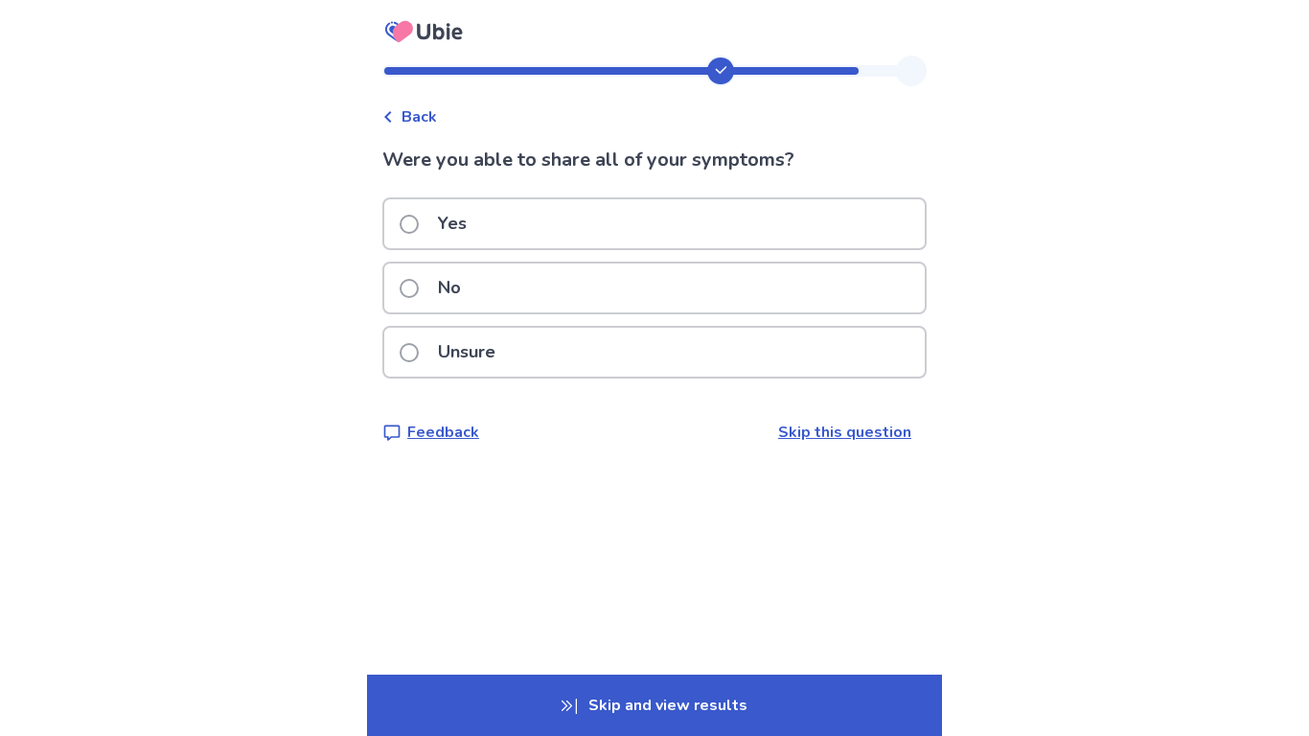
click at [650, 269] on div "No" at bounding box center [654, 288] width 540 height 49
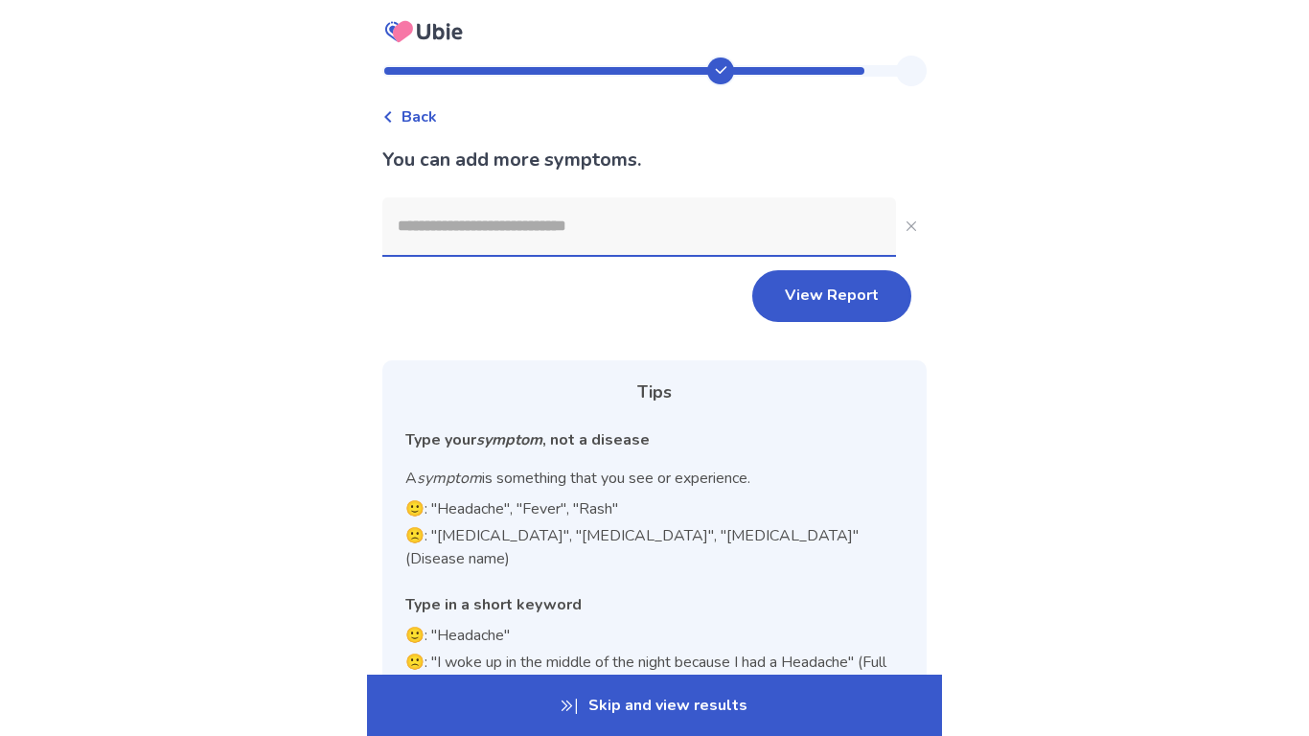
click at [553, 229] on input at bounding box center [639, 225] width 514 height 57
type input "*"
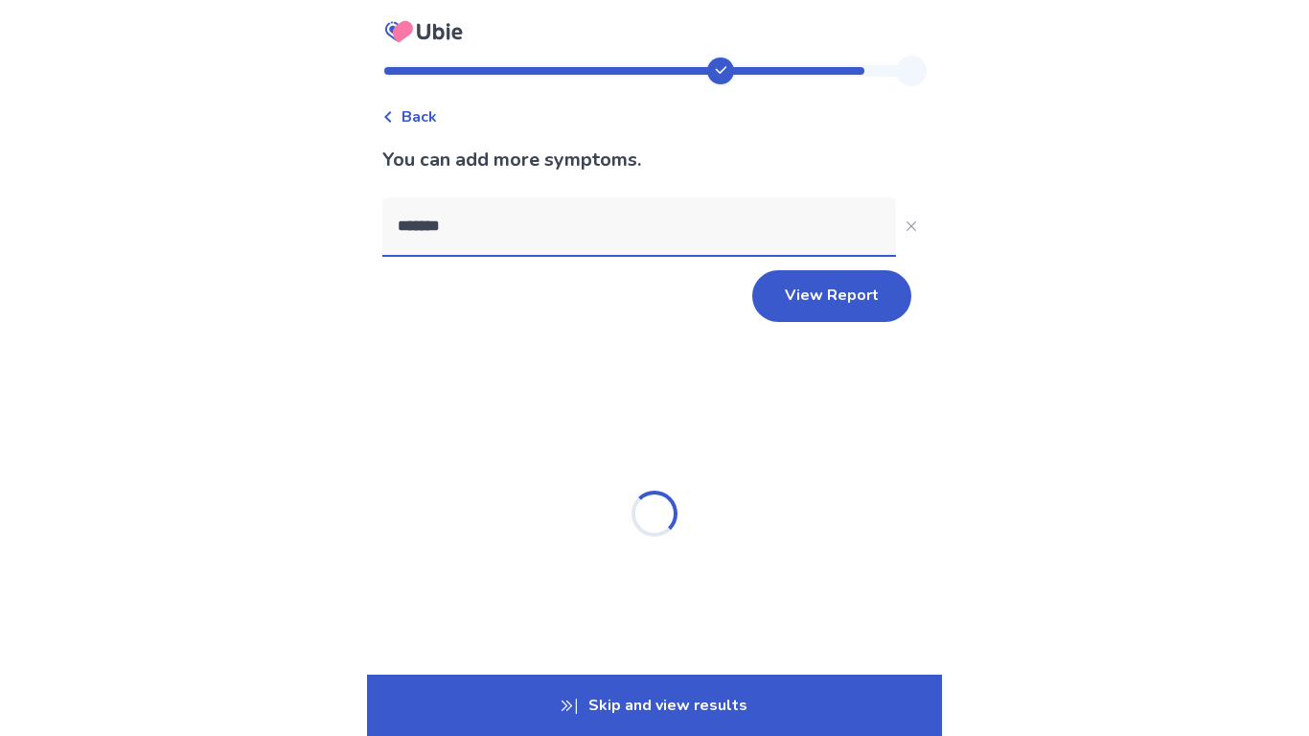
type input "********"
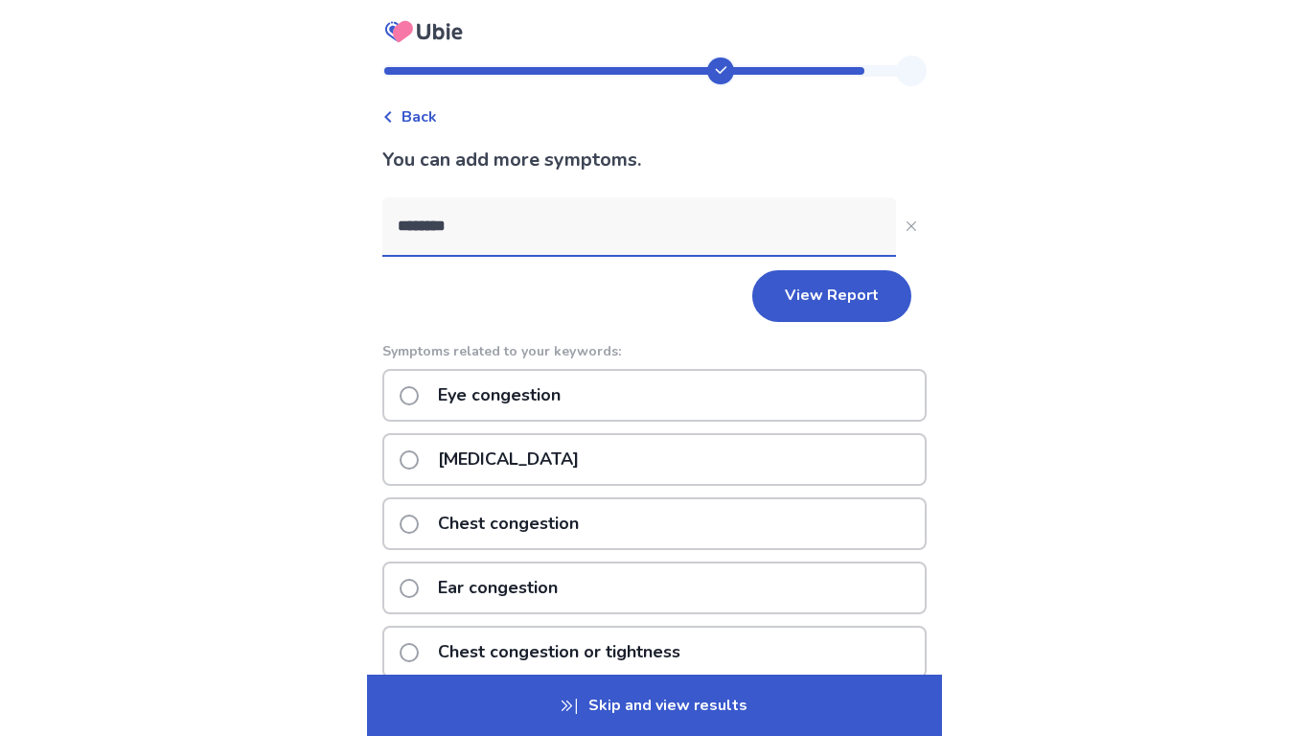
click at [494, 456] on p "[MEDICAL_DATA]" at bounding box center [508, 459] width 164 height 49
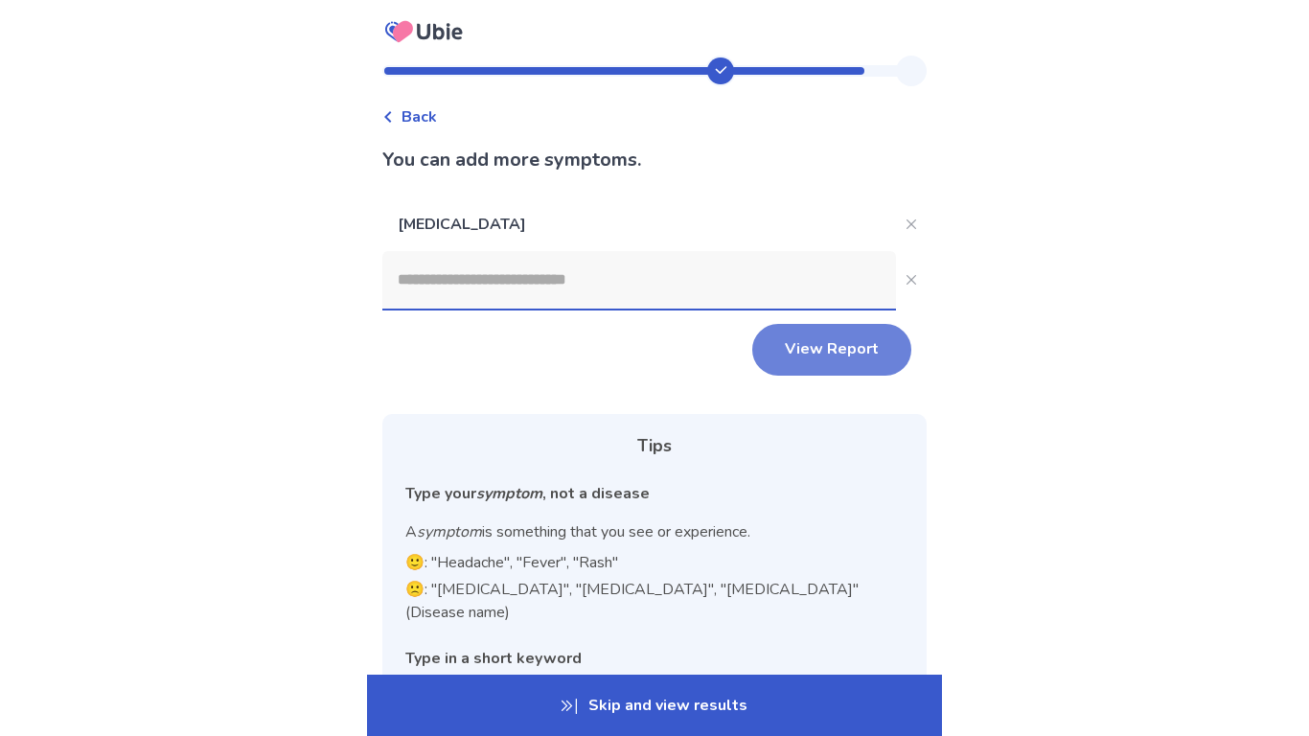
click at [852, 348] on button "View Report" at bounding box center [831, 350] width 159 height 52
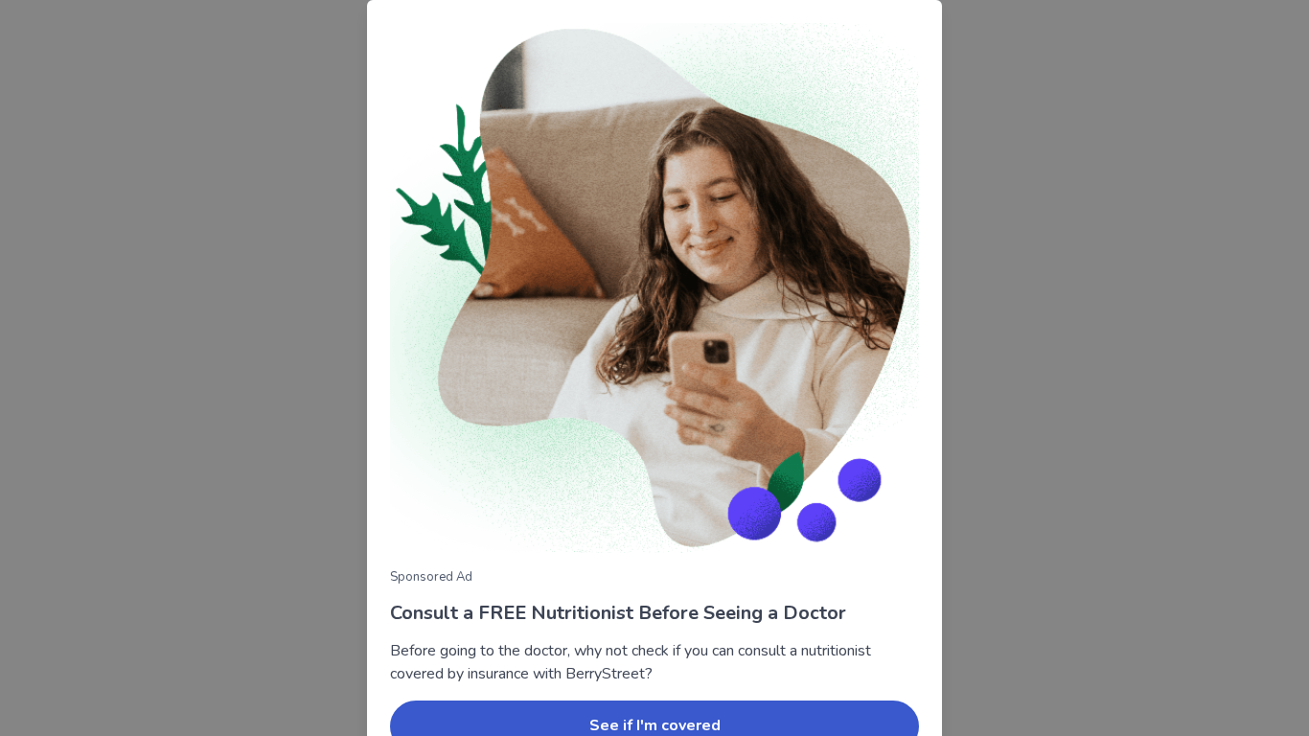
scroll to position [103, 0]
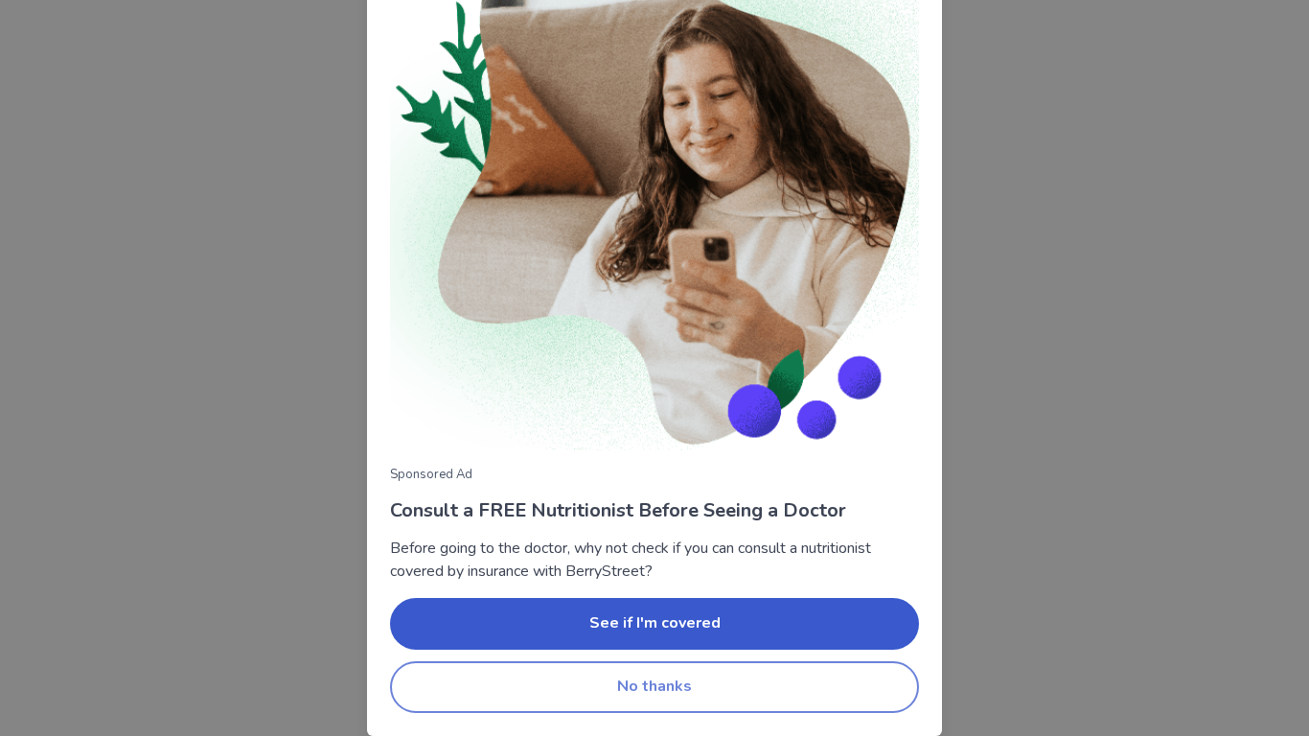
click at [699, 695] on button "No thanks" at bounding box center [654, 687] width 529 height 52
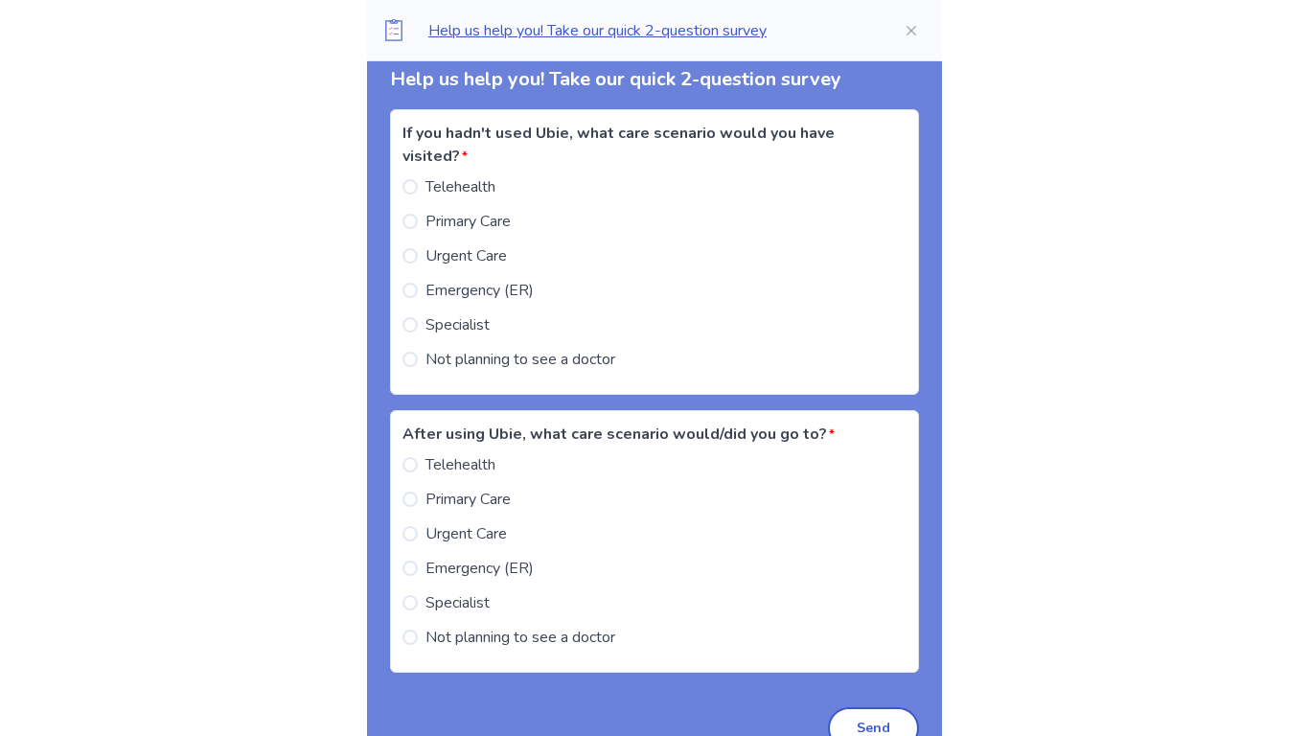
scroll to position [1928, 0]
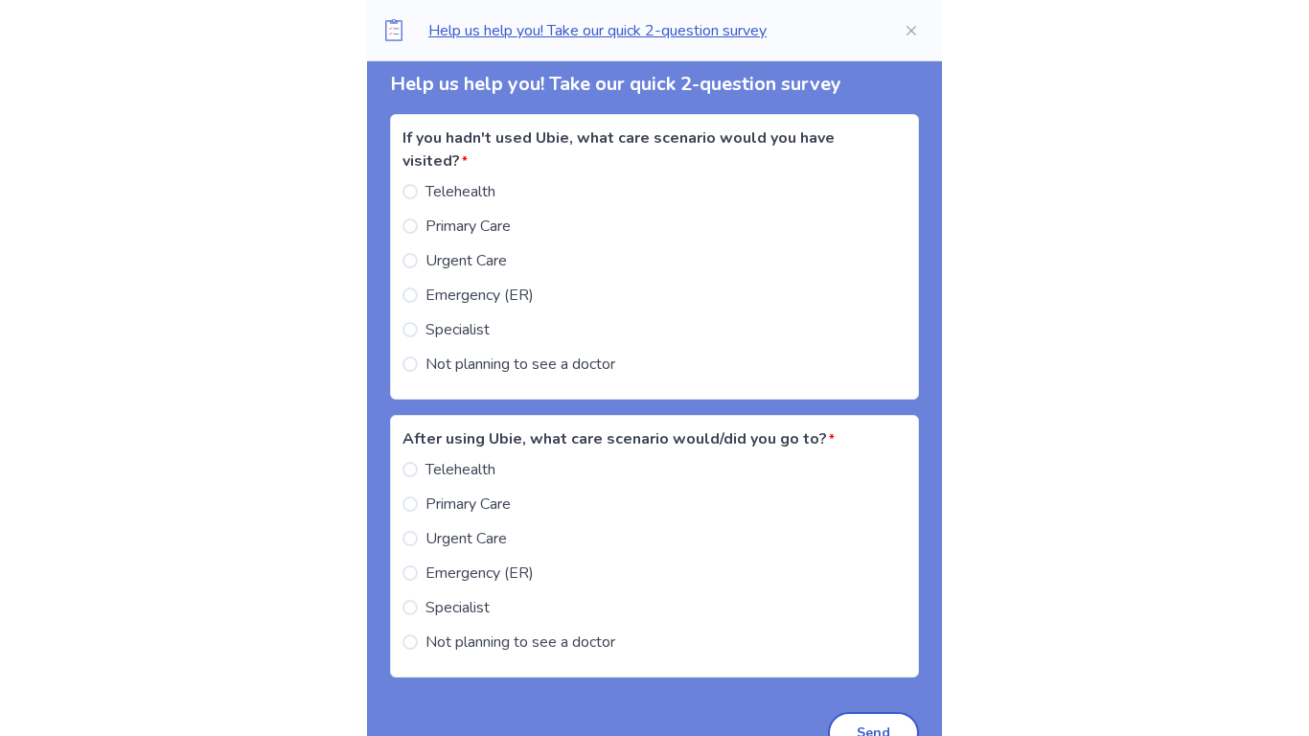
click at [570, 360] on span "Not planning to see a doctor" at bounding box center [520, 364] width 190 height 23
click at [472, 644] on span "Not planning to see a doctor" at bounding box center [520, 642] width 190 height 23
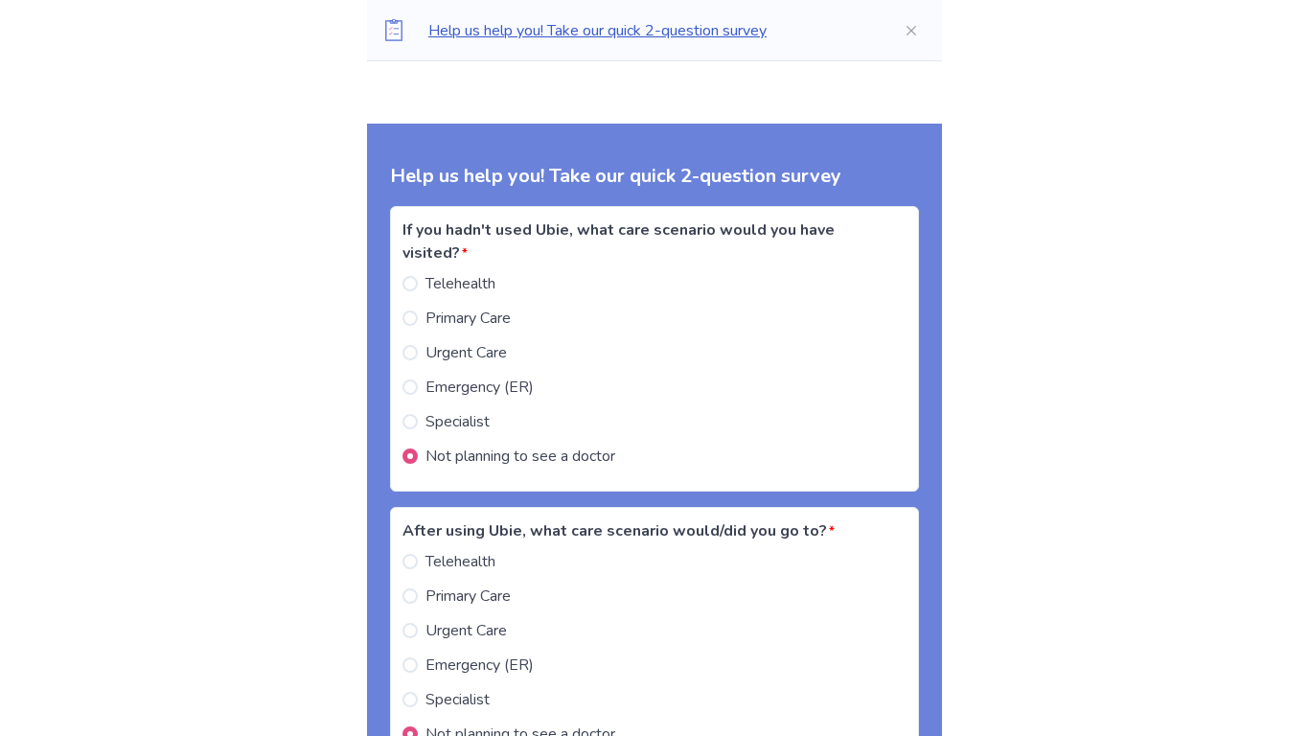
scroll to position [1636, 0]
